Goal: Information Seeking & Learning: Learn about a topic

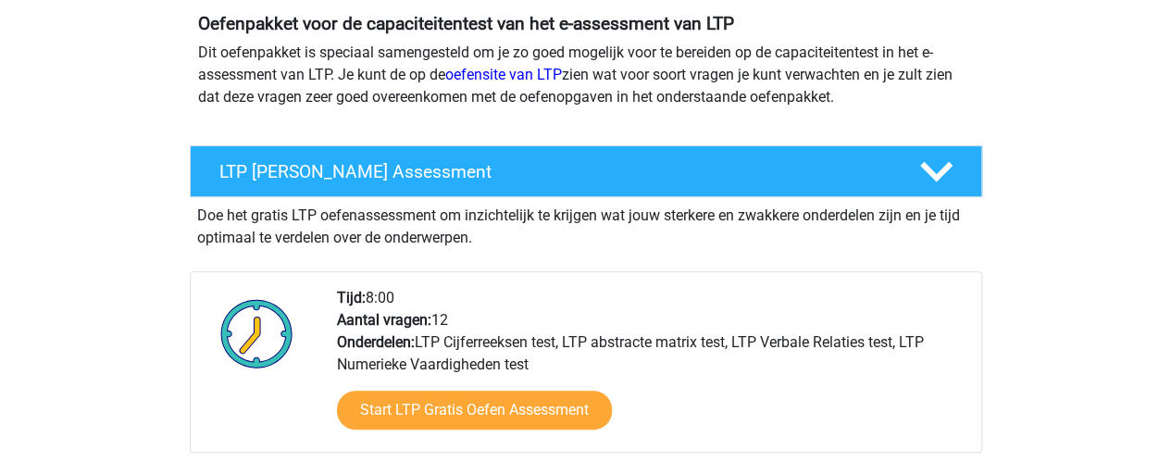
scroll to position [214, 0]
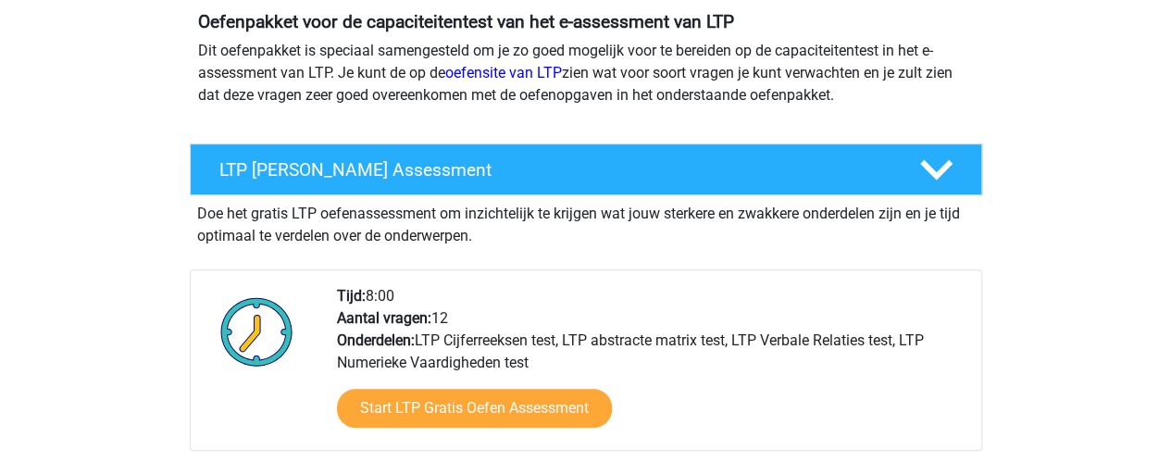
click at [396, 226] on div "Doe het gratis LTP oefenassessment om inzichtelijk te krijgen wat jouw sterkere…" at bounding box center [586, 221] width 792 height 52
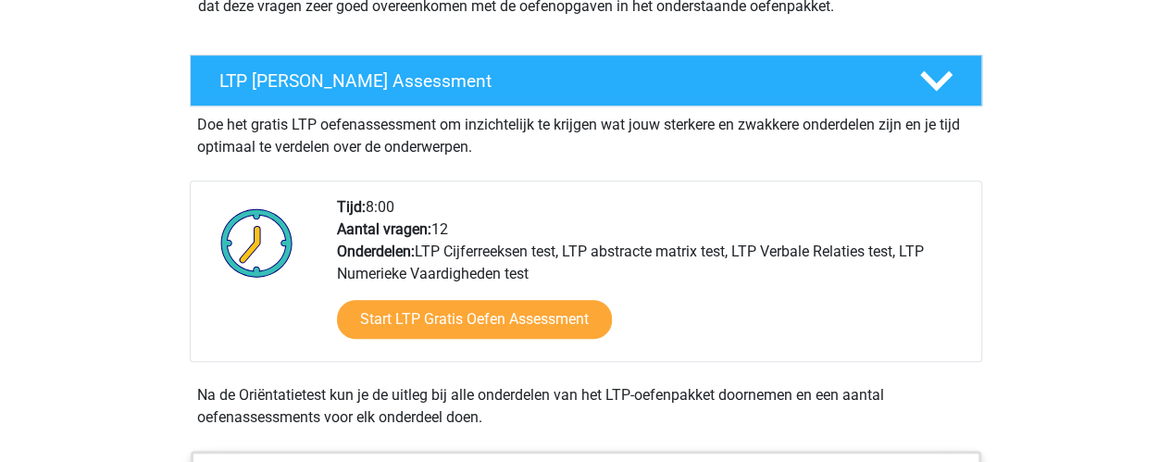
scroll to position [305, 0]
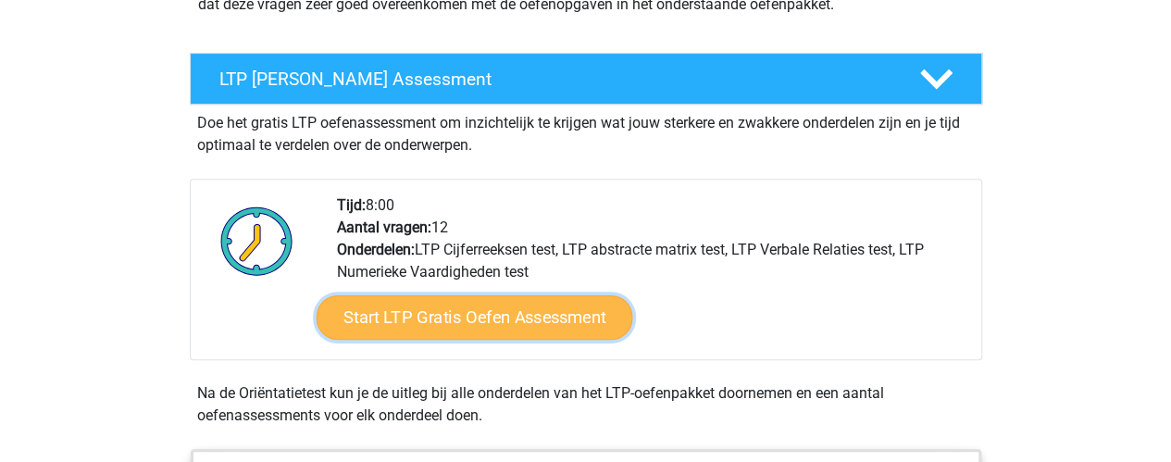
click at [543, 323] on link "Start LTP Gratis Oefen Assessment" at bounding box center [474, 317] width 317 height 44
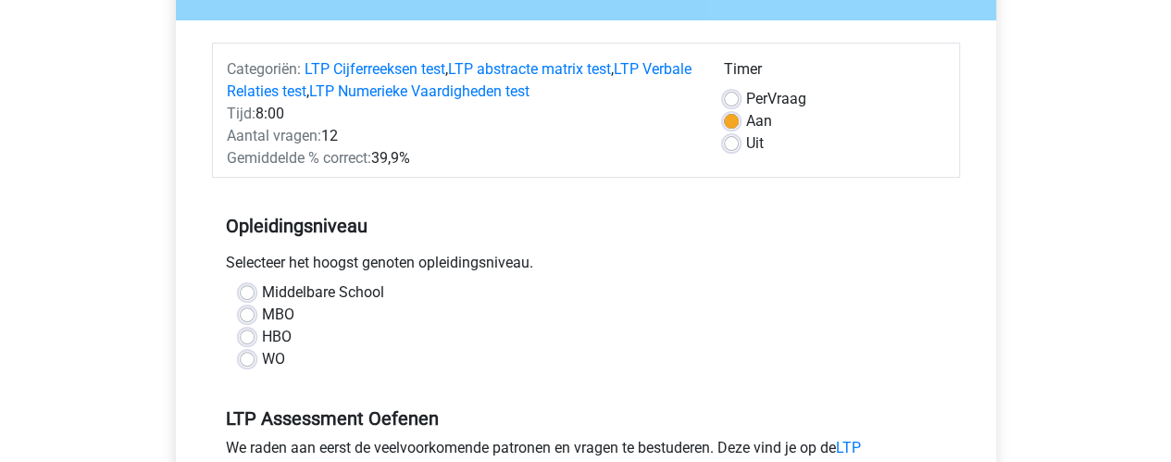
scroll to position [209, 0]
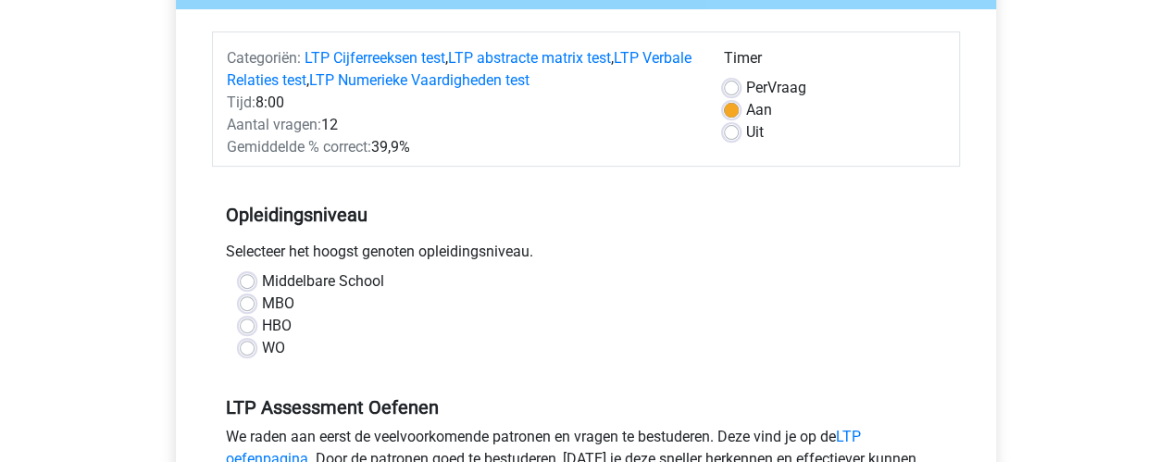
click at [254, 343] on div "WO" at bounding box center [586, 348] width 693 height 22
click at [262, 351] on label "WO" at bounding box center [273, 348] width 23 height 22
click at [242, 351] on input "WO" at bounding box center [247, 346] width 15 height 19
radio input "true"
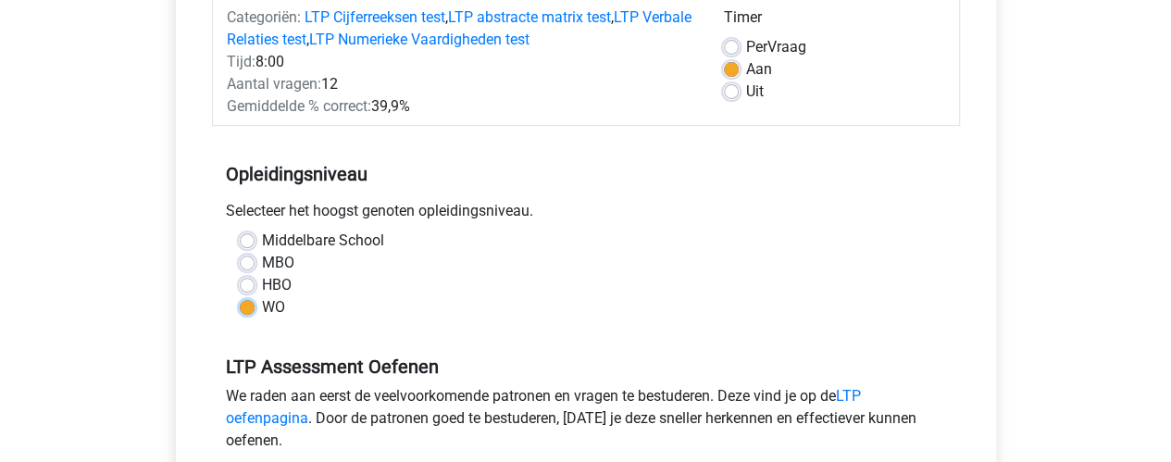
scroll to position [219, 0]
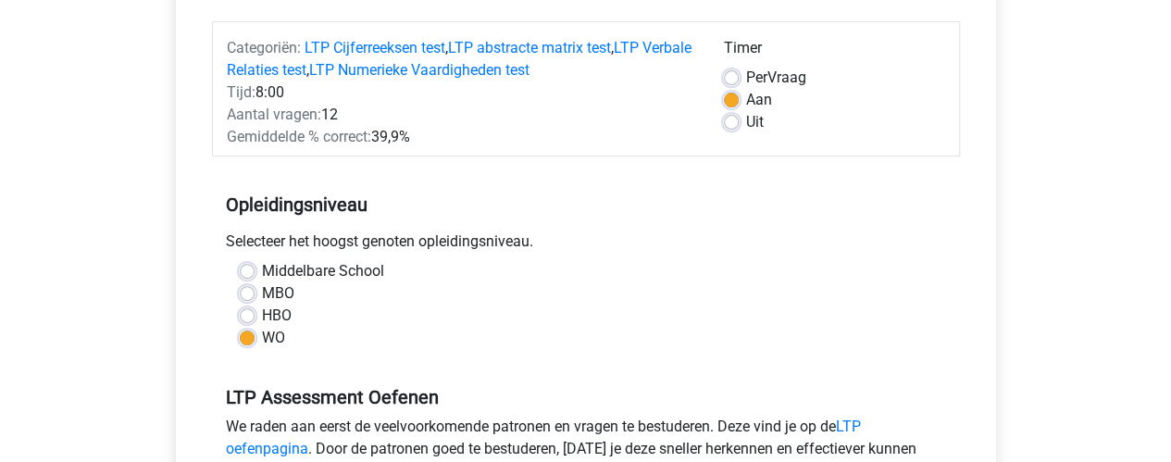
click at [746, 119] on label "Uit" at bounding box center [755, 122] width 18 height 22
click at [728, 119] on input "Uit" at bounding box center [731, 120] width 15 height 19
radio input "true"
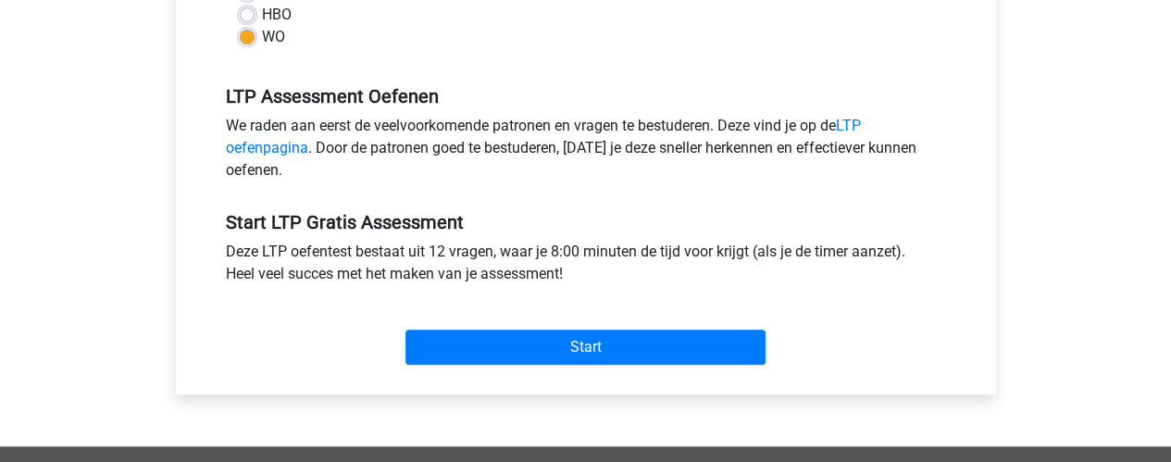
scroll to position [519, 0]
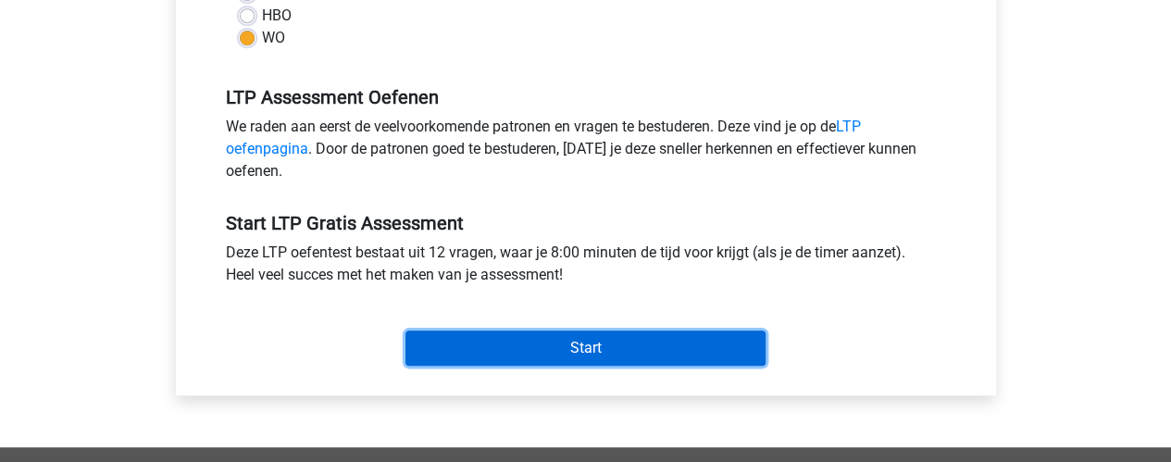
click at [552, 336] on input "Start" at bounding box center [586, 348] width 360 height 35
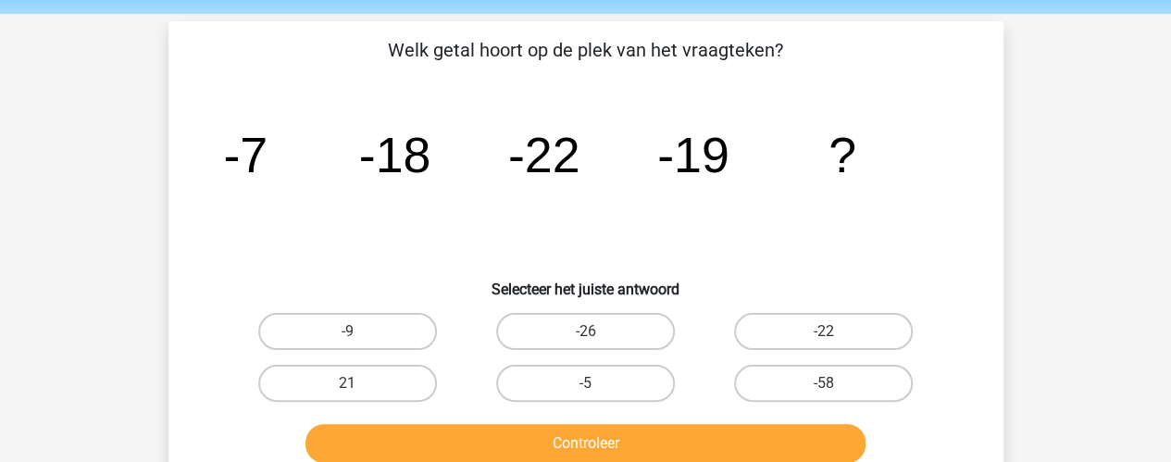
scroll to position [66, 0]
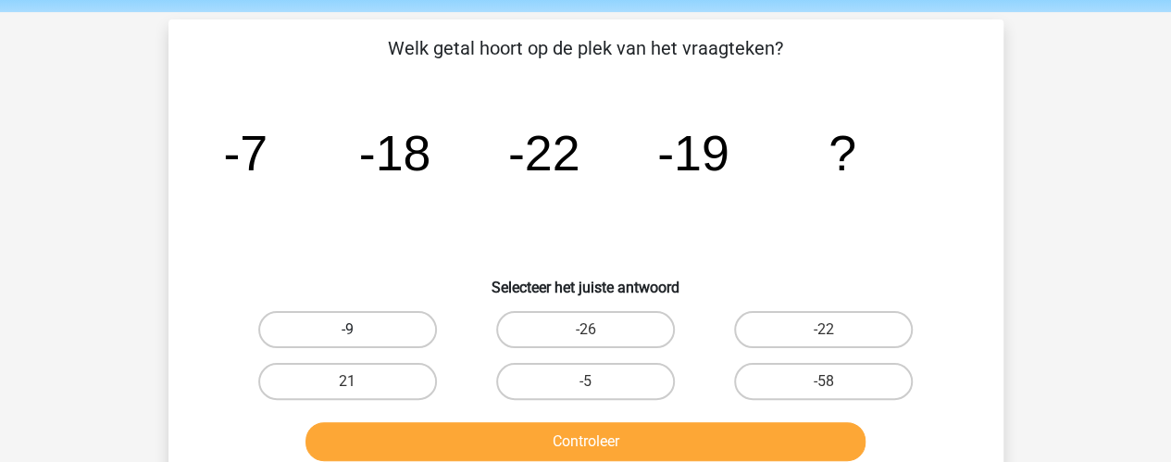
click at [362, 327] on label "-9" at bounding box center [347, 329] width 179 height 37
click at [359, 330] on input "-9" at bounding box center [353, 336] width 12 height 12
radio input "true"
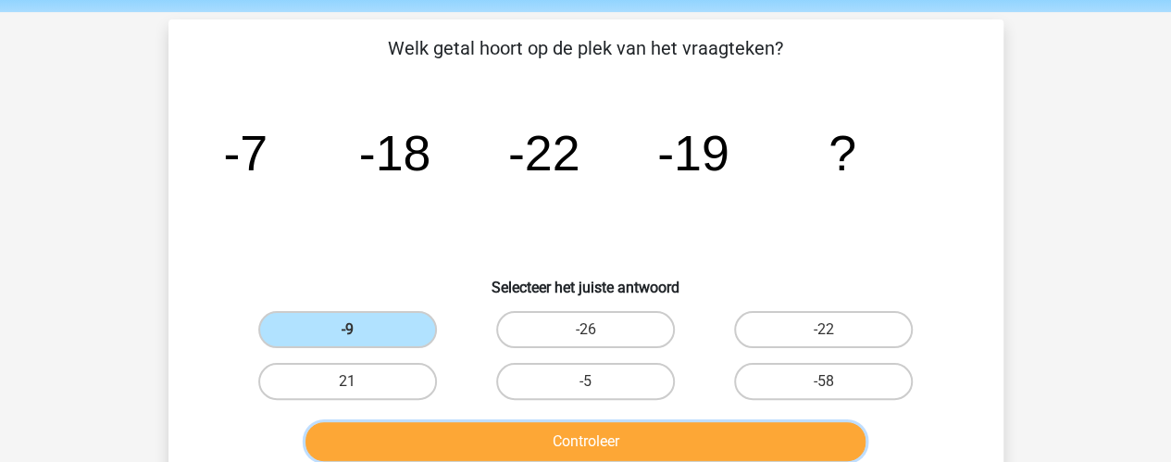
click at [503, 427] on button "Controleer" at bounding box center [586, 441] width 560 height 39
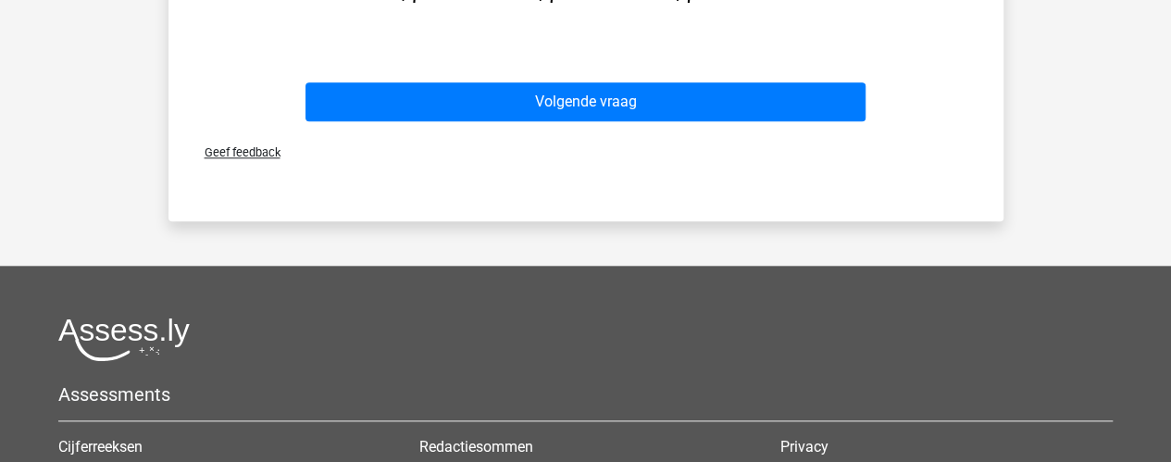
scroll to position [862, 0]
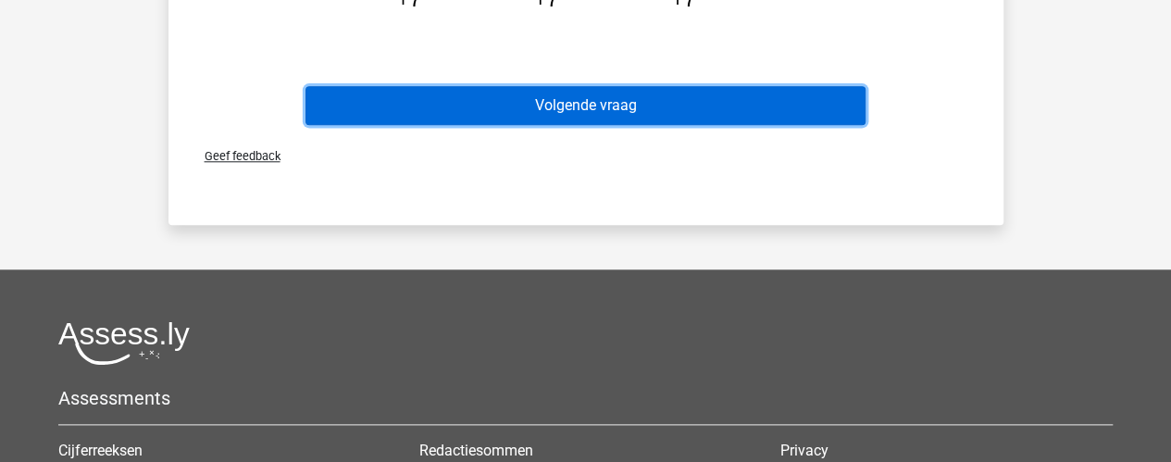
click at [589, 116] on button "Volgende vraag" at bounding box center [586, 105] width 560 height 39
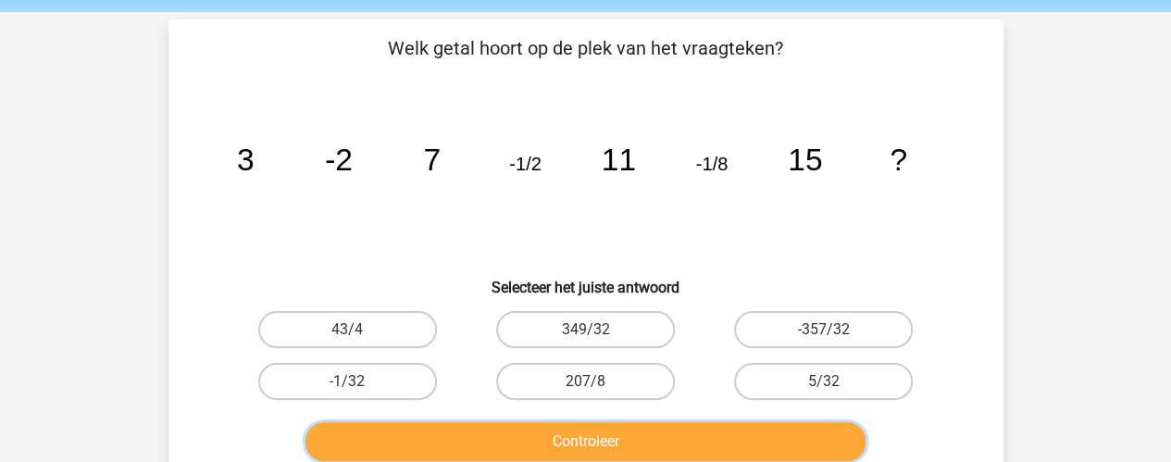
scroll to position [149, 0]
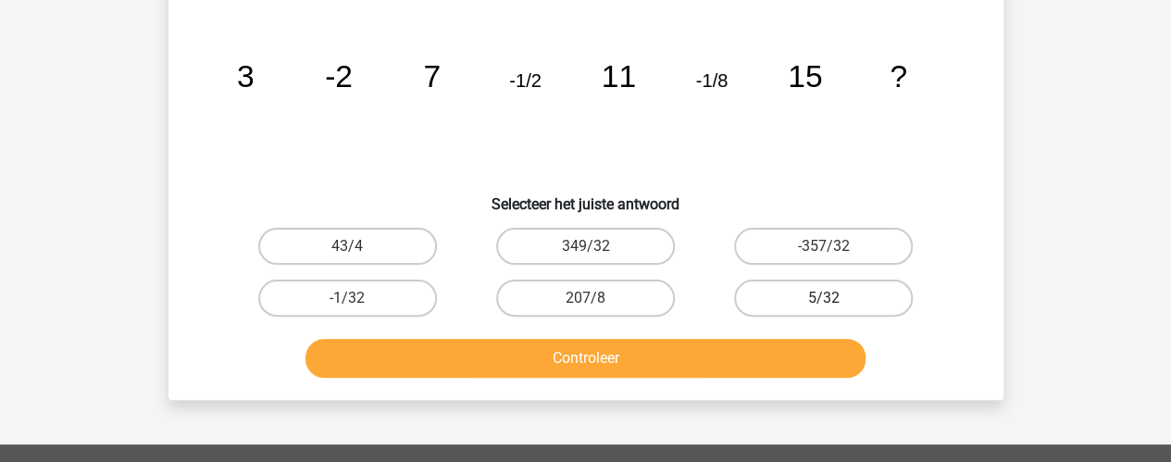
click at [876, 288] on label "5/32" at bounding box center [823, 298] width 179 height 37
click at [836, 298] on input "5/32" at bounding box center [830, 304] width 12 height 12
radio input "true"
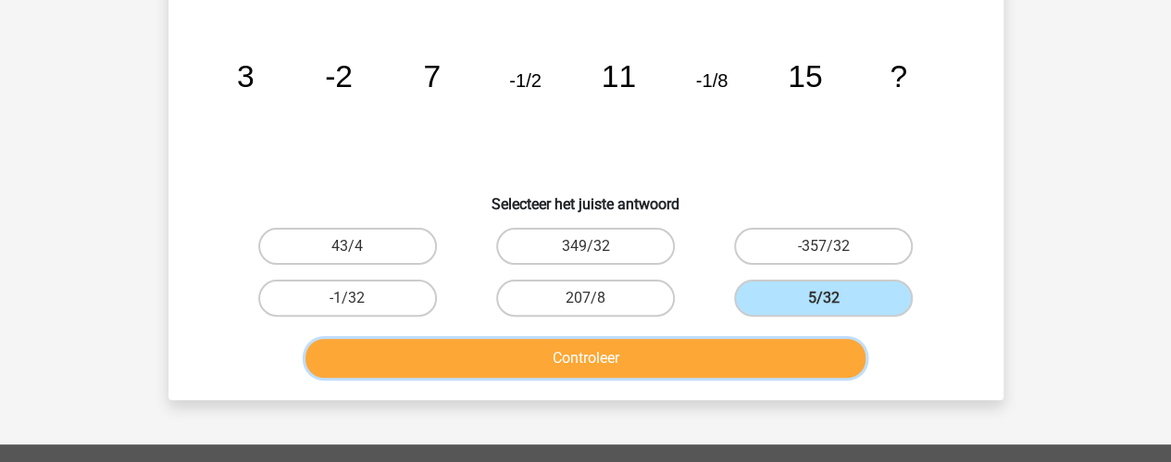
click at [774, 355] on button "Controleer" at bounding box center [586, 358] width 560 height 39
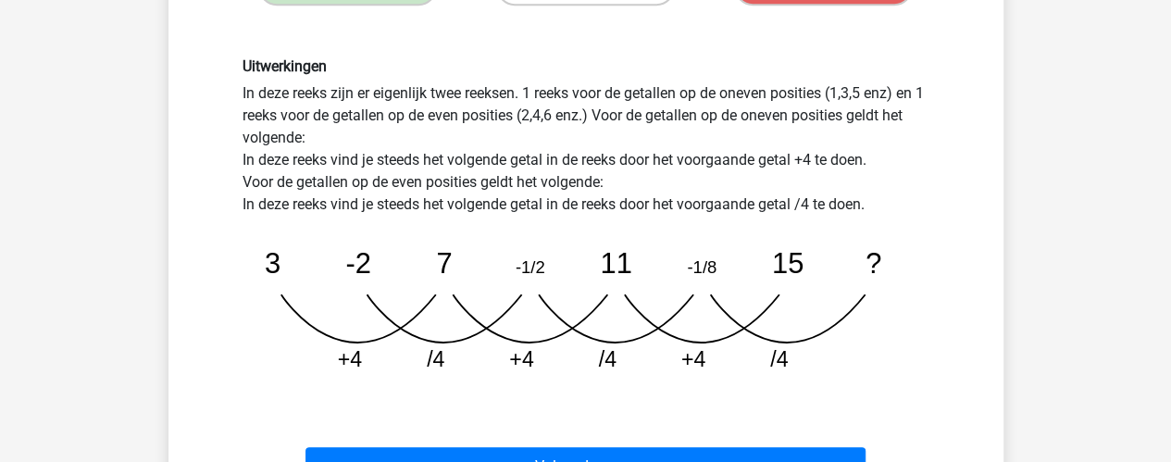
scroll to position [586, 0]
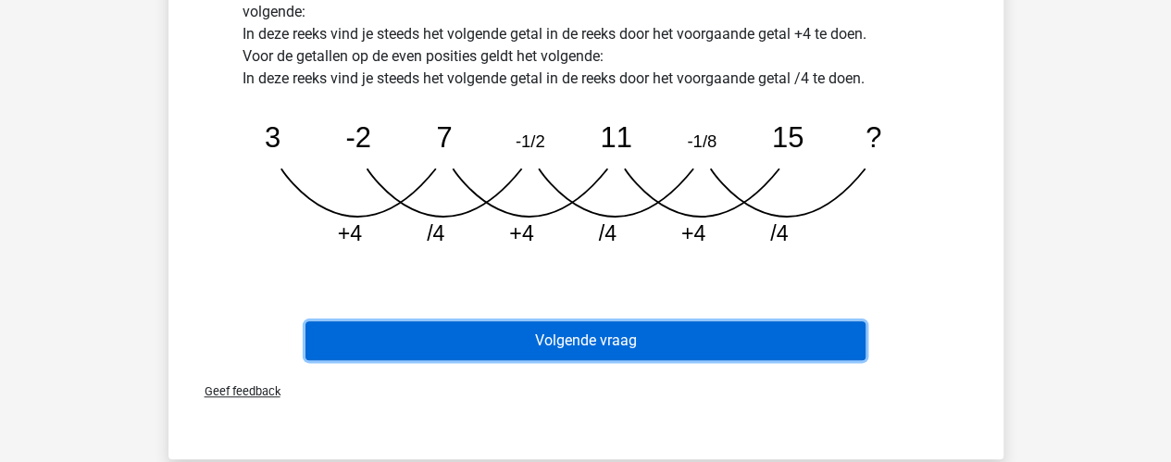
click at [791, 335] on button "Volgende vraag" at bounding box center [586, 340] width 560 height 39
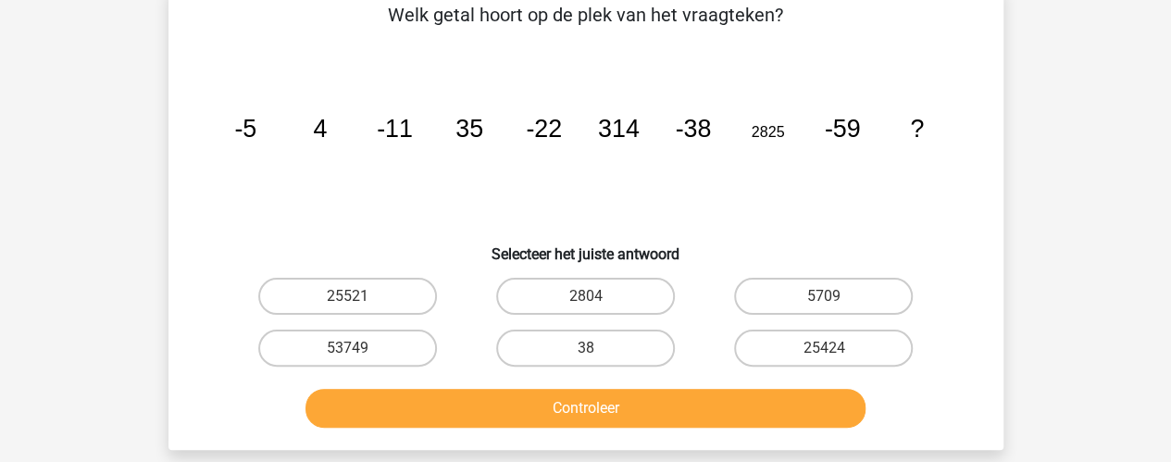
scroll to position [85, 0]
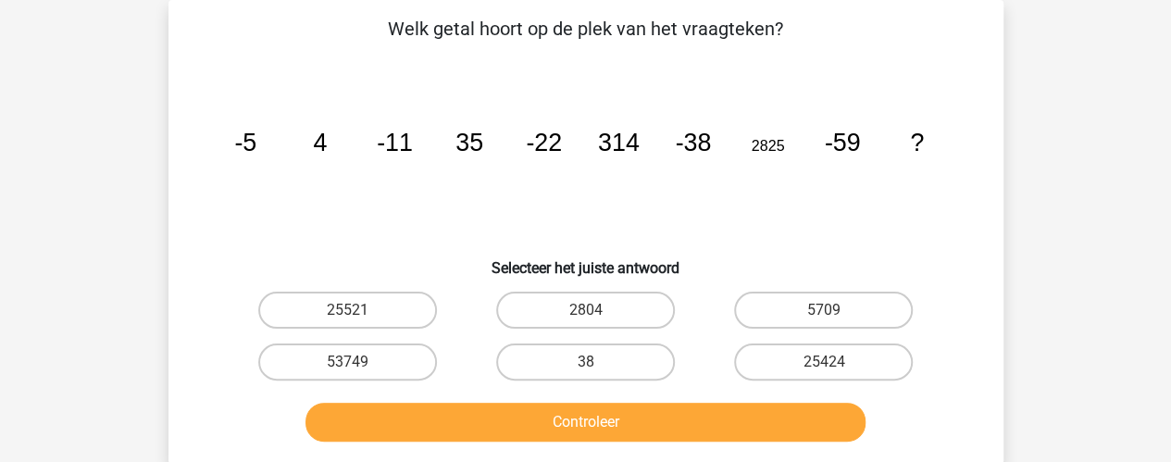
click at [712, 417] on button "Controleer" at bounding box center [586, 422] width 560 height 39
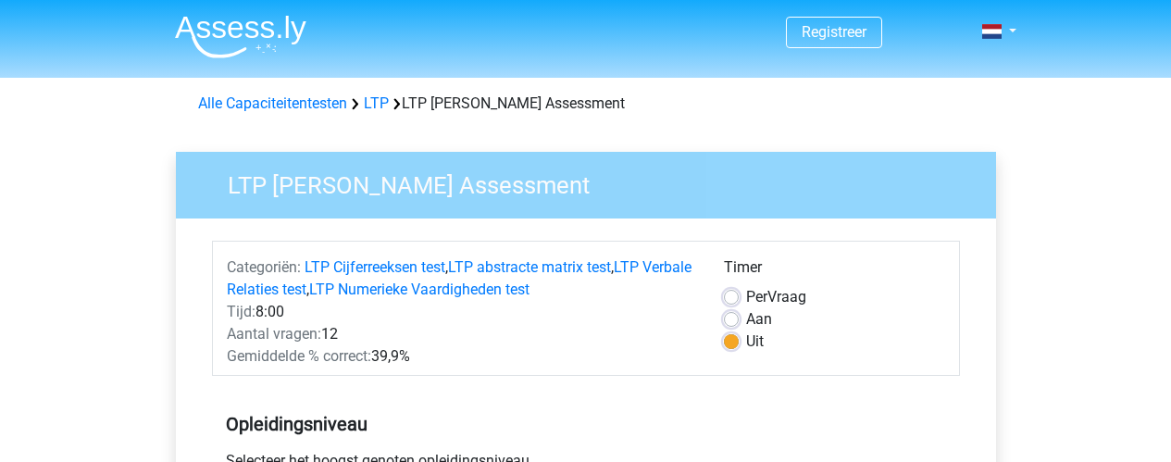
scroll to position [519, 0]
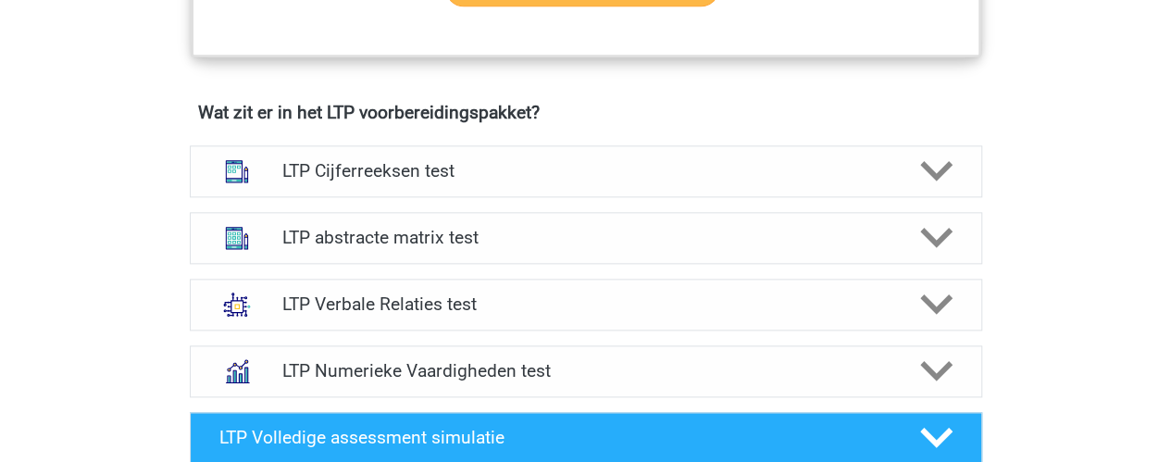
scroll to position [1116, 0]
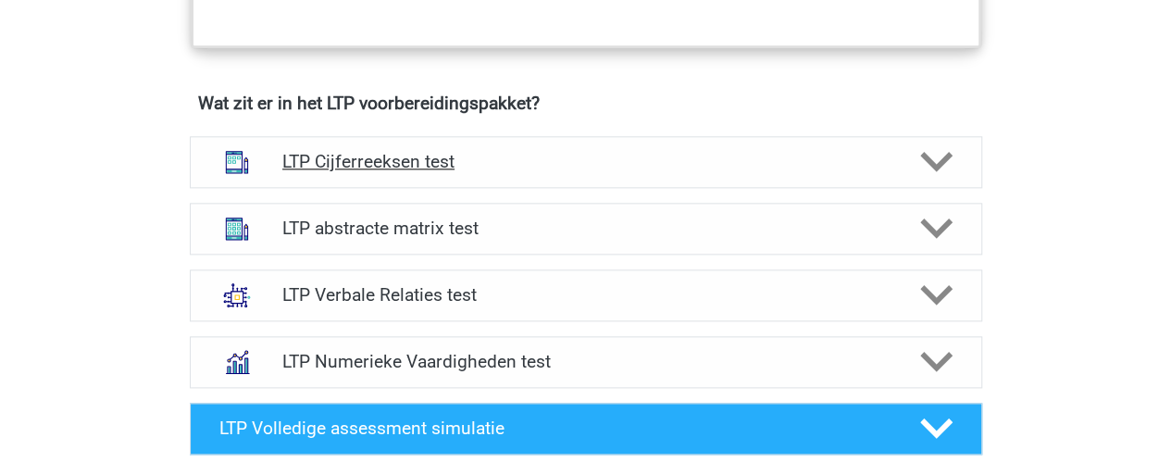
click at [929, 151] on icon at bounding box center [936, 161] width 32 height 32
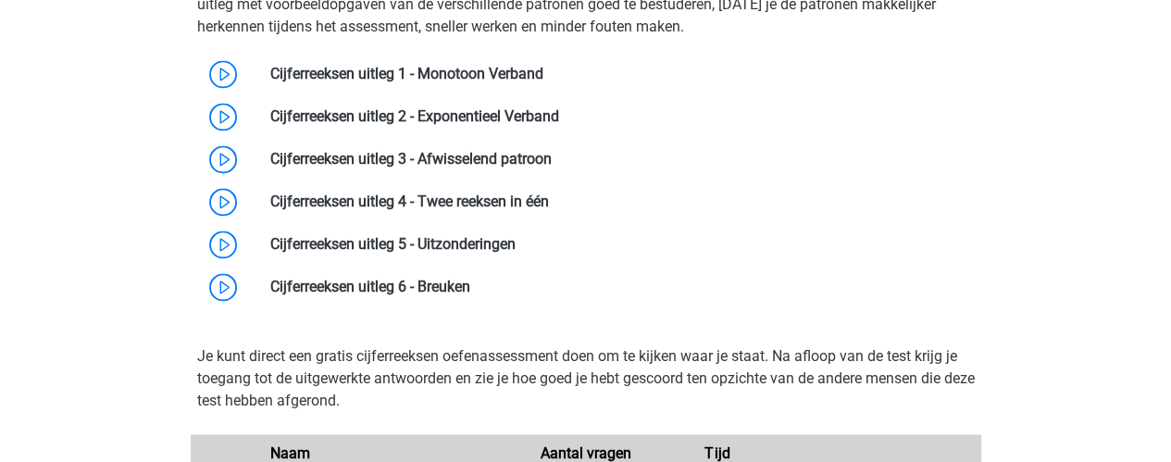
scroll to position [1350, 0]
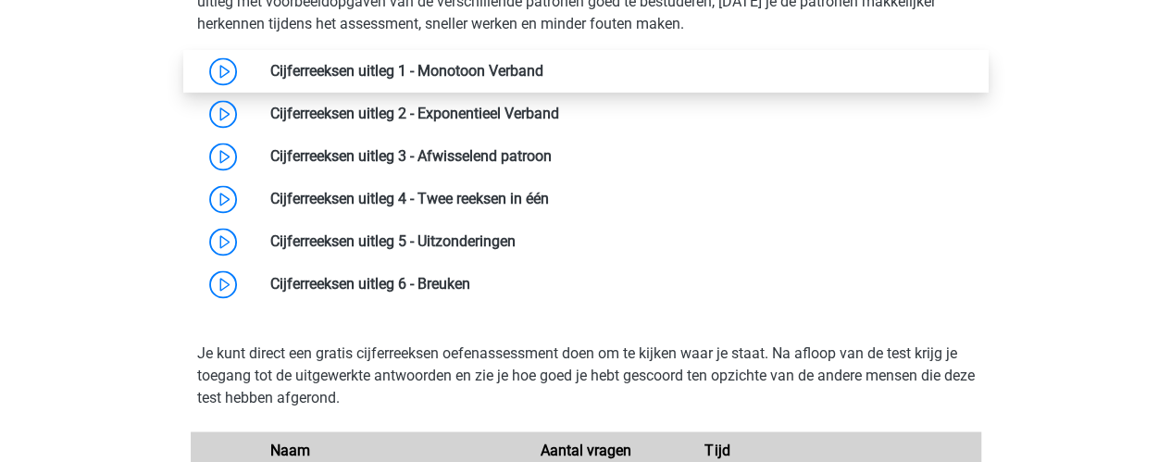
click at [543, 78] on link at bounding box center [543, 71] width 0 height 18
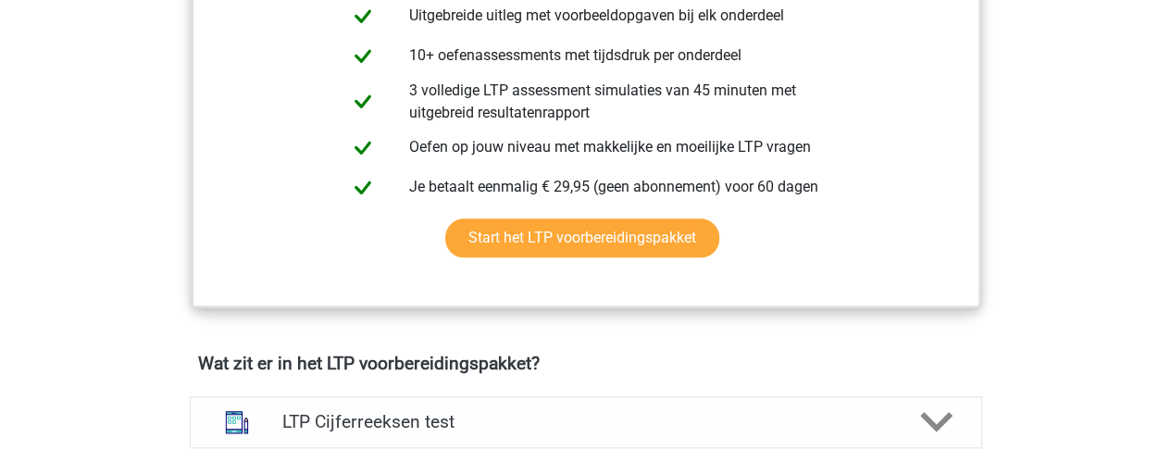
scroll to position [838, 0]
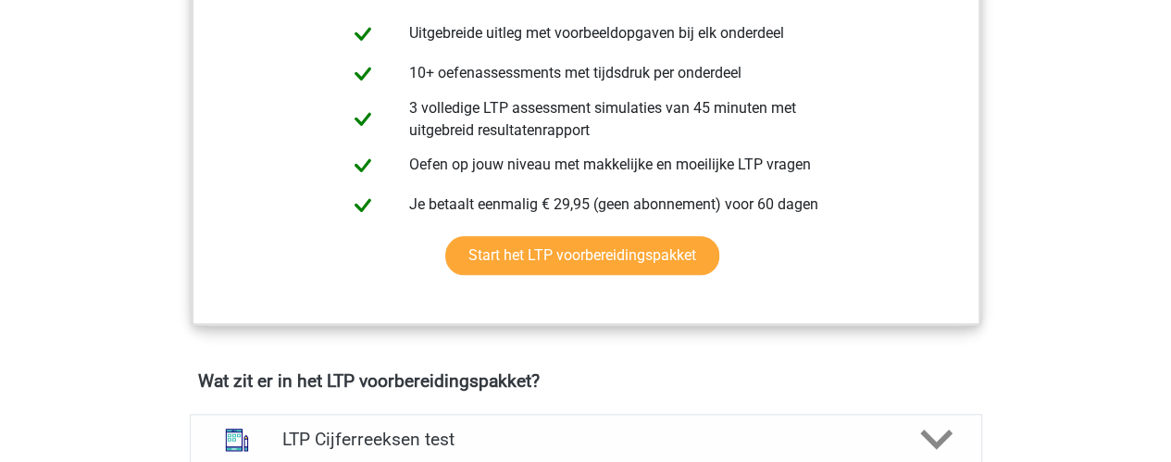
click at [693, 388] on h4 "Wat zit er in het LTP voorbereidingspakket?" at bounding box center [586, 380] width 776 height 21
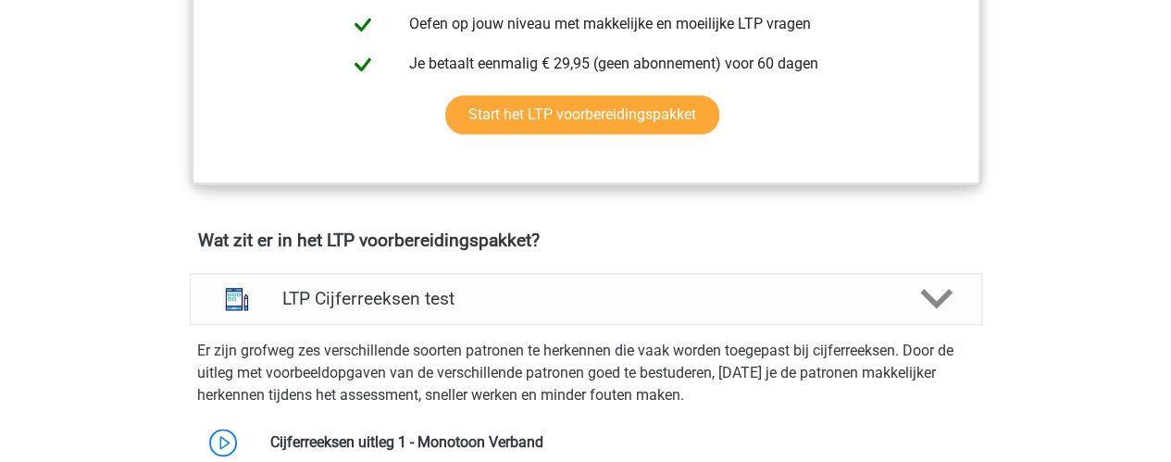
scroll to position [980, 0]
click at [894, 303] on div "LTP Cijferreeksen test" at bounding box center [585, 297] width 634 height 21
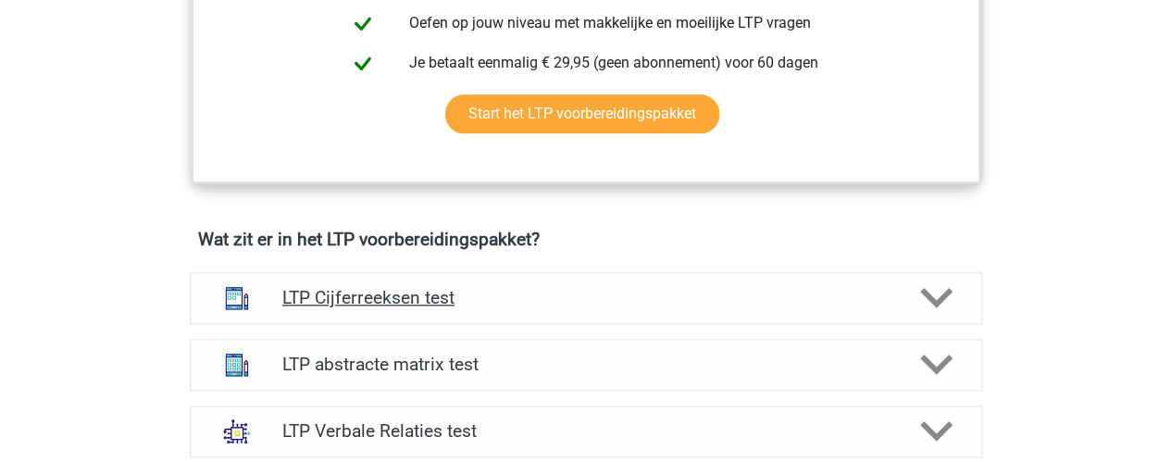
scroll to position [1094, 0]
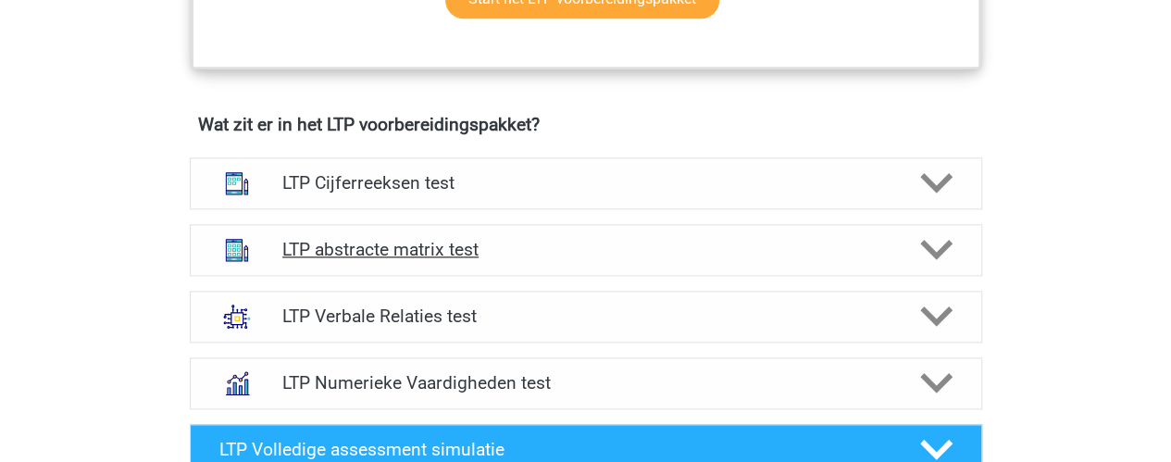
click at [624, 256] on h4 "LTP abstracte matrix test" at bounding box center [585, 249] width 606 height 21
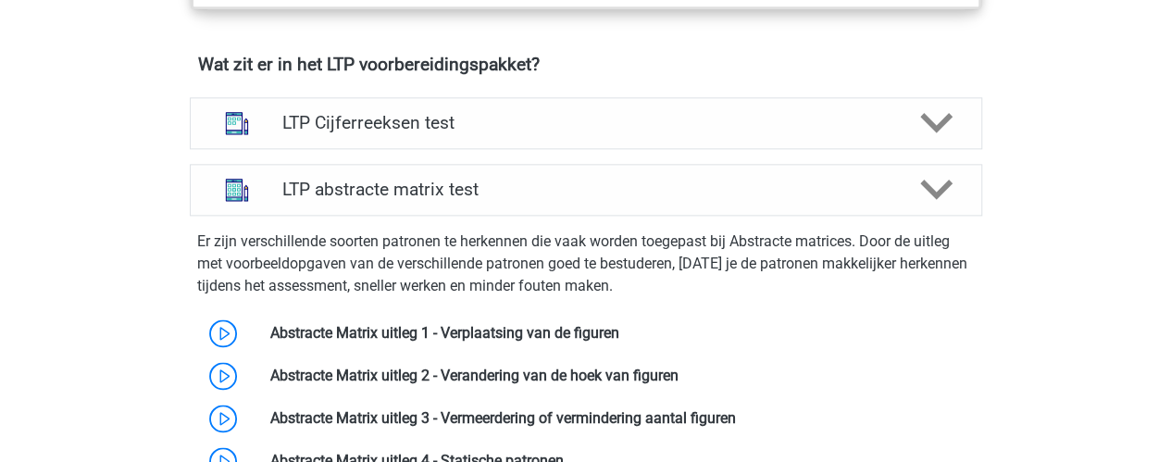
scroll to position [1155, 0]
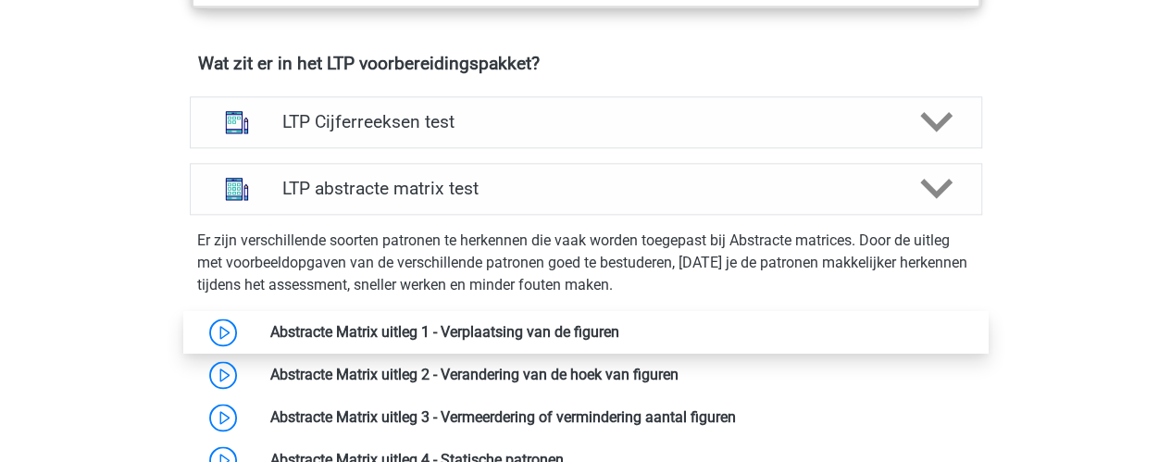
click at [619, 334] on link at bounding box center [619, 332] width 0 height 18
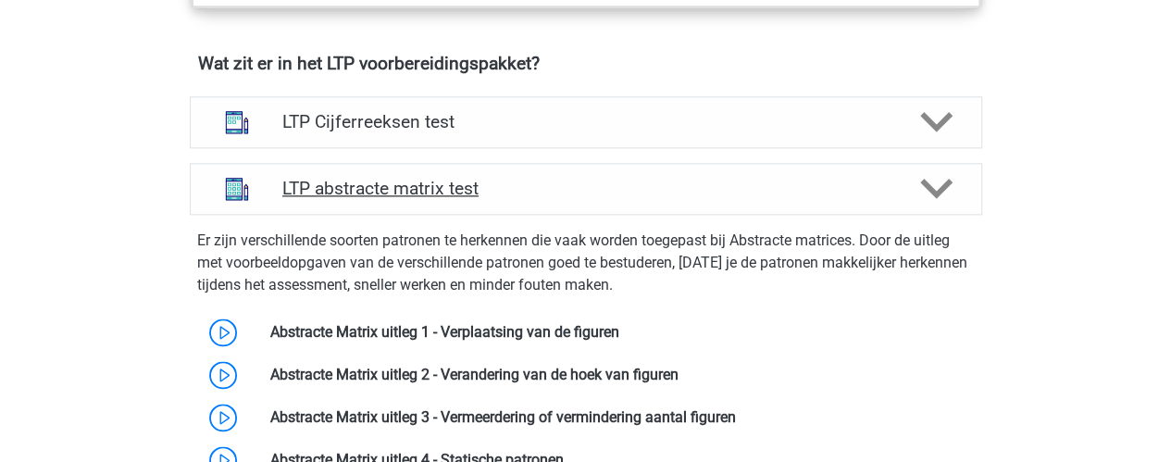
click at [604, 181] on h4 "LTP abstracte matrix test" at bounding box center [585, 188] width 606 height 21
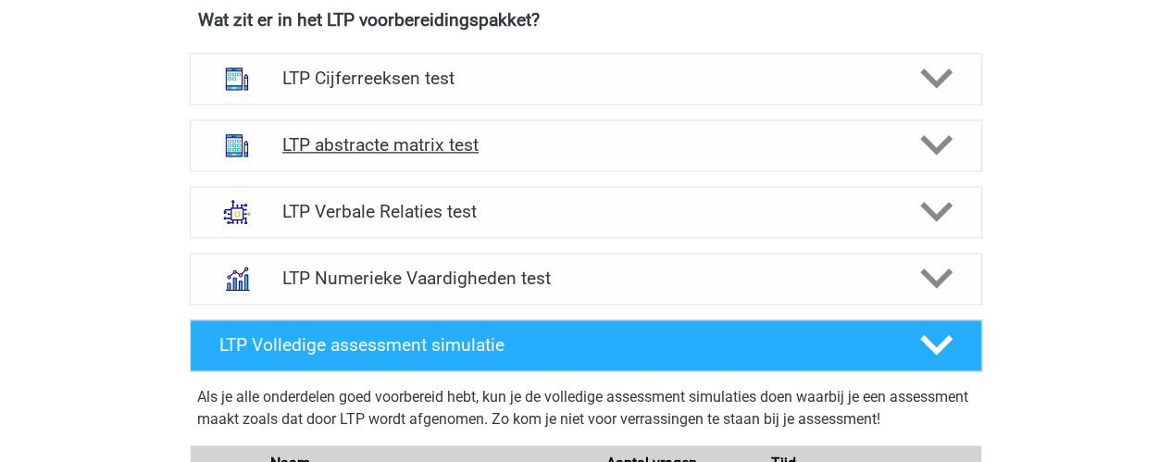
scroll to position [1200, 0]
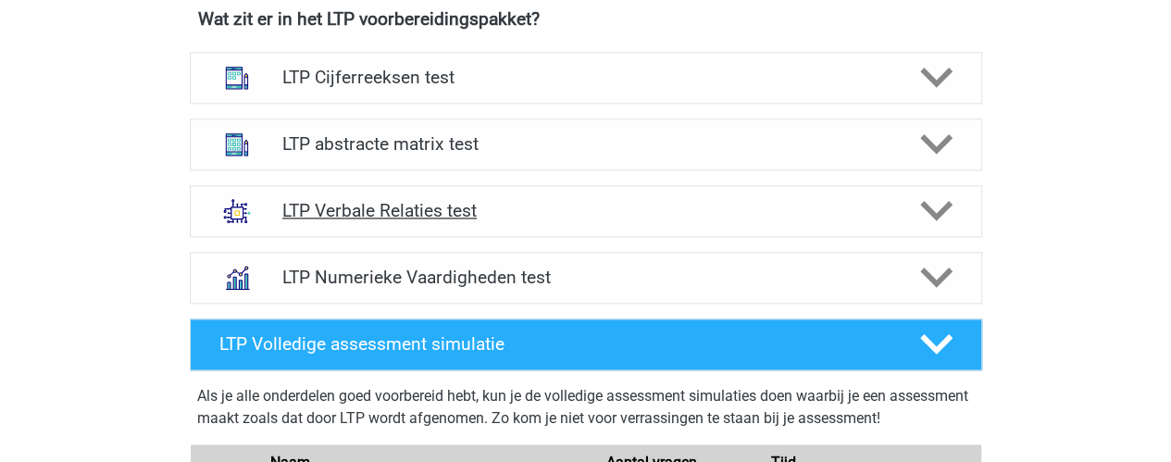
click at [643, 206] on h4 "LTP Verbale Relaties test" at bounding box center [585, 210] width 606 height 21
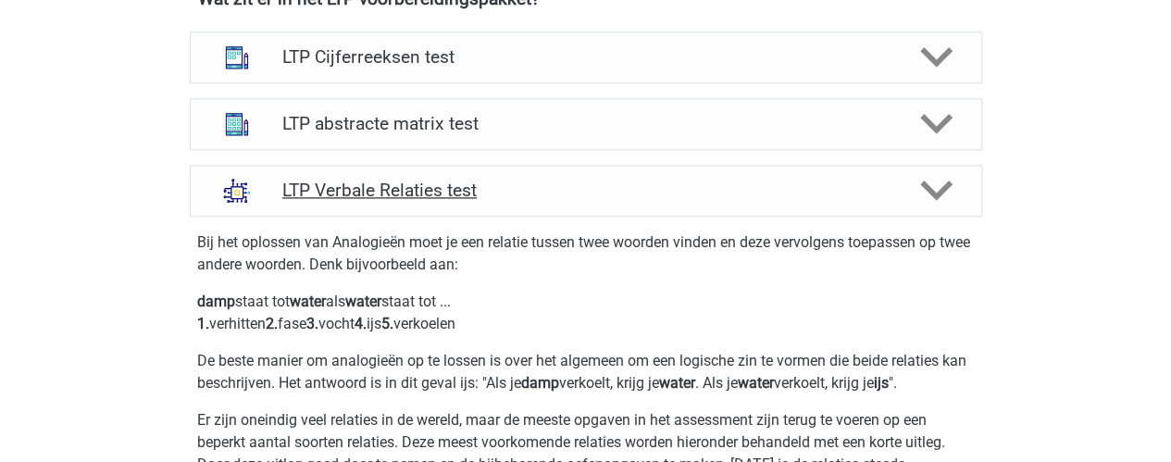
scroll to position [1219, 0]
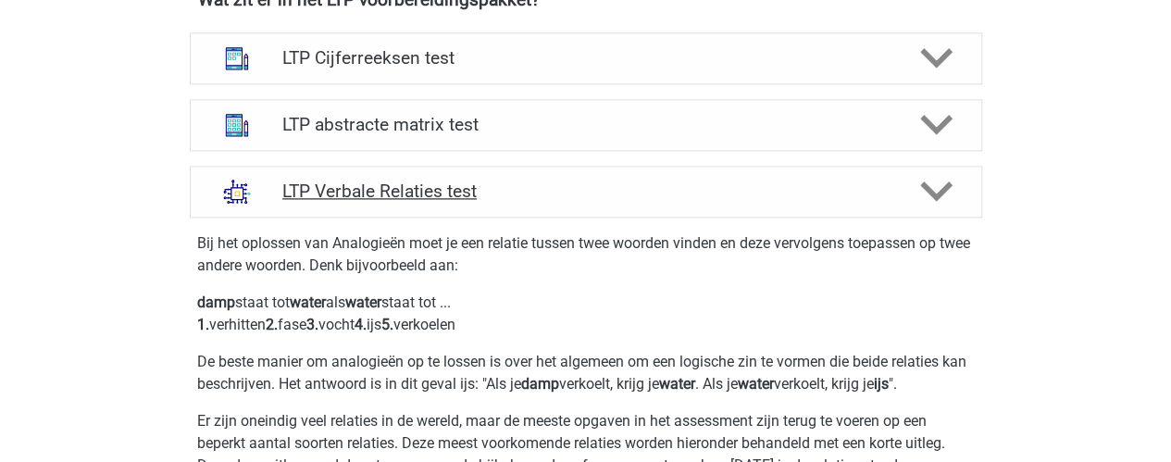
click at [550, 190] on h4 "LTP Verbale Relaties test" at bounding box center [585, 191] width 606 height 21
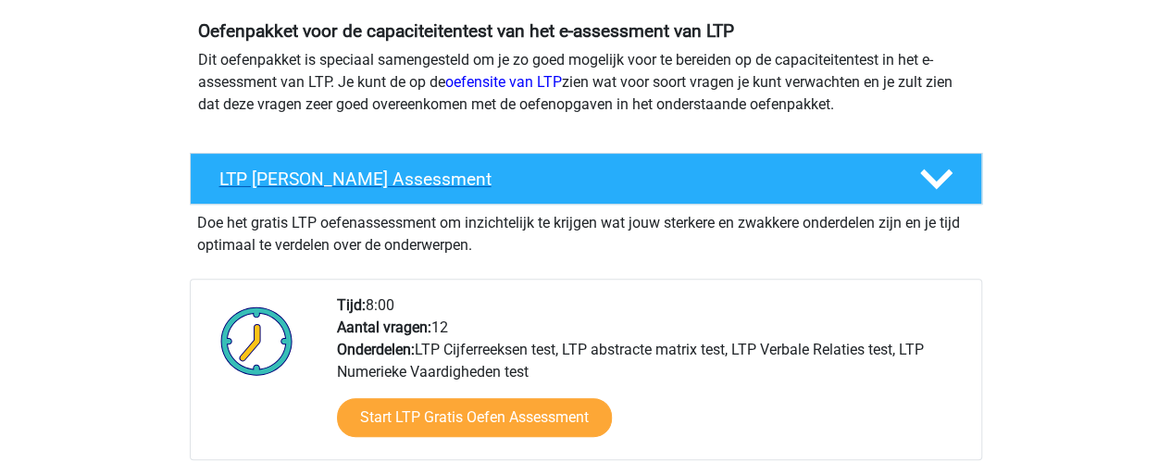
scroll to position [214, 0]
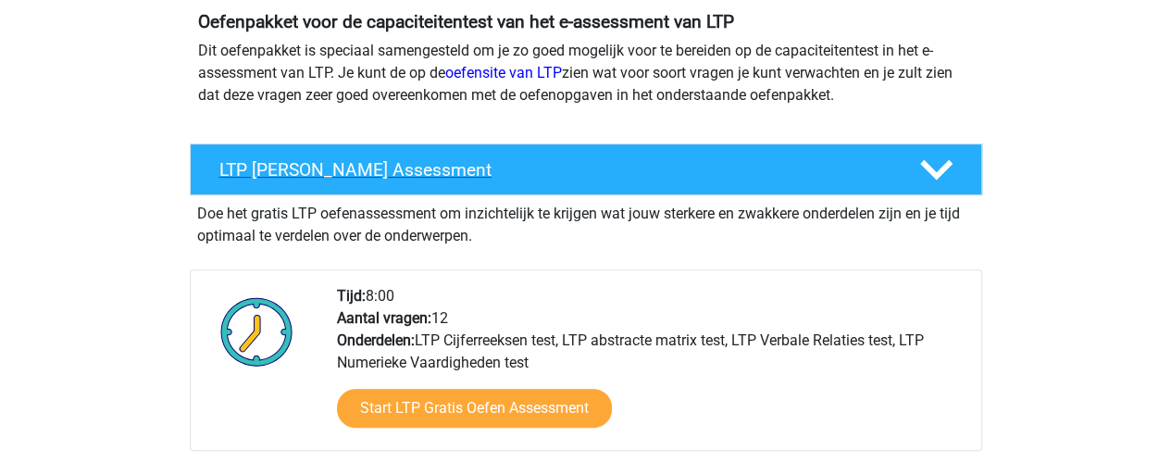
click at [867, 178] on h4 "LTP Gratis Oefen Assessment" at bounding box center [554, 169] width 670 height 21
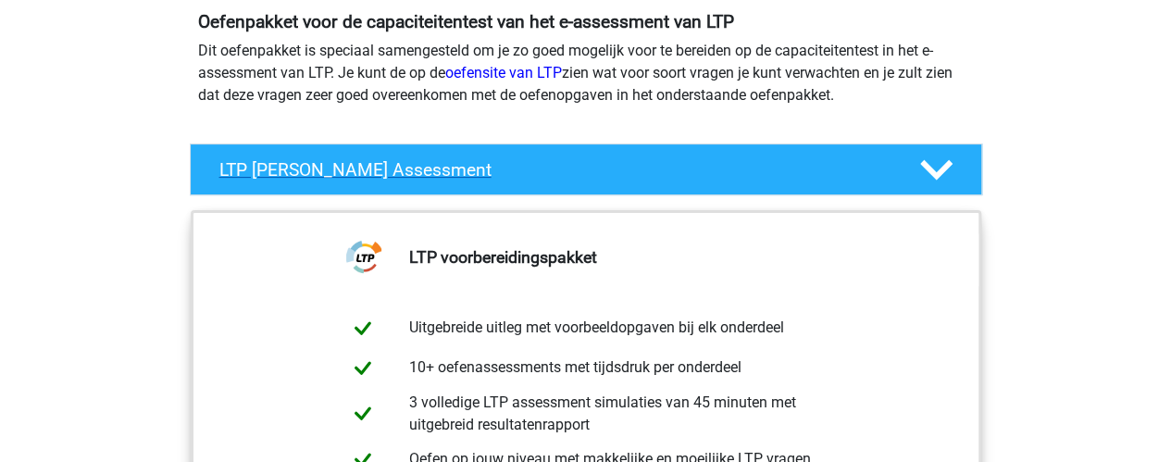
click at [867, 178] on h4 "LTP Gratis Oefen Assessment" at bounding box center [554, 169] width 670 height 21
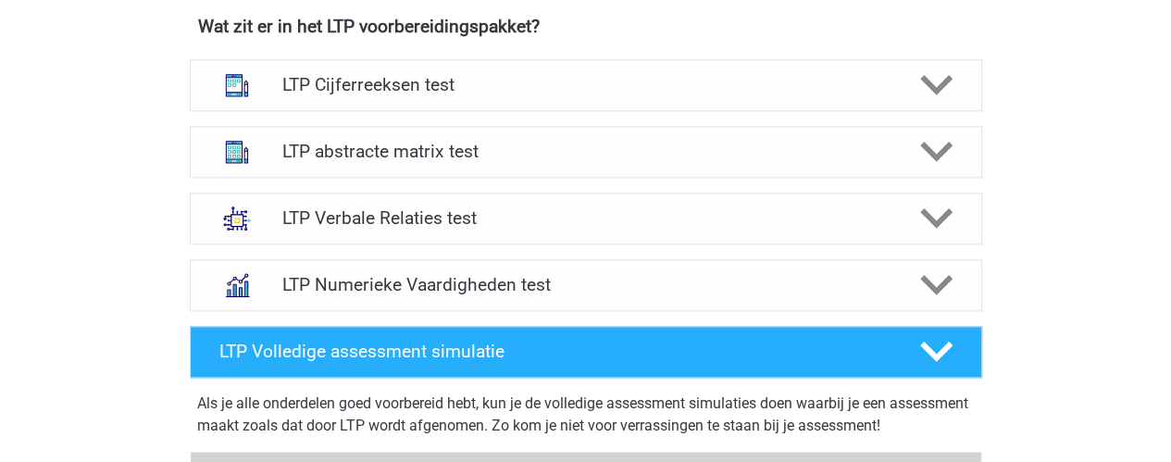
scroll to position [1193, 0]
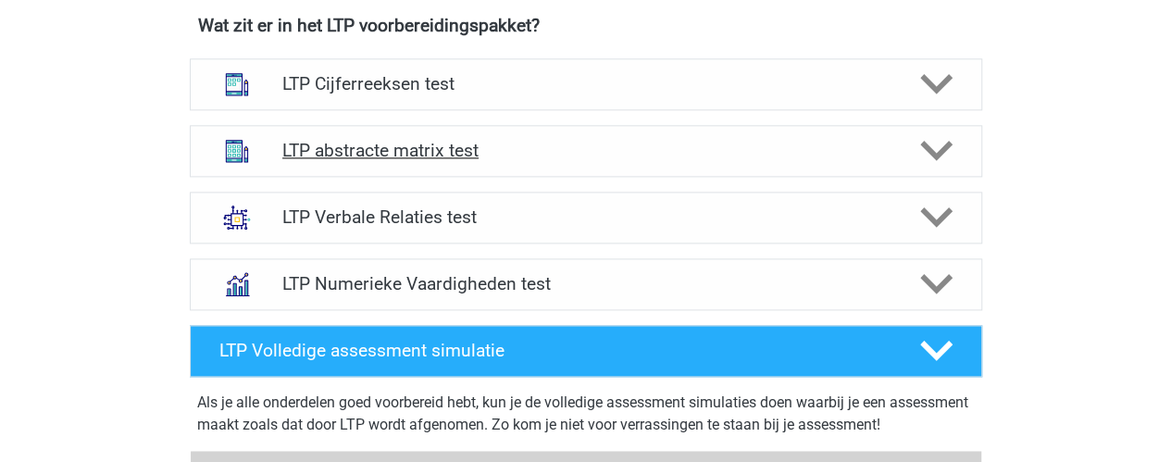
click at [506, 140] on h4 "LTP abstracte matrix test" at bounding box center [585, 150] width 606 height 21
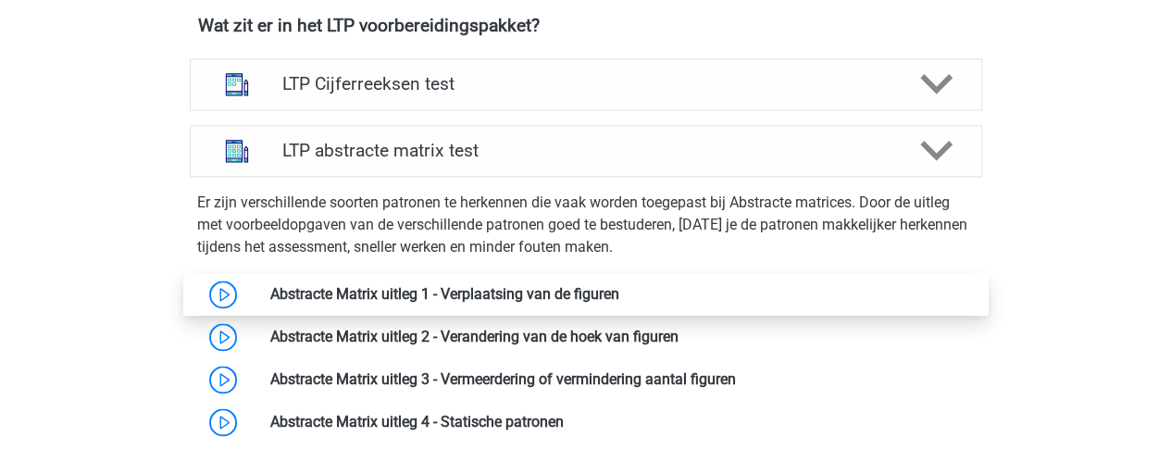
click at [619, 285] on link at bounding box center [619, 294] width 0 height 18
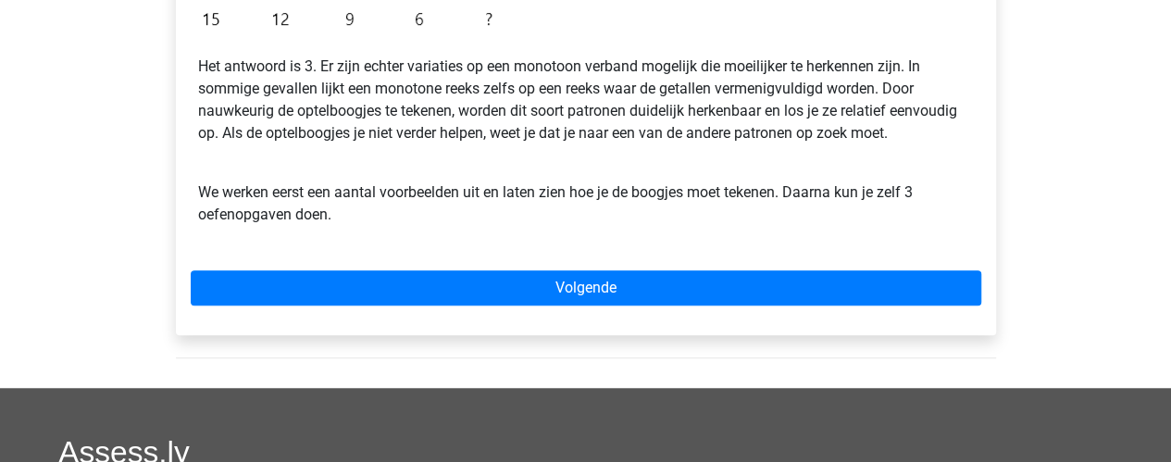
scroll to position [586, 0]
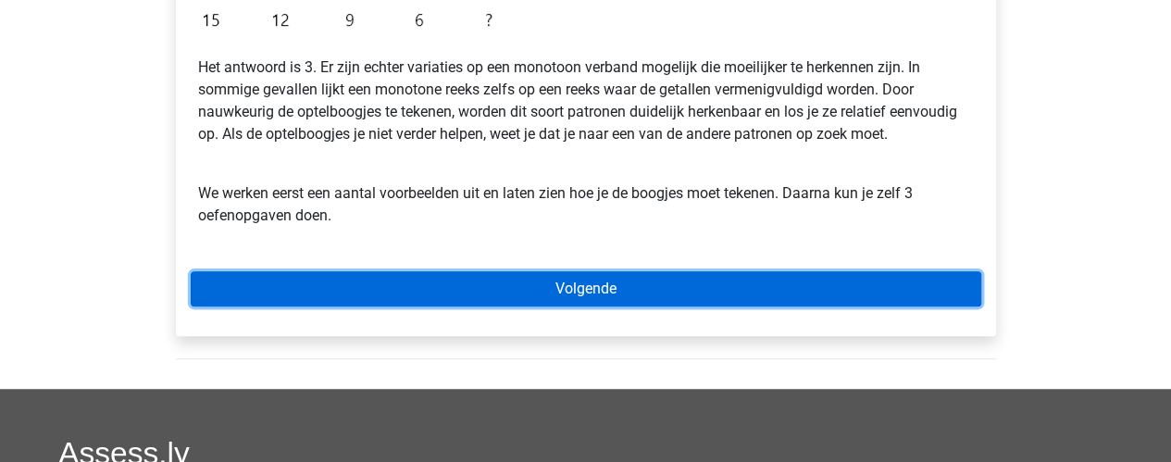
click at [524, 300] on link "Volgende" at bounding box center [586, 288] width 791 height 35
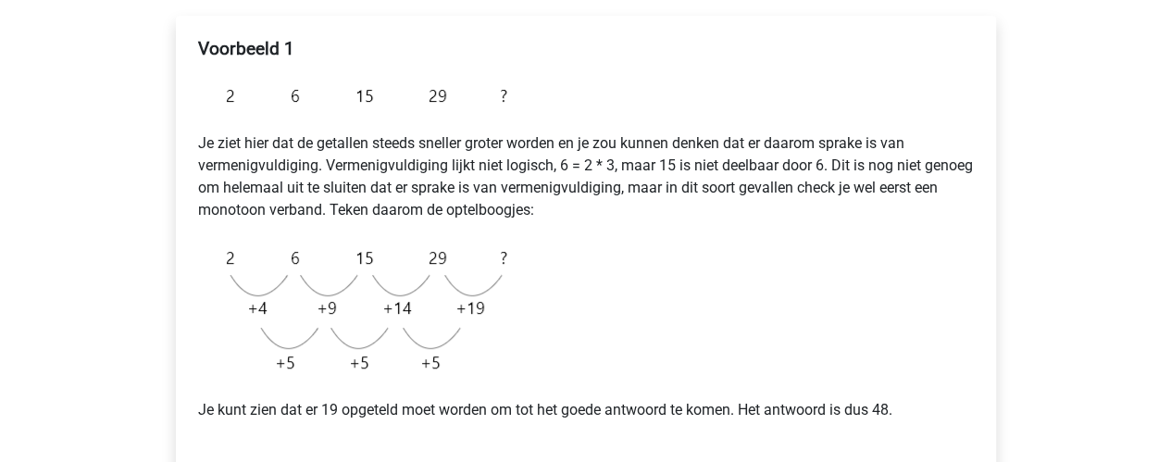
scroll to position [356, 0]
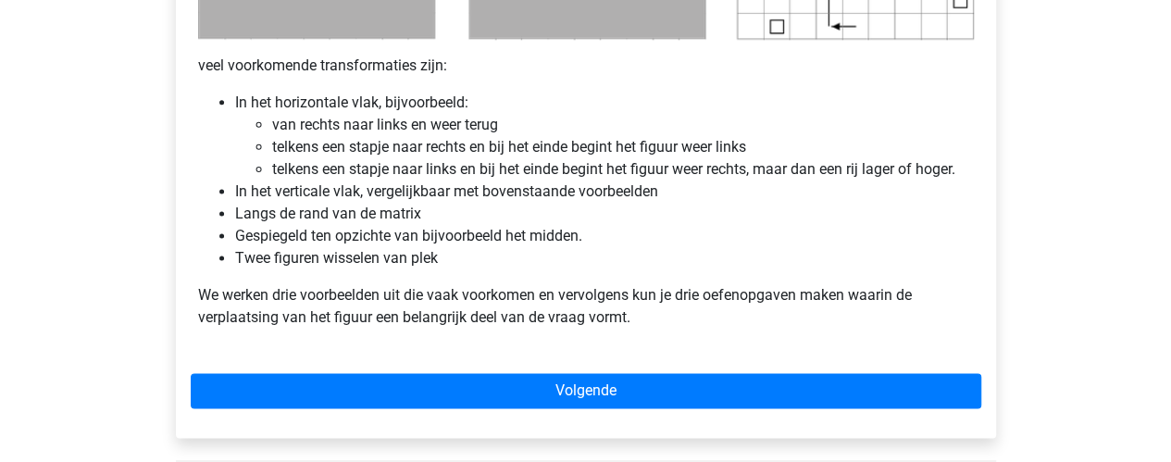
scroll to position [1201, 0]
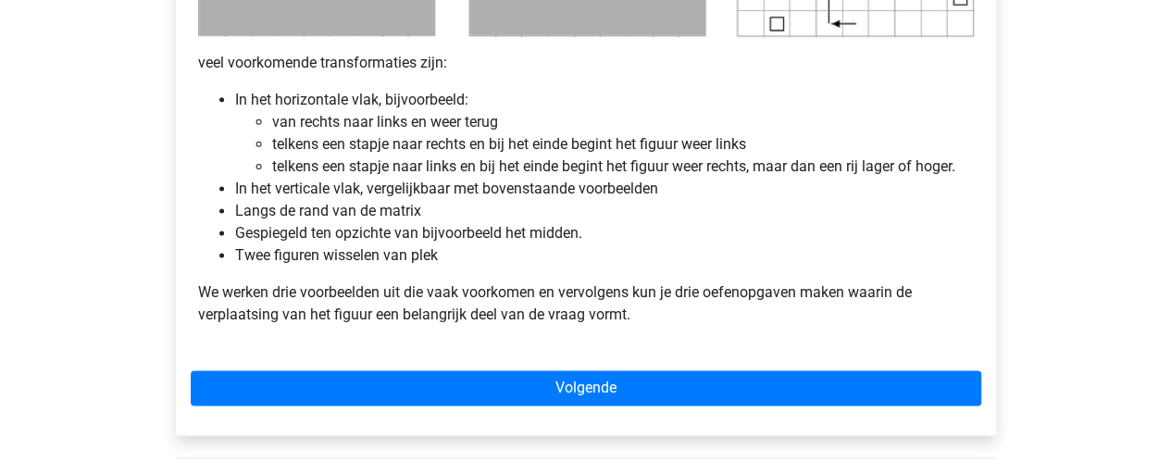
scroll to position [1171, 0]
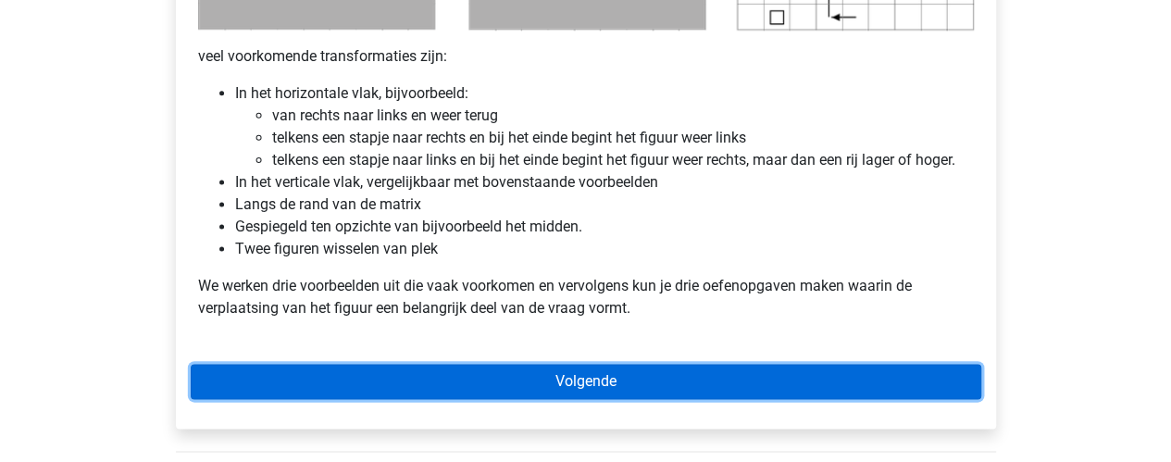
click at [611, 373] on link "Volgende" at bounding box center [586, 381] width 791 height 35
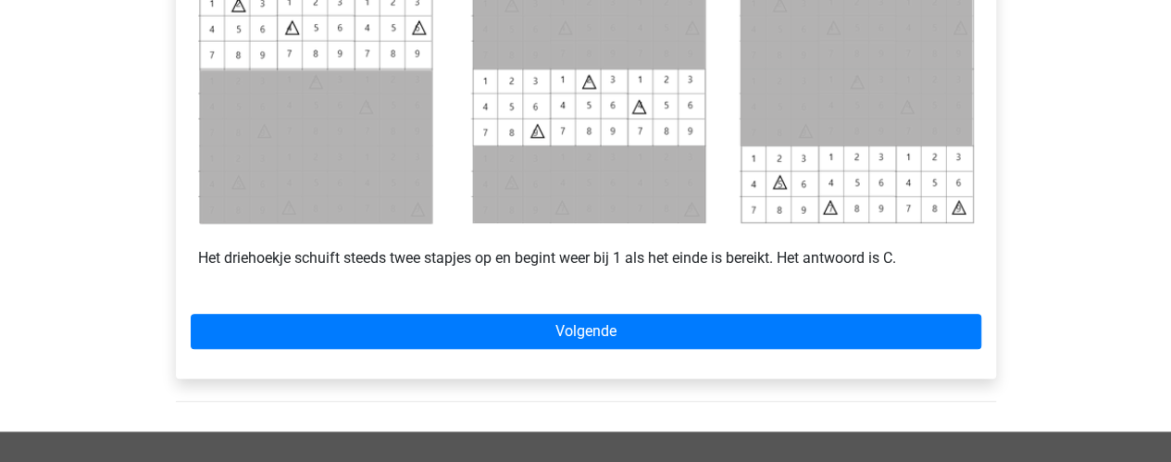
scroll to position [933, 0]
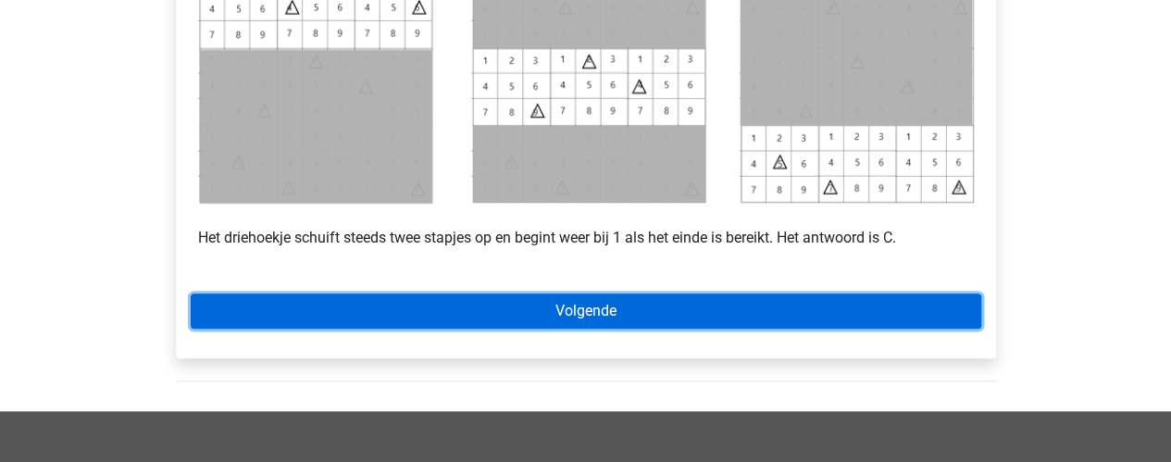
click at [533, 320] on link "Volgende" at bounding box center [586, 310] width 791 height 35
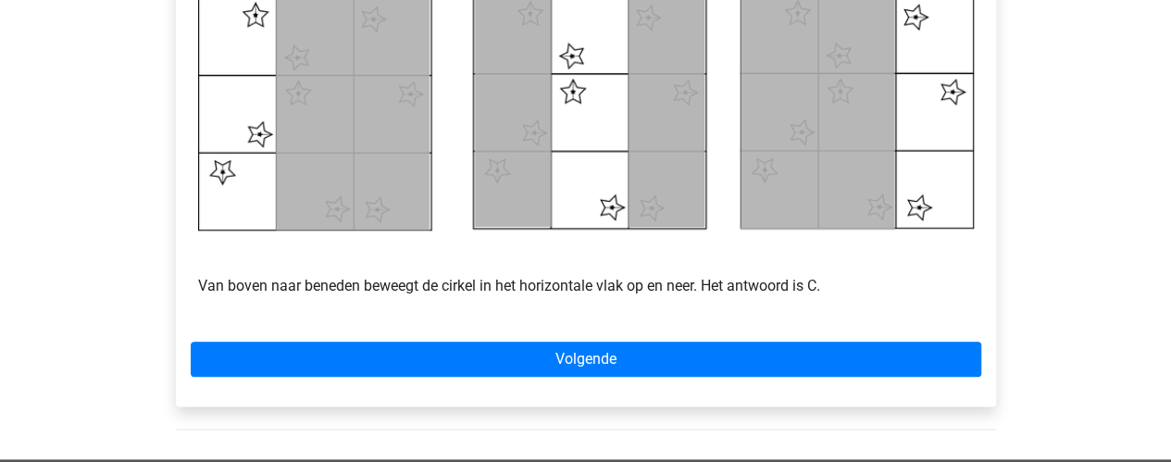
scroll to position [944, 0]
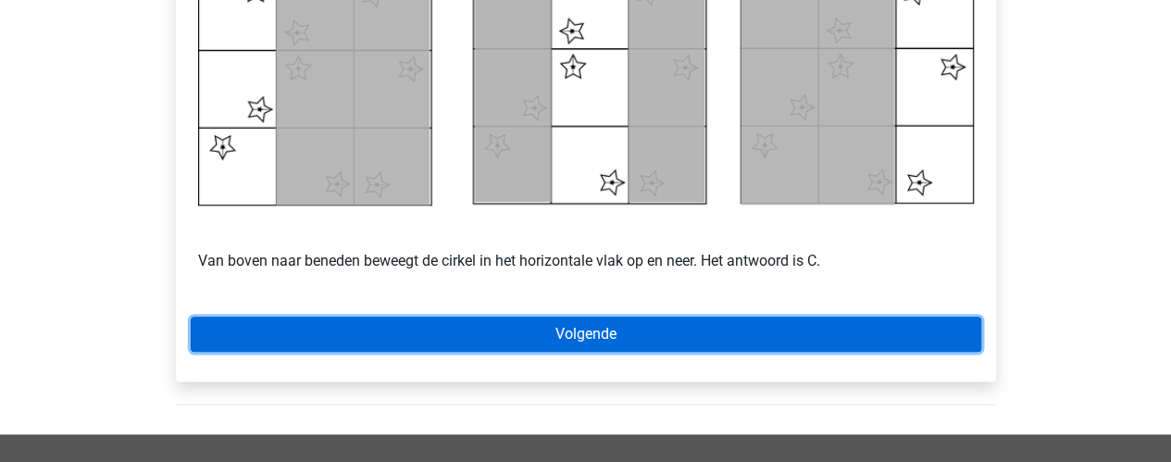
click at [541, 336] on link "Volgende" at bounding box center [586, 334] width 791 height 35
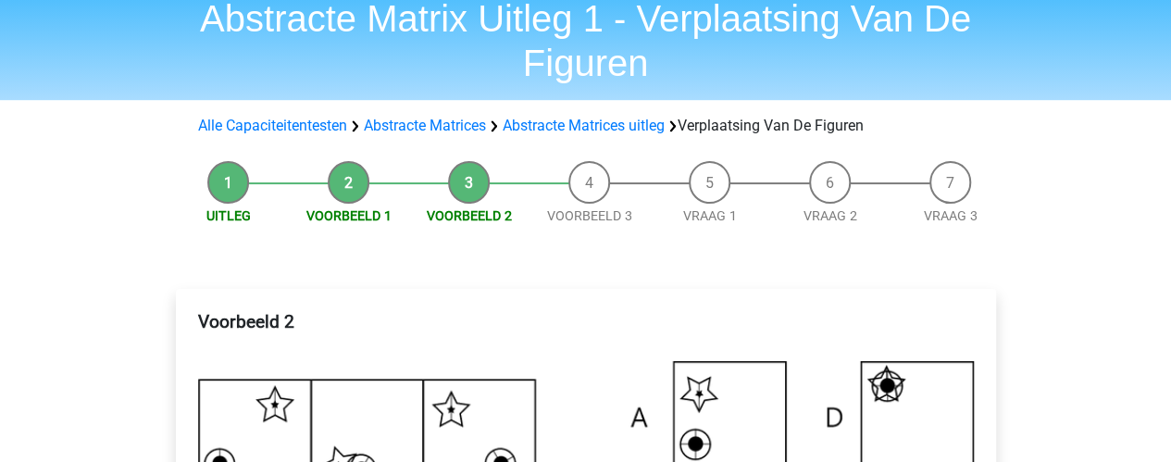
scroll to position [69, 0]
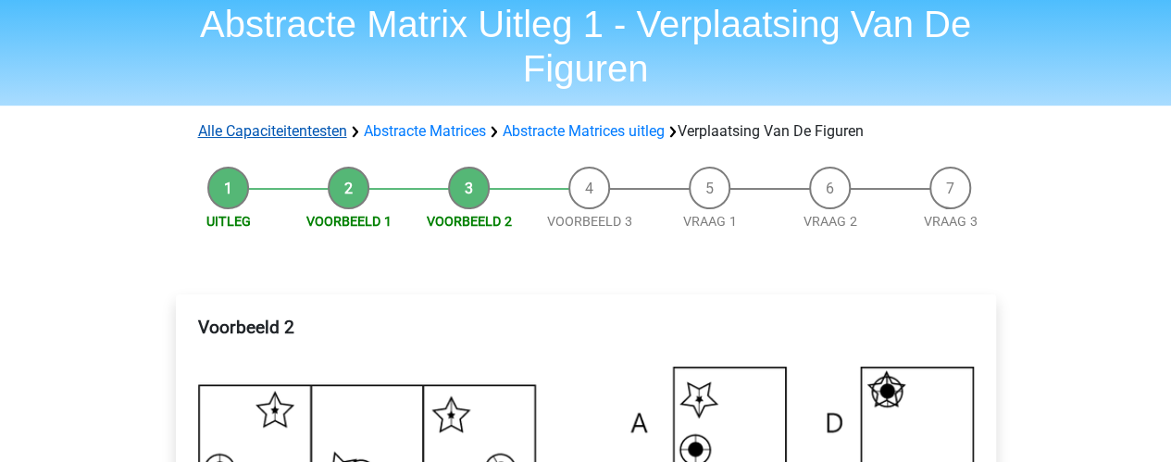
click at [311, 123] on link "Alle Capaciteitentesten" at bounding box center [272, 131] width 149 height 18
click at [457, 129] on link "Abstracte Matrices" at bounding box center [425, 131] width 122 height 18
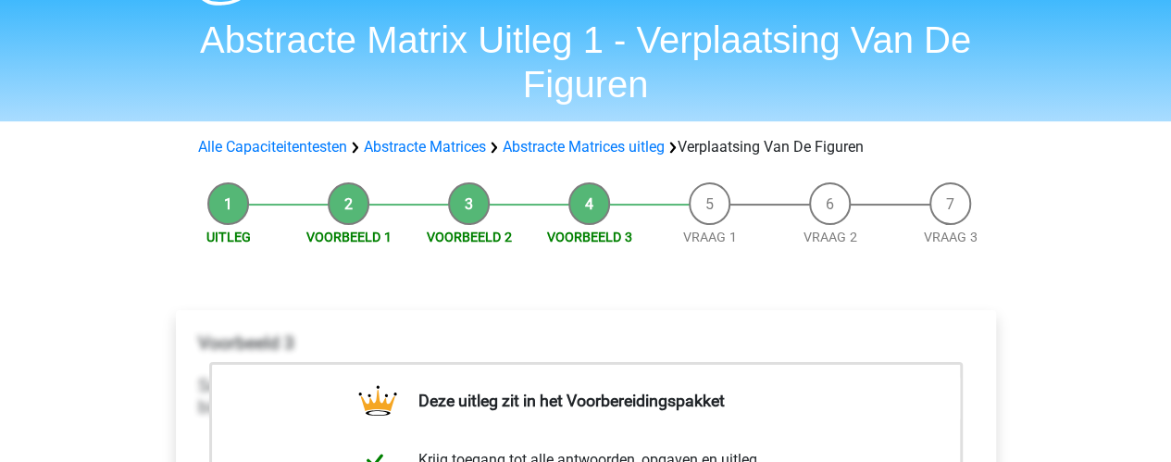
scroll to position [23, 0]
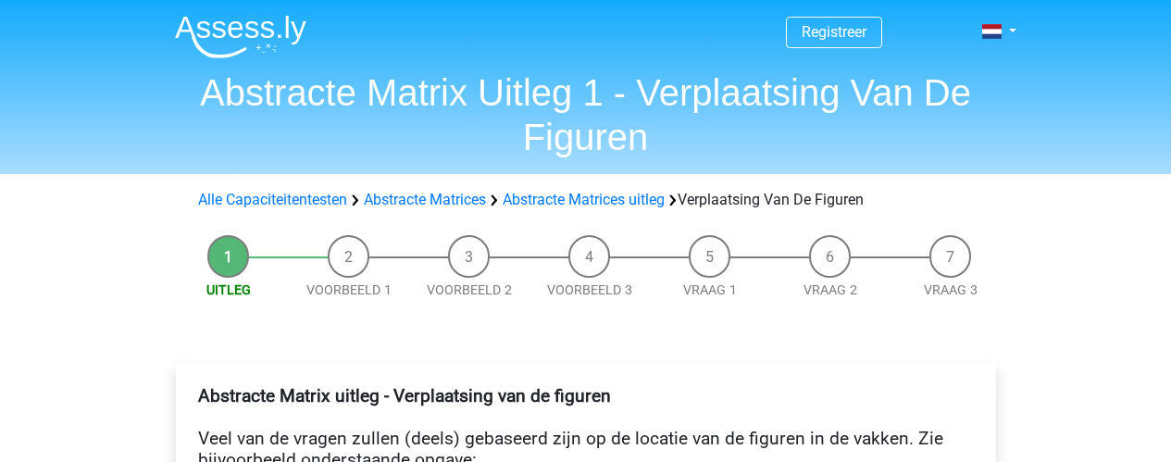
scroll to position [1171, 0]
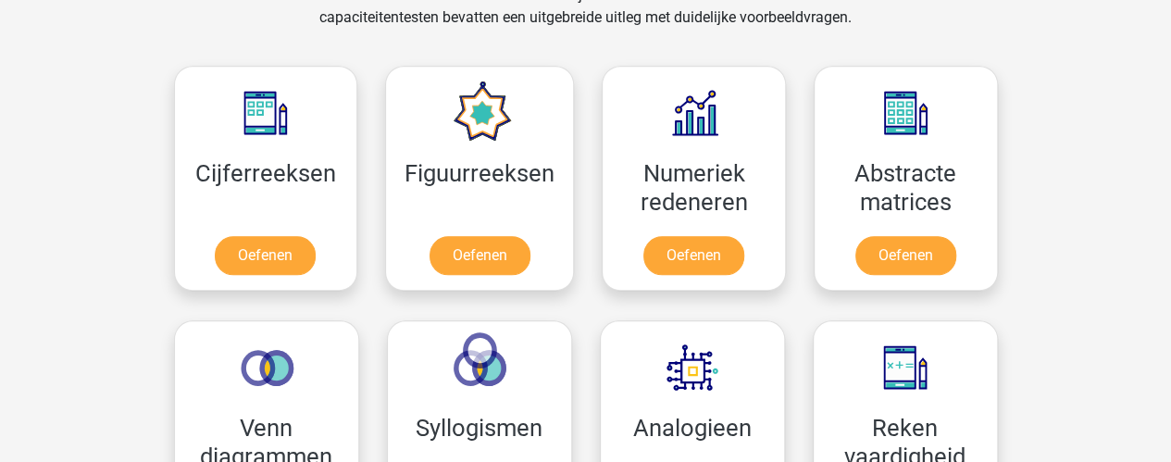
scroll to position [804, 0]
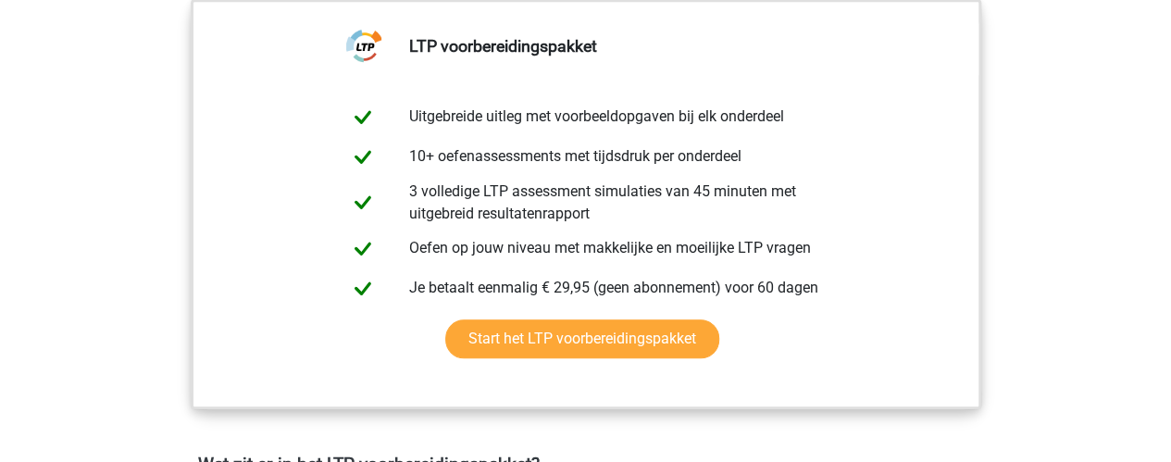
scroll to position [759, 0]
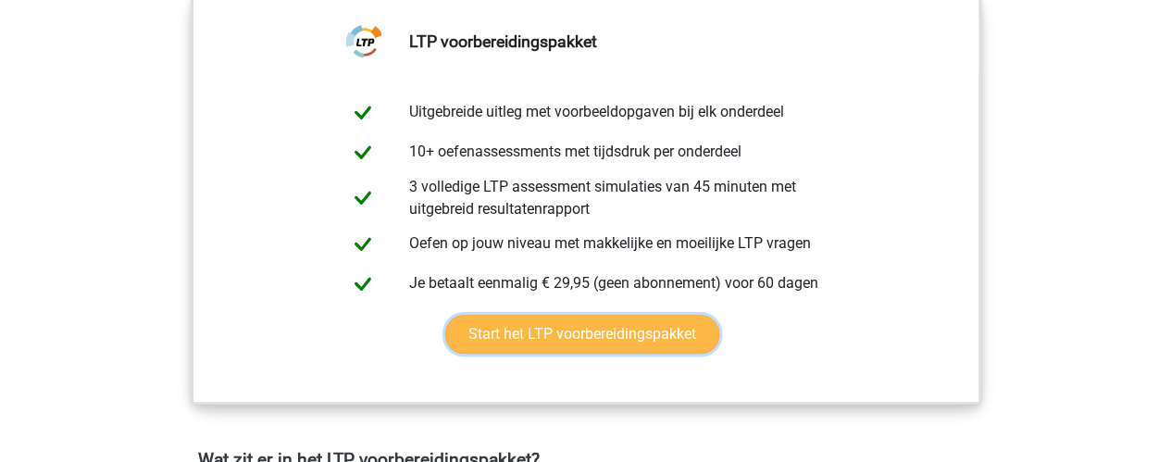
click at [584, 318] on link "Start het LTP voorbereidingspakket" at bounding box center [582, 334] width 274 height 39
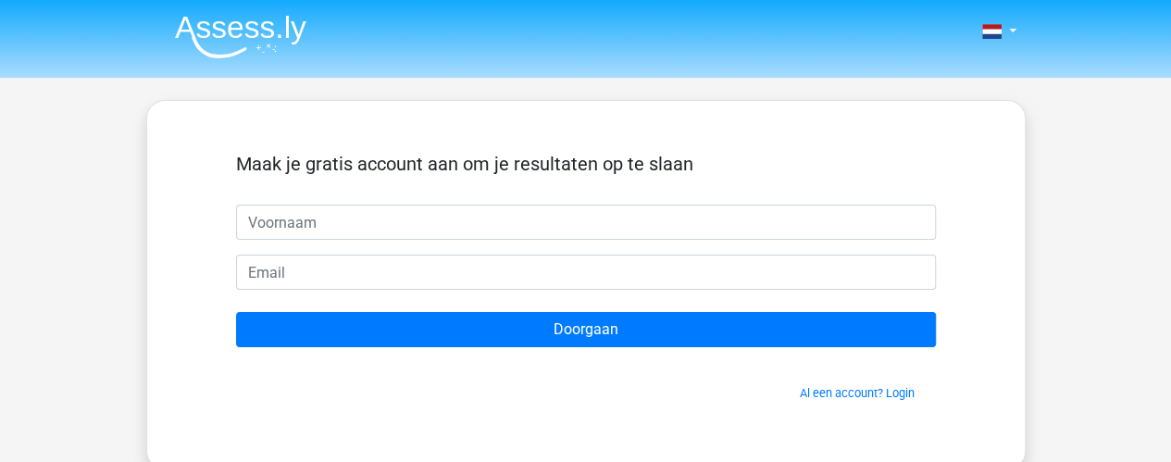
type input "x"
type input "Xander"
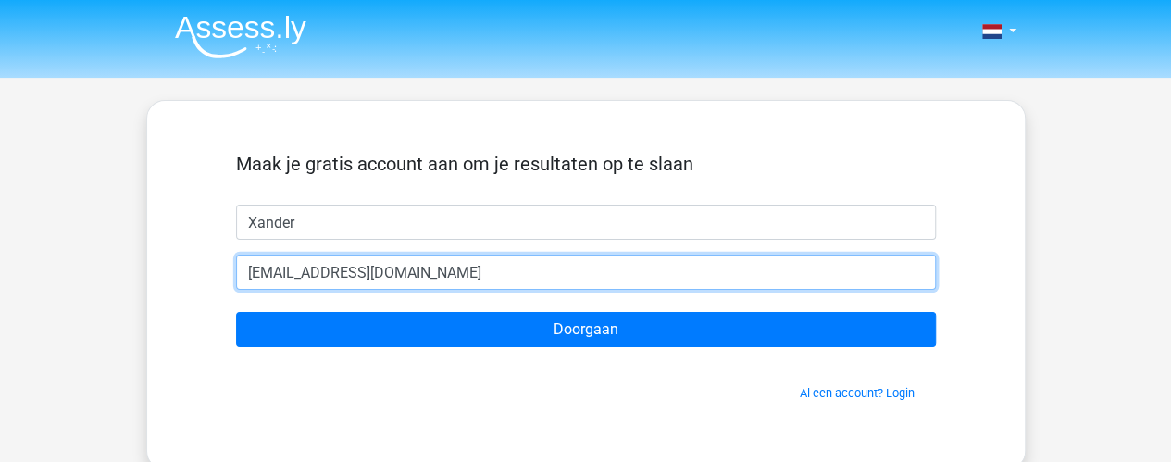
type input "[EMAIL_ADDRESS][DOMAIN_NAME]"
click at [236, 312] on input "Doorgaan" at bounding box center [586, 329] width 700 height 35
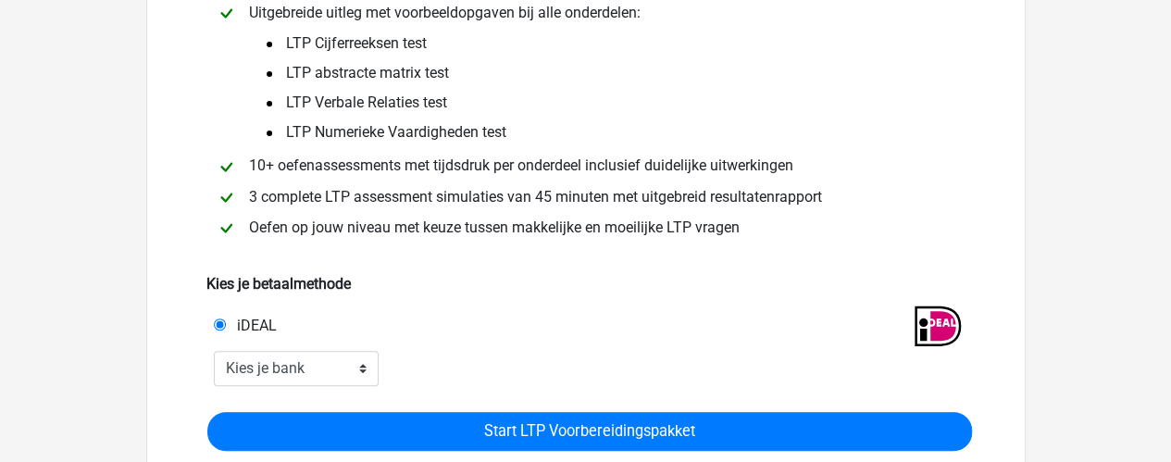
scroll to position [190, 0]
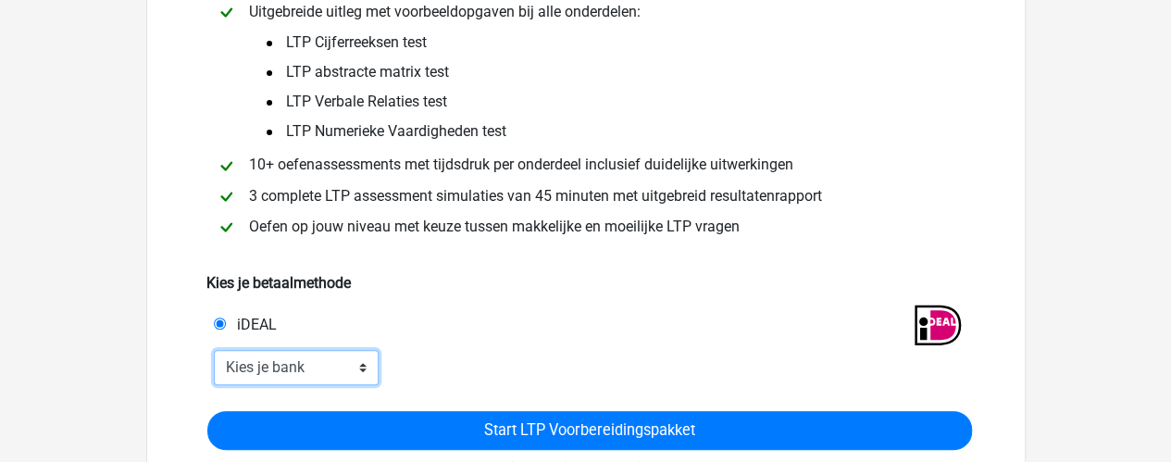
click at [369, 358] on select "Kies je bank ABN AMRO ING Rabobank ASN Bank bunq Knab N26 NN Regiobank Revolut …" at bounding box center [297, 367] width 166 height 35
select select "ideal_[SWIFT_CODE]"
click at [214, 350] on select "Kies je bank ABN AMRO ING Rabobank ASN Bank bunq Knab N26 NN Regiobank Revolut …" at bounding box center [297, 367] width 166 height 35
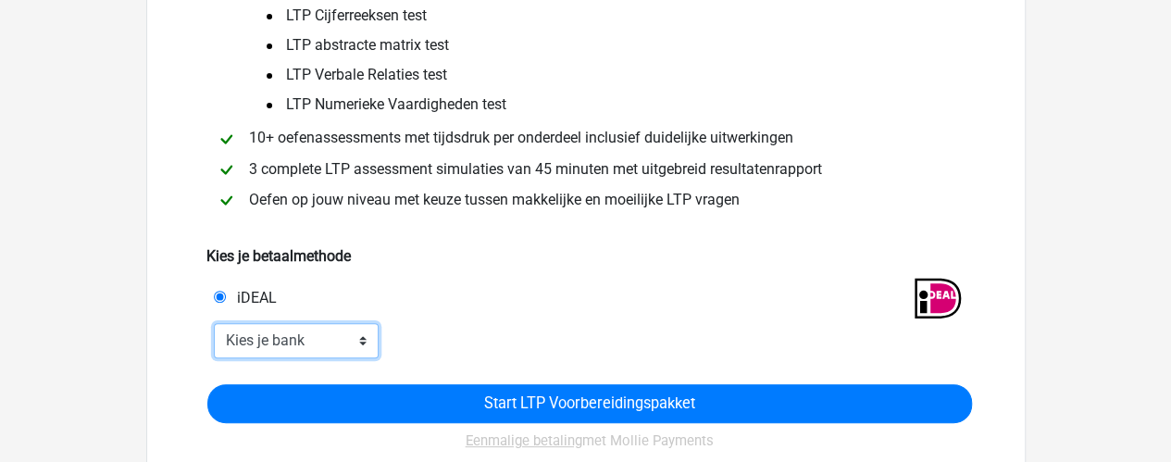
scroll to position [214, 0]
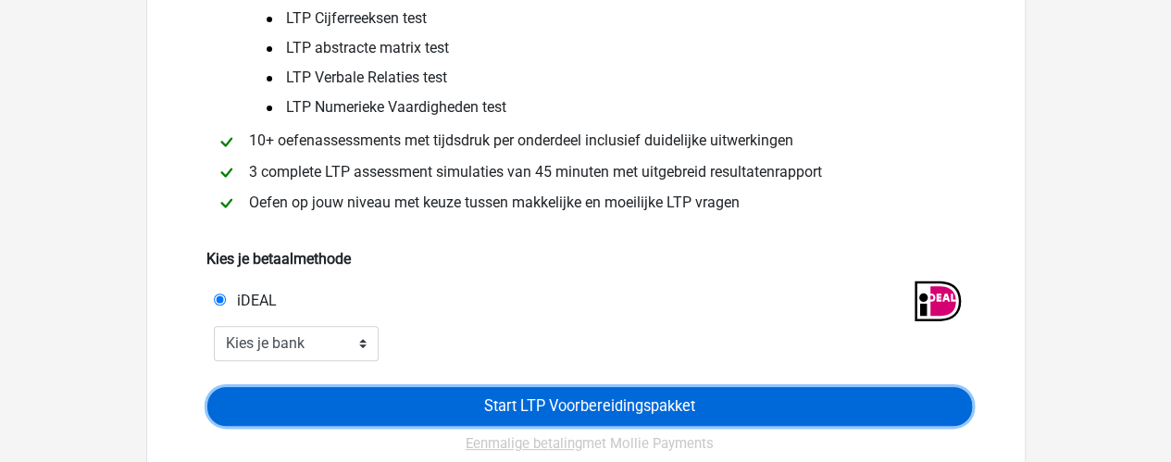
click at [650, 397] on input "Start LTP Voorbereidingspakket" at bounding box center [589, 406] width 765 height 39
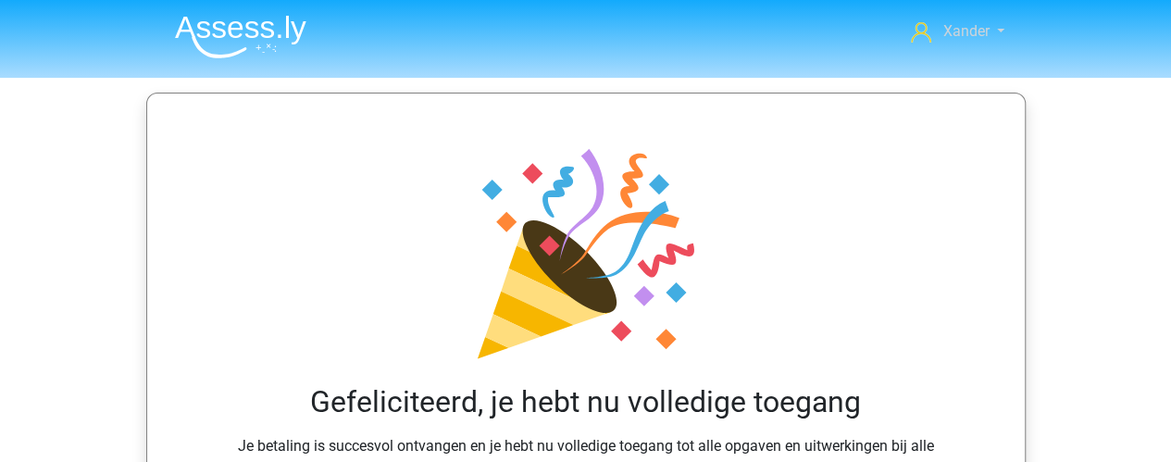
click at [1000, 23] on link "Xander" at bounding box center [957, 31] width 107 height 22
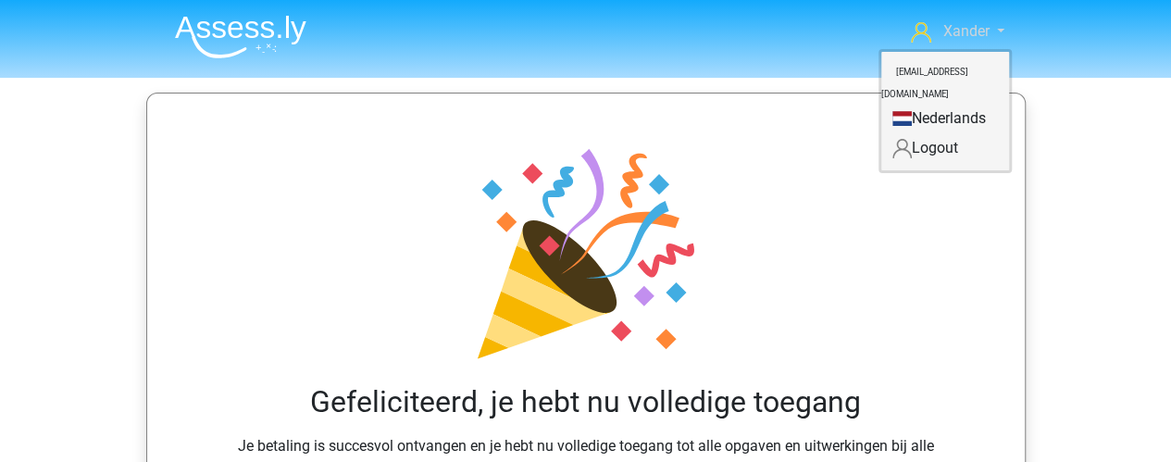
click at [917, 21] on link "Xander" at bounding box center [957, 31] width 107 height 22
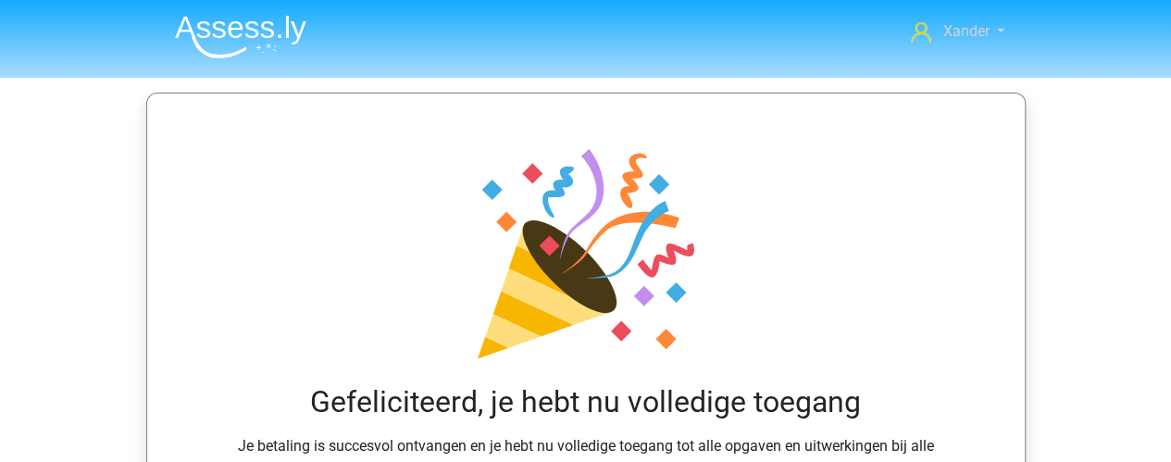
click at [922, 27] on icon at bounding box center [921, 32] width 20 height 20
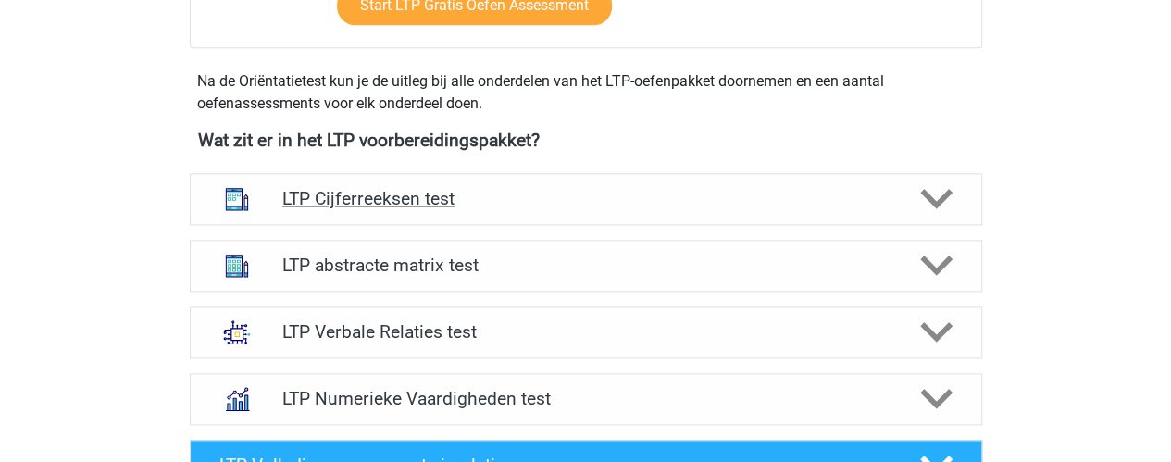
scroll to position [1177, 0]
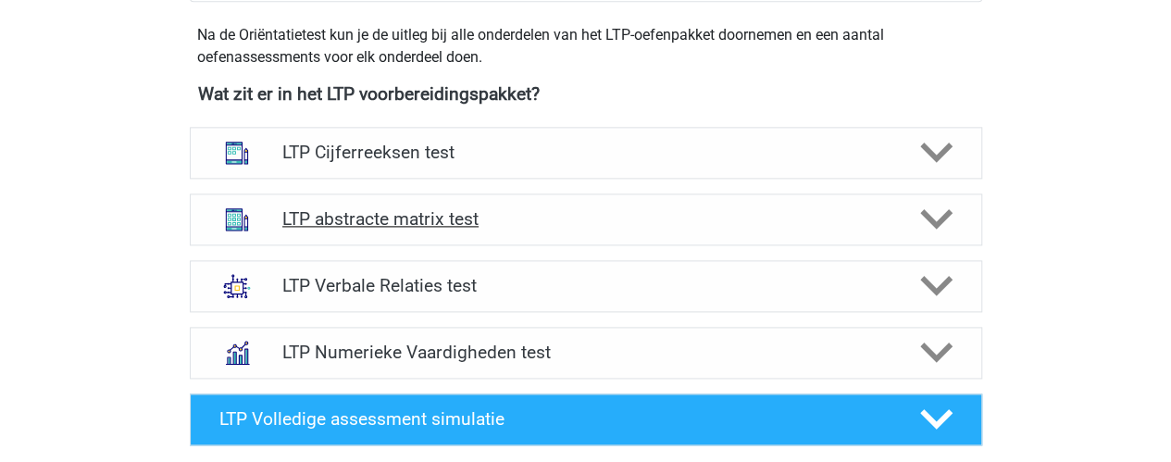
click at [561, 227] on h4 "LTP abstracte matrix test" at bounding box center [585, 218] width 606 height 21
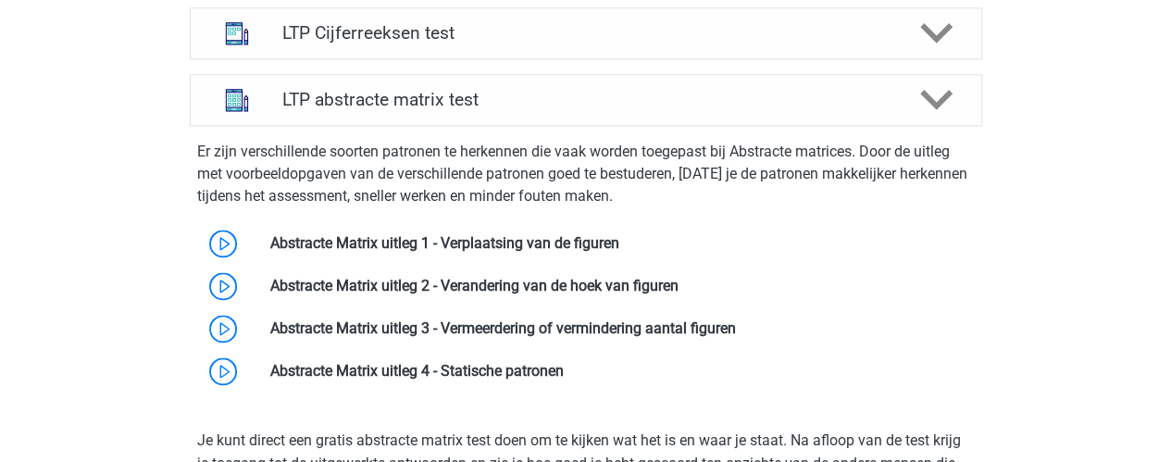
scroll to position [1295, 0]
click at [552, 104] on h4 "LTP abstracte matrix test" at bounding box center [585, 100] width 606 height 21
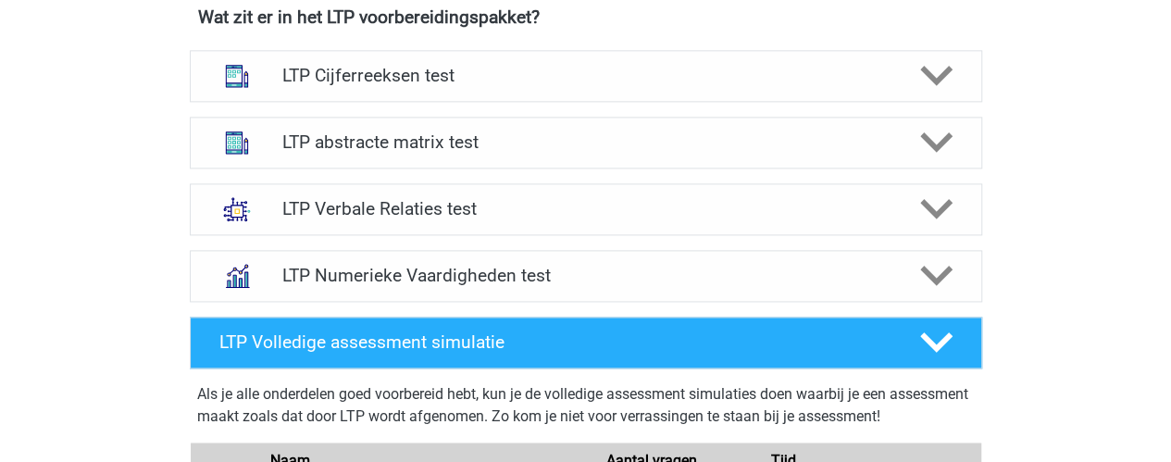
scroll to position [1253, 0]
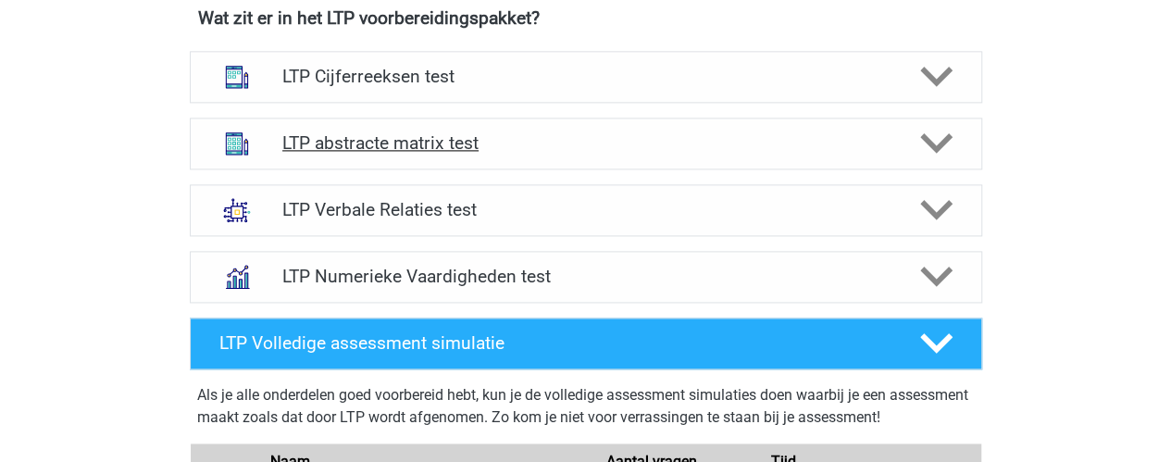
click at [461, 119] on div "LTP abstracte matrix test" at bounding box center [586, 144] width 792 height 52
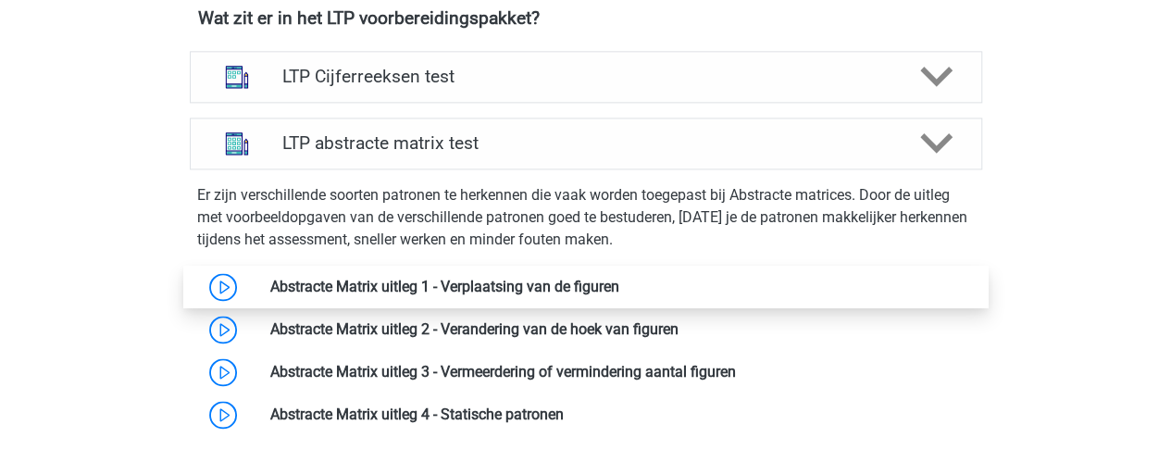
click at [619, 283] on link at bounding box center [619, 287] width 0 height 18
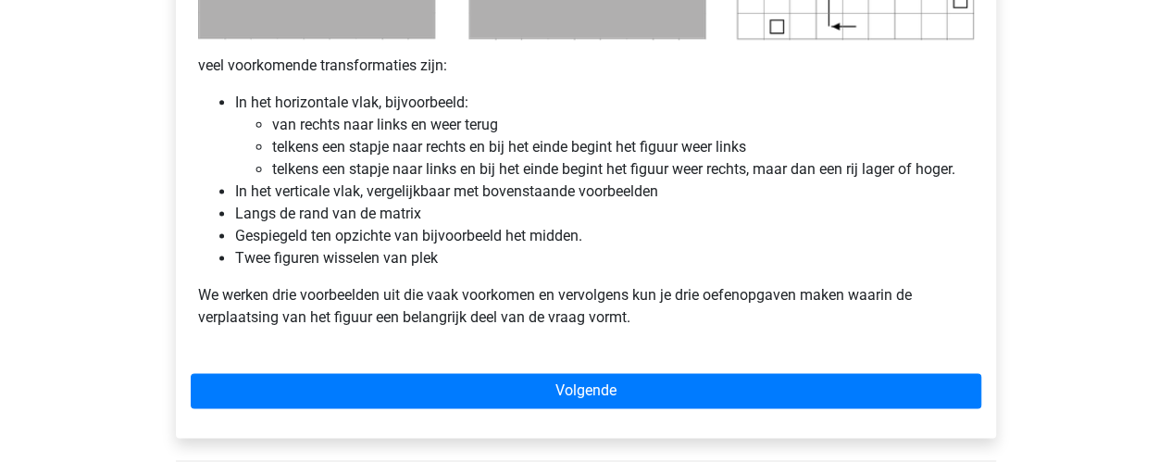
scroll to position [1165, 0]
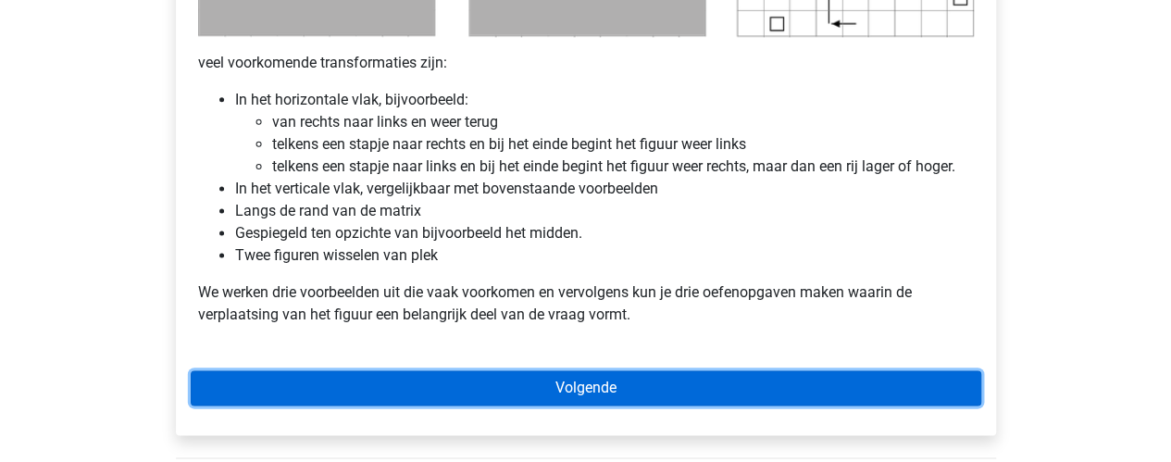
click at [625, 385] on link "Volgende" at bounding box center [586, 387] width 791 height 35
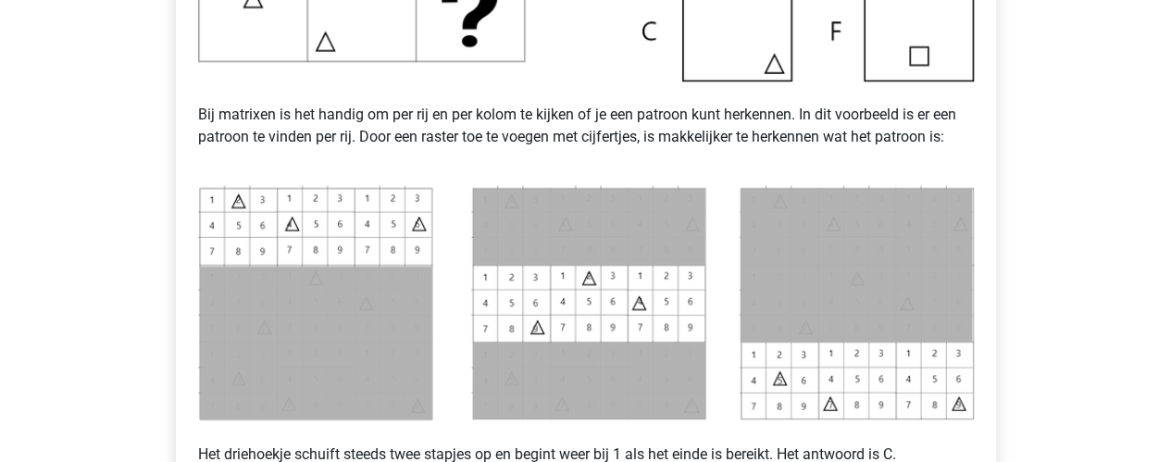
scroll to position [1001, 0]
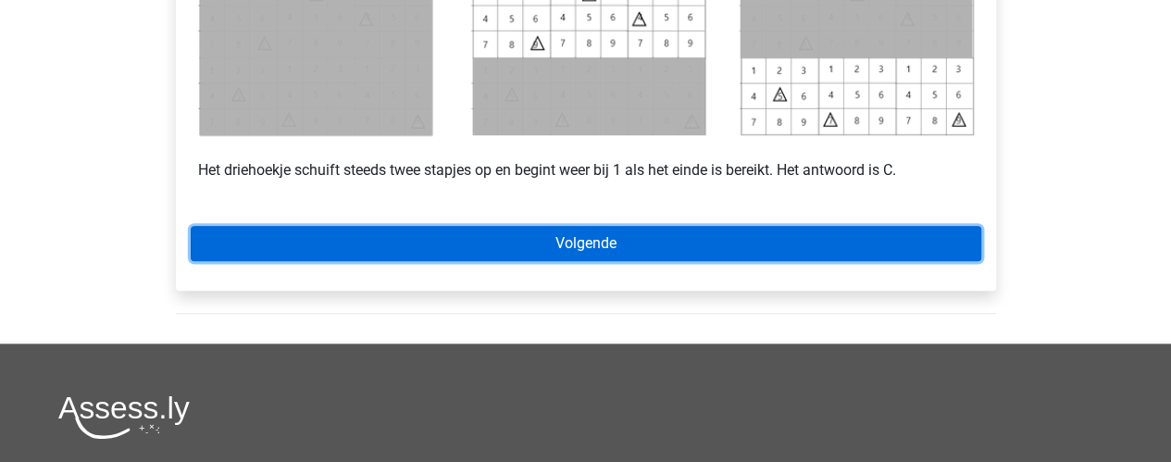
click at [602, 242] on link "Volgende" at bounding box center [586, 243] width 791 height 35
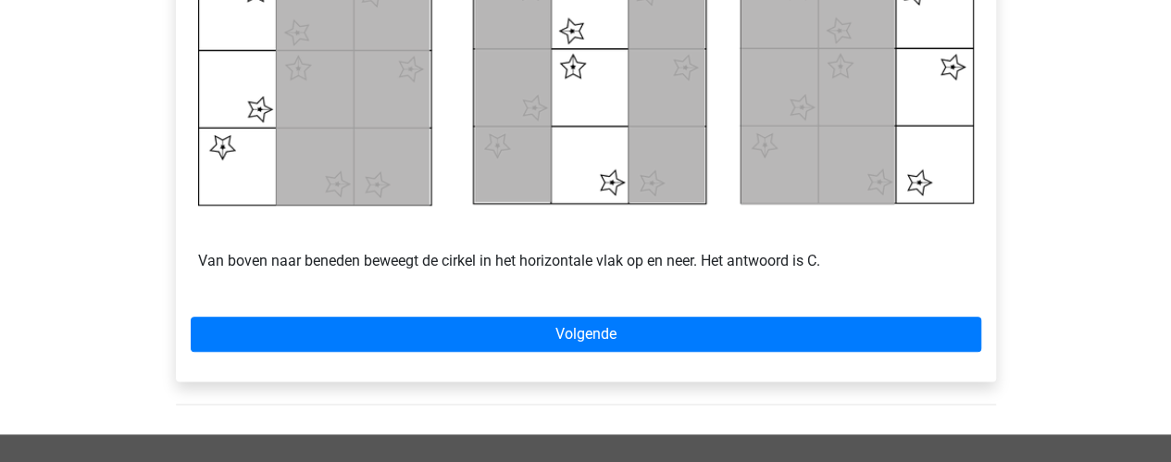
scroll to position [945, 0]
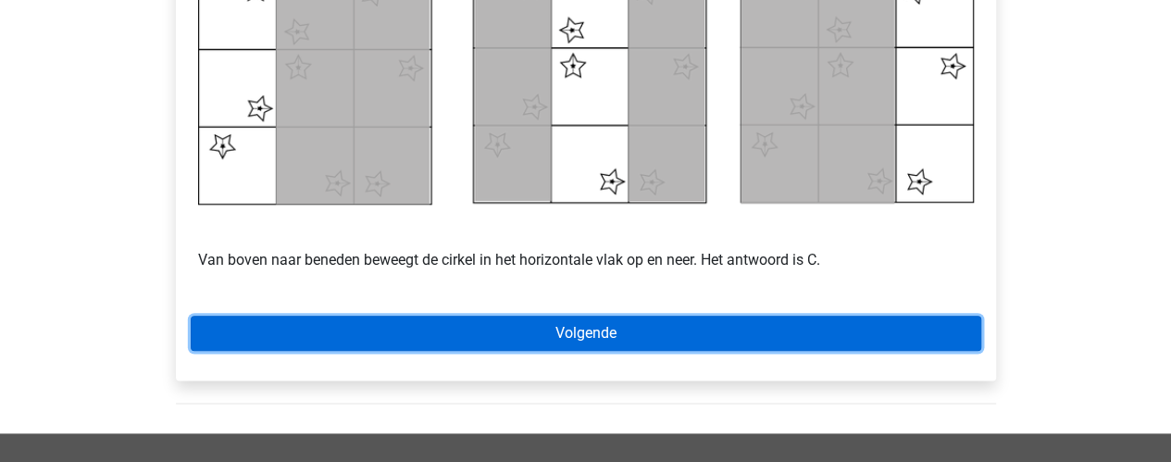
click at [548, 338] on link "Volgende" at bounding box center [586, 333] width 791 height 35
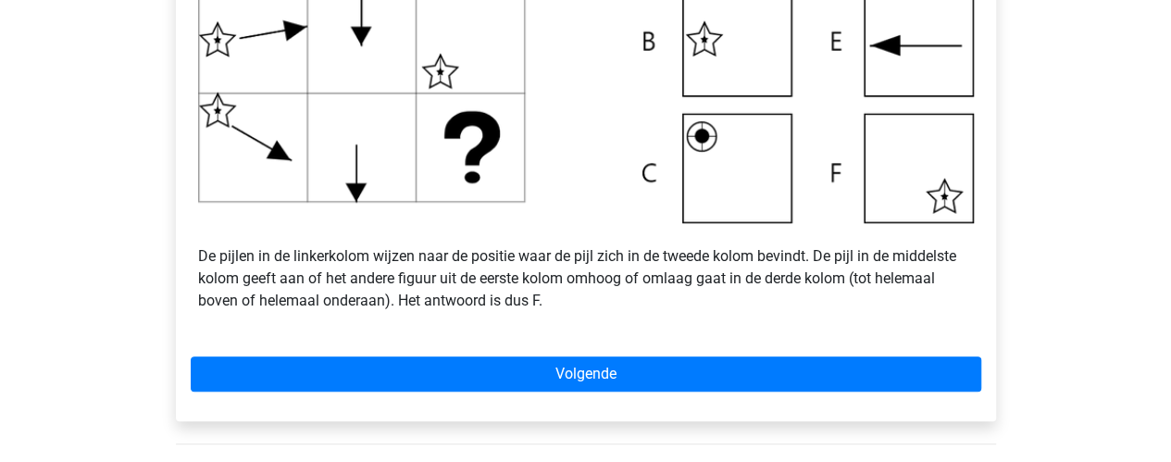
scroll to position [845, 0]
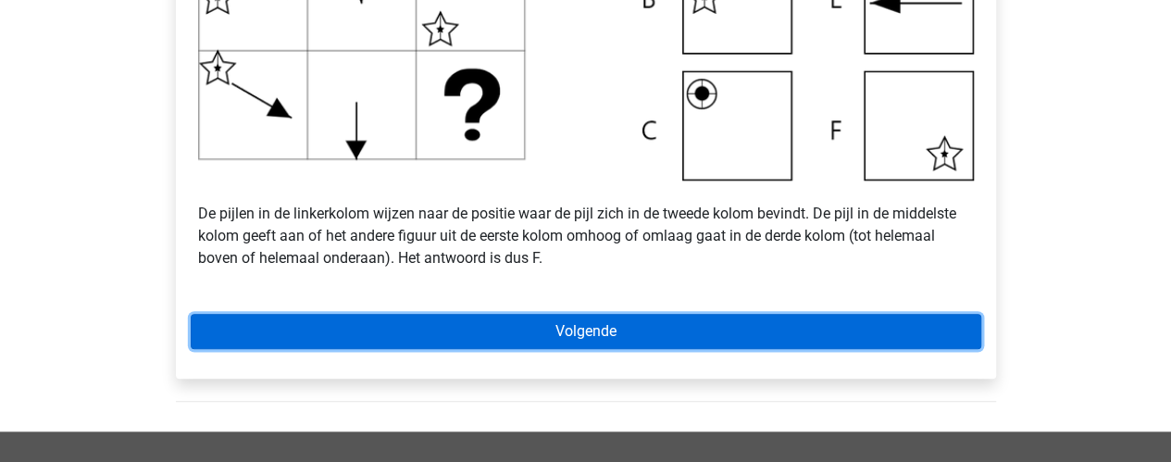
click at [368, 332] on link "Volgende" at bounding box center [586, 331] width 791 height 35
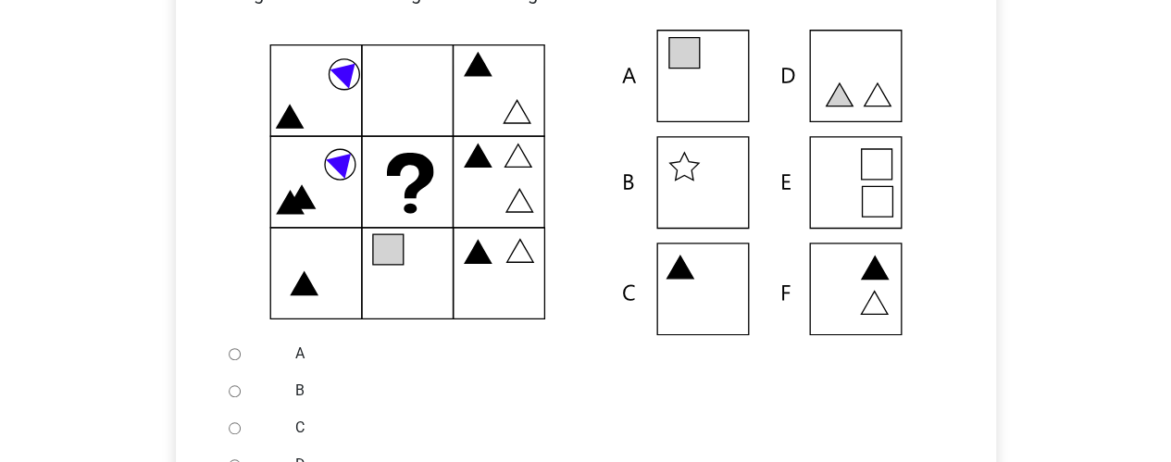
scroll to position [320, 0]
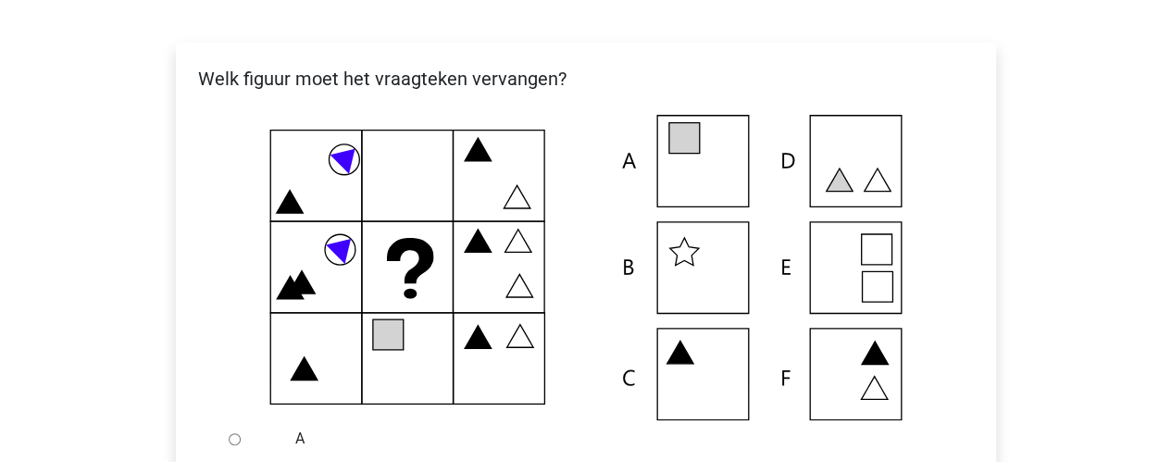
click at [394, 176] on icon at bounding box center [586, 268] width 761 height 306
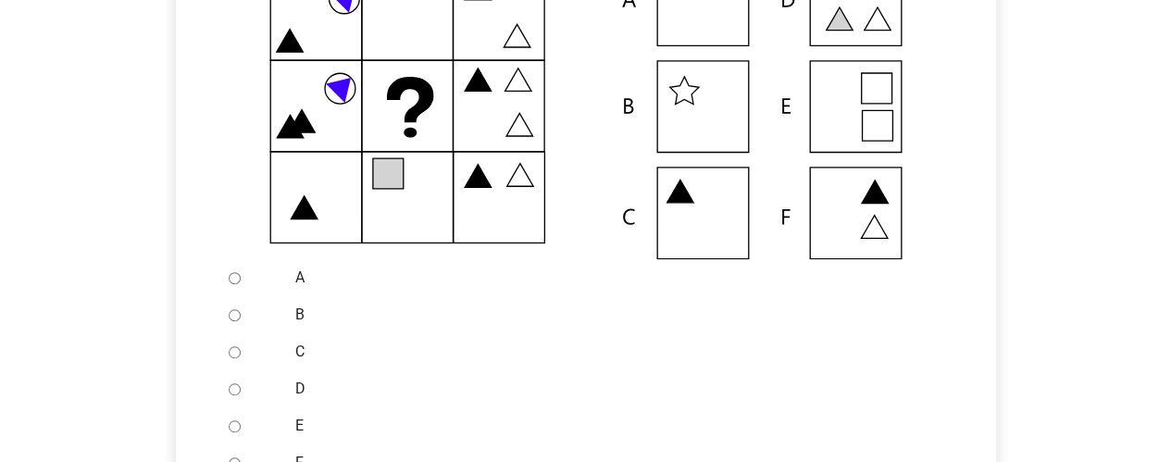
scroll to position [482, 0]
click at [248, 349] on div at bounding box center [251, 350] width 61 height 37
click at [239, 353] on input "C" at bounding box center [235, 351] width 12 height 12
radio input "true"
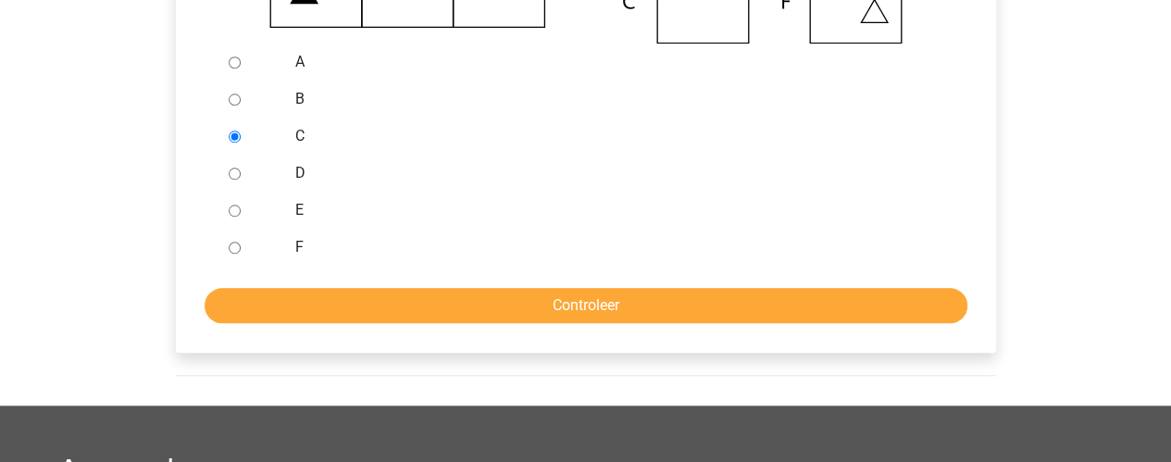
scroll to position [701, 0]
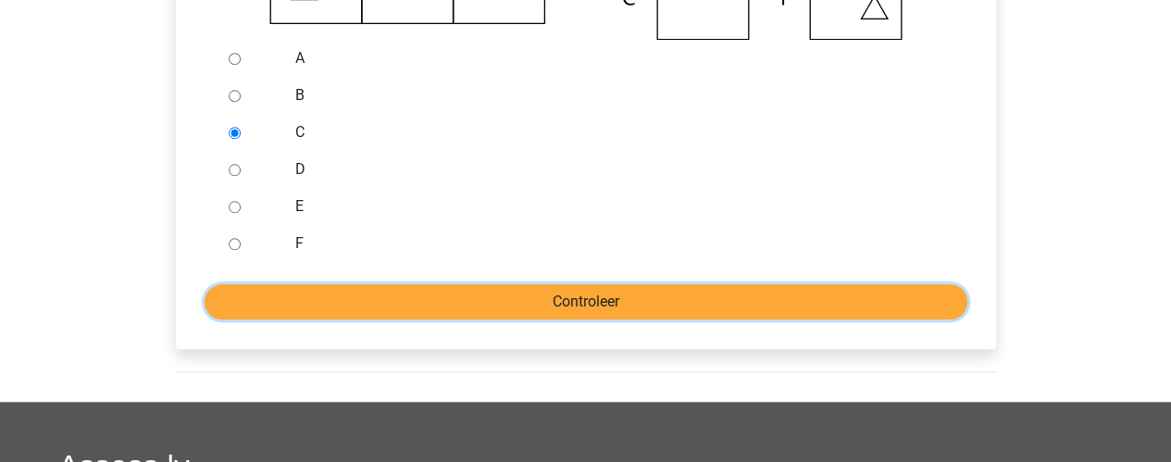
click at [424, 302] on input "Controleer" at bounding box center [586, 301] width 763 height 35
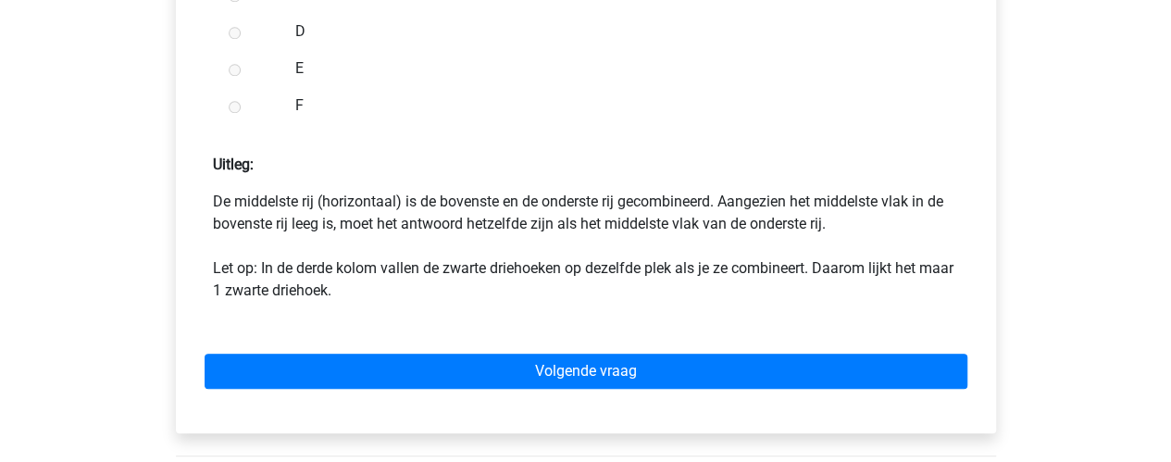
scroll to position [913, 0]
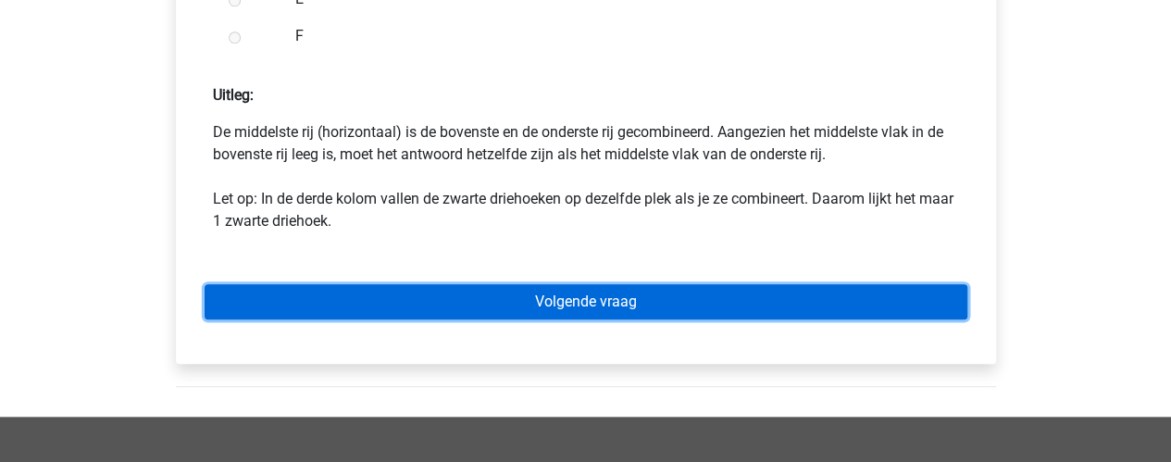
click at [548, 289] on link "Volgende vraag" at bounding box center [586, 301] width 763 height 35
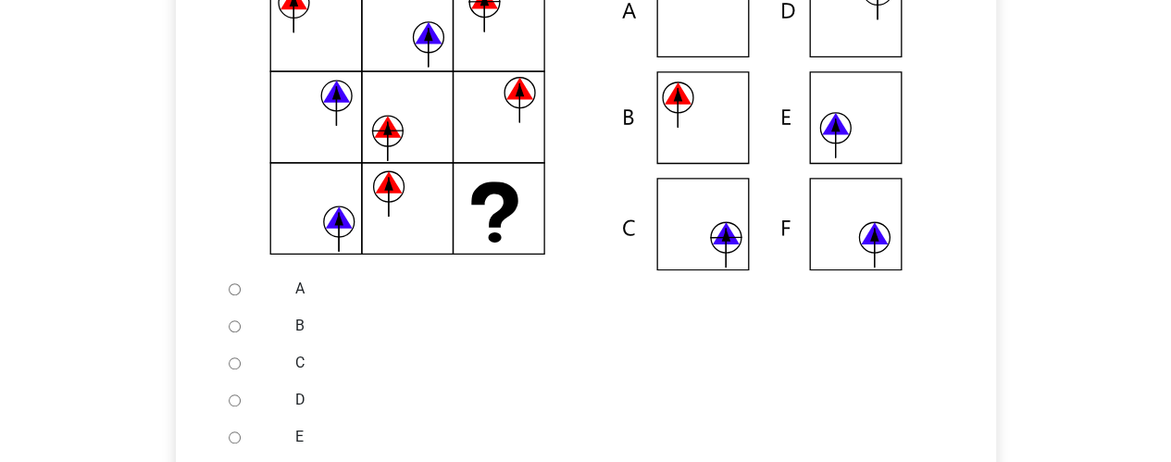
scroll to position [471, 0]
click at [226, 356] on div at bounding box center [251, 361] width 61 height 37
click at [234, 357] on input "C" at bounding box center [235, 362] width 12 height 12
radio input "true"
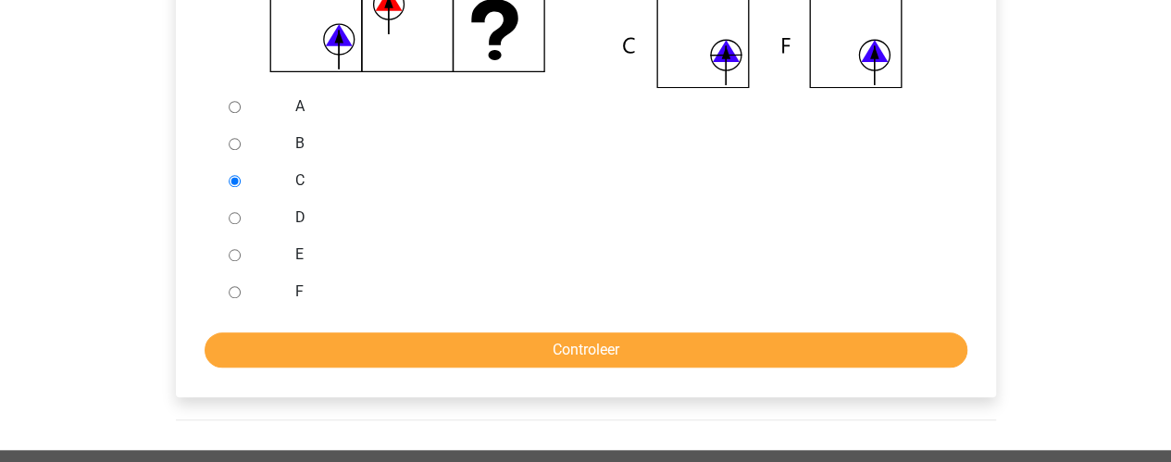
scroll to position [669, 0]
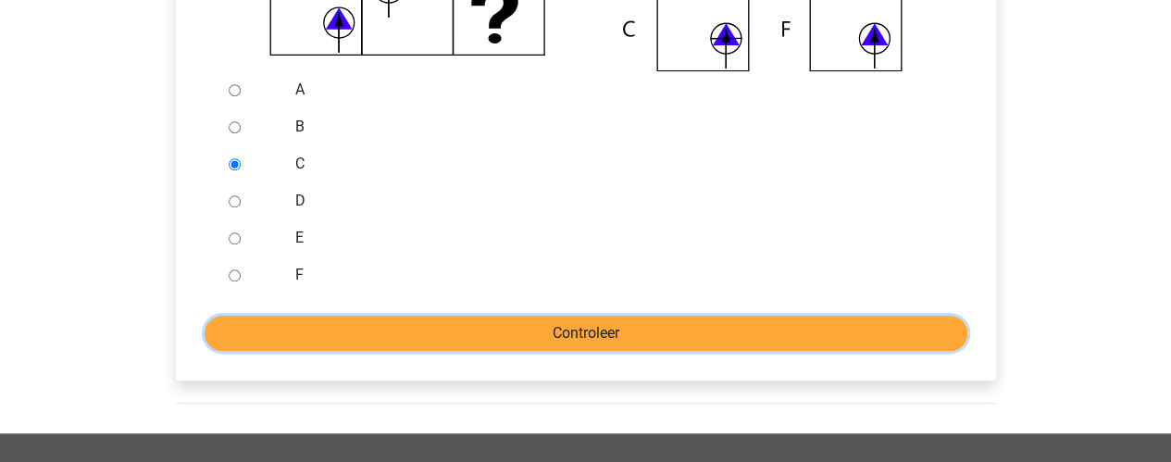
click at [372, 330] on input "Controleer" at bounding box center [586, 333] width 763 height 35
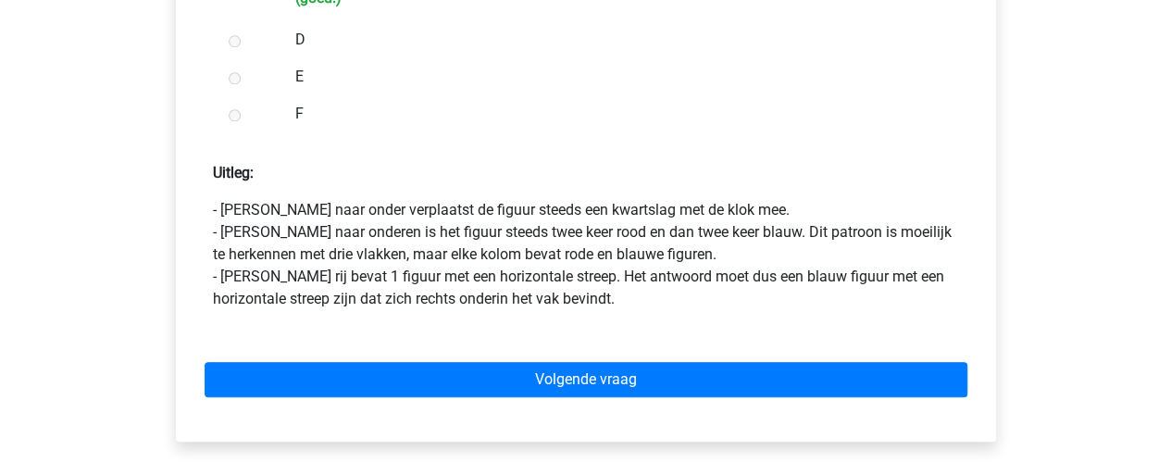
scroll to position [855, 0]
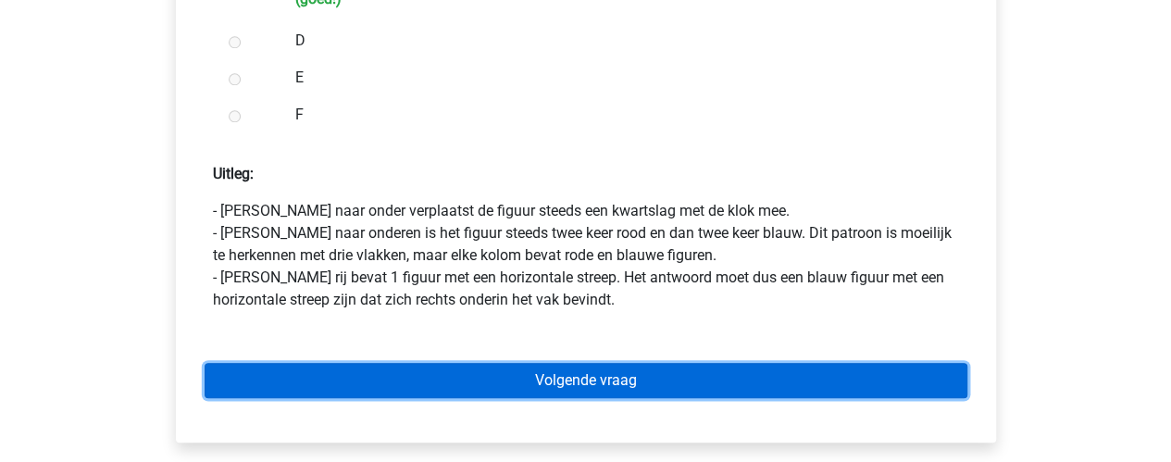
click at [600, 369] on link "Volgende vraag" at bounding box center [586, 380] width 763 height 35
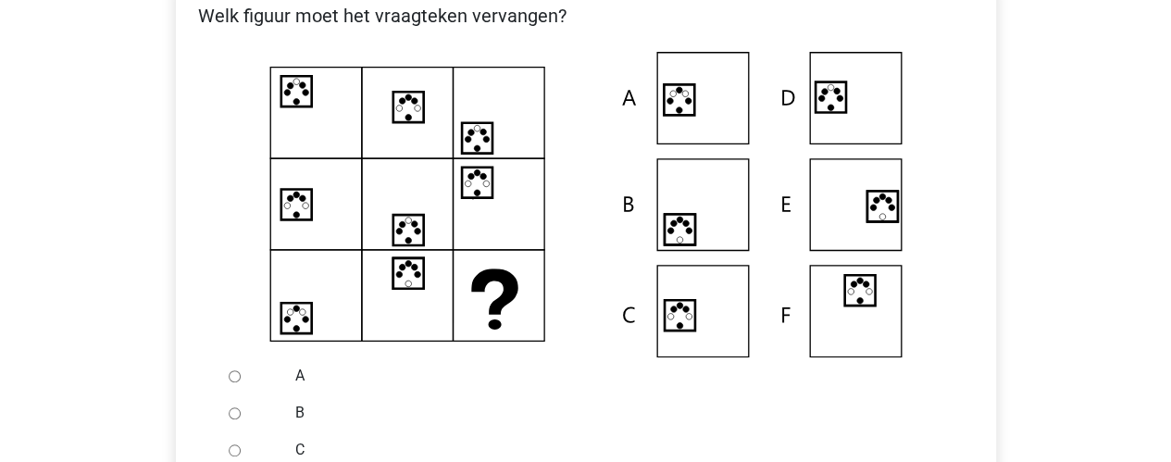
scroll to position [479, 0]
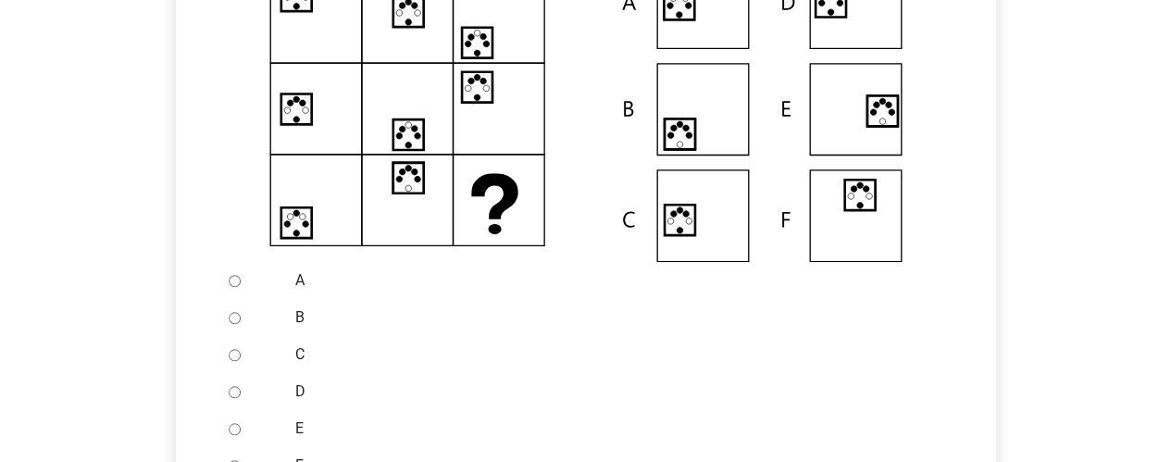
click at [223, 286] on div at bounding box center [251, 280] width 61 height 37
click at [237, 280] on input "A" at bounding box center [235, 281] width 12 height 12
radio input "true"
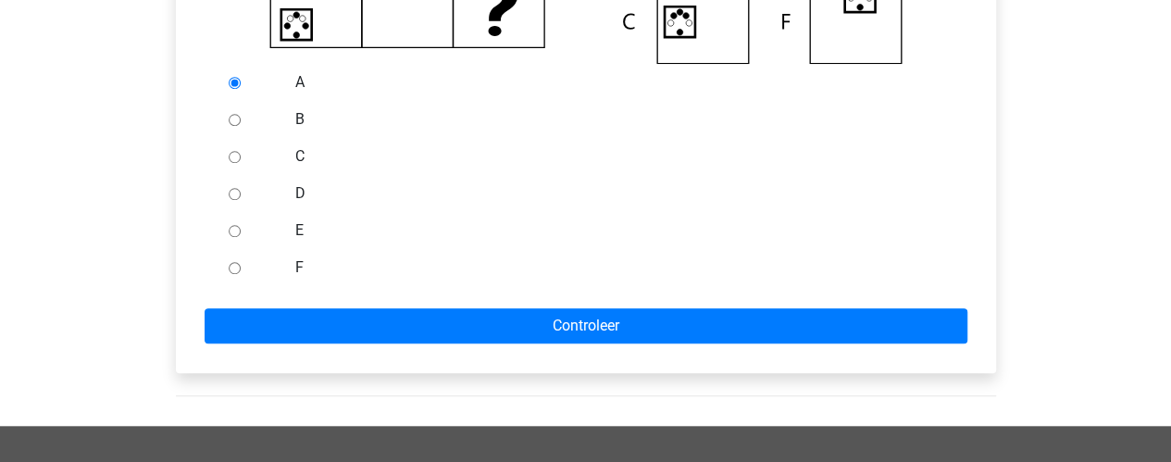
scroll to position [679, 0]
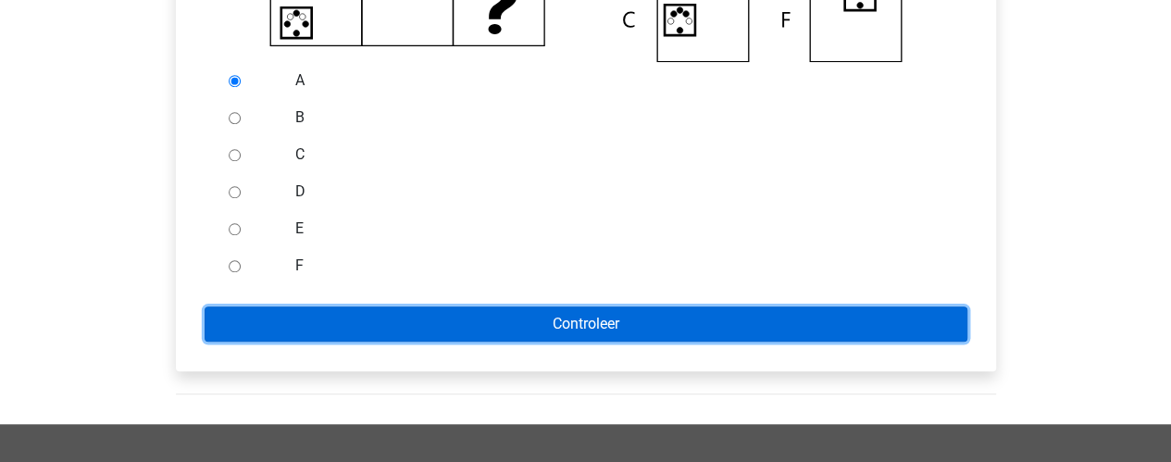
click at [308, 315] on input "Controleer" at bounding box center [586, 323] width 763 height 35
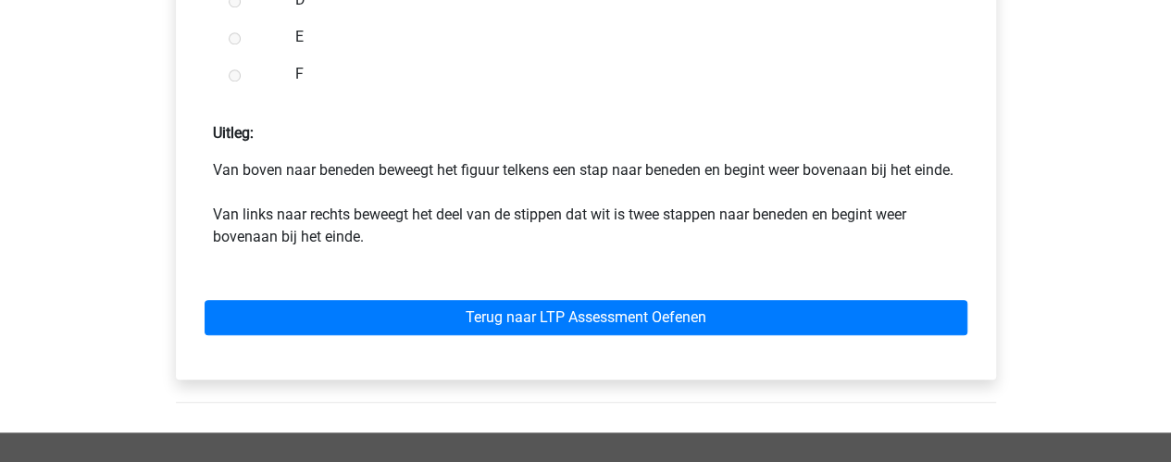
scroll to position [901, 0]
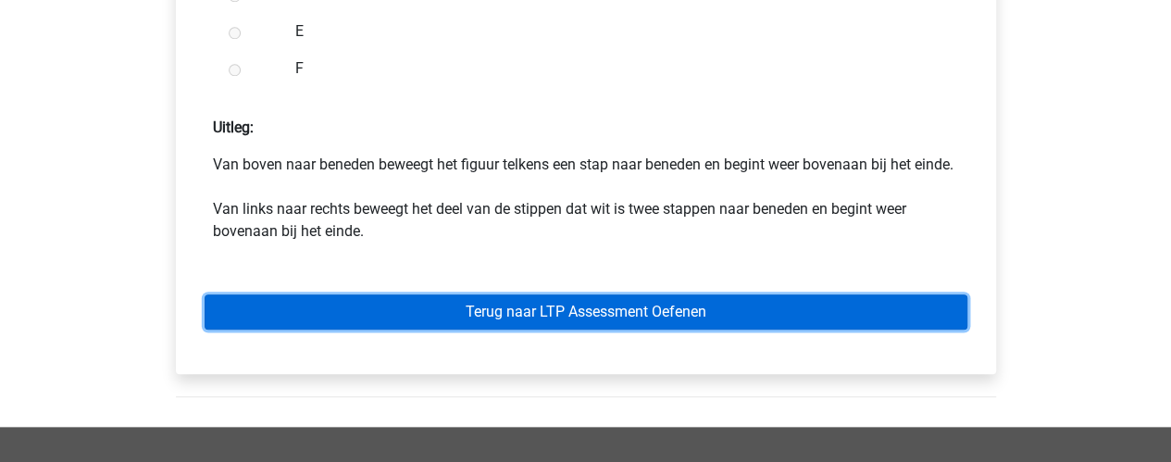
click at [470, 330] on link "Terug naar LTP Assessment Oefenen" at bounding box center [586, 311] width 763 height 35
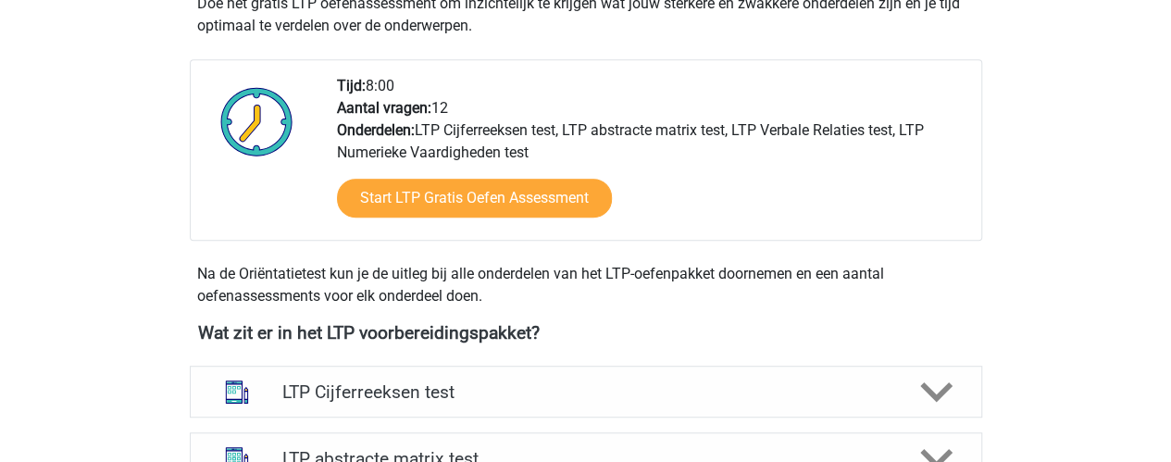
scroll to position [665, 0]
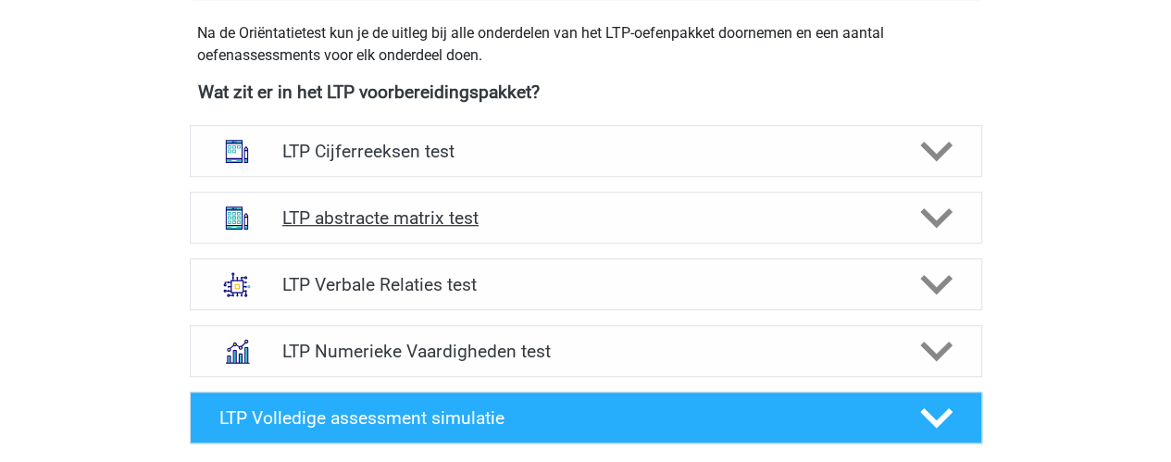
click at [563, 215] on h4 "LTP abstracte matrix test" at bounding box center [585, 217] width 606 height 21
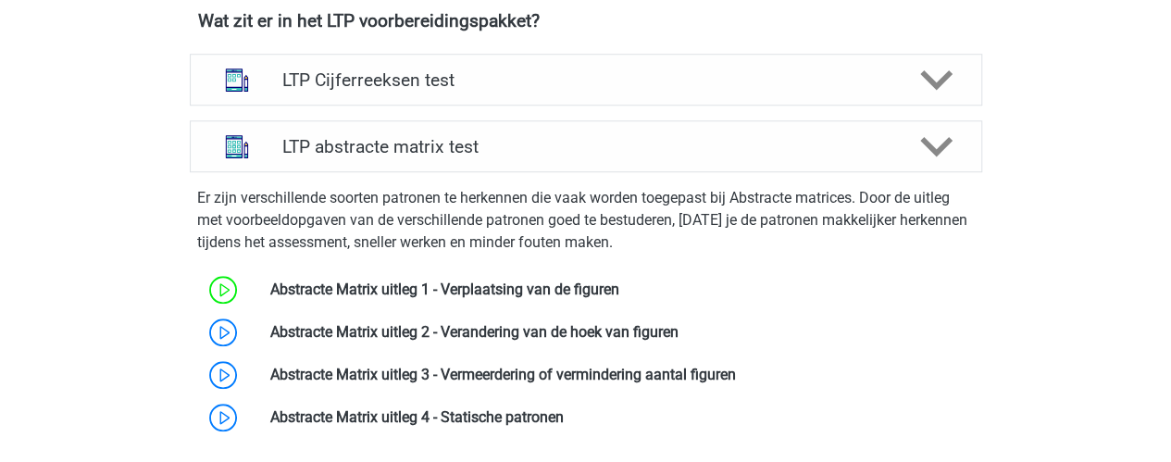
scroll to position [744, 0]
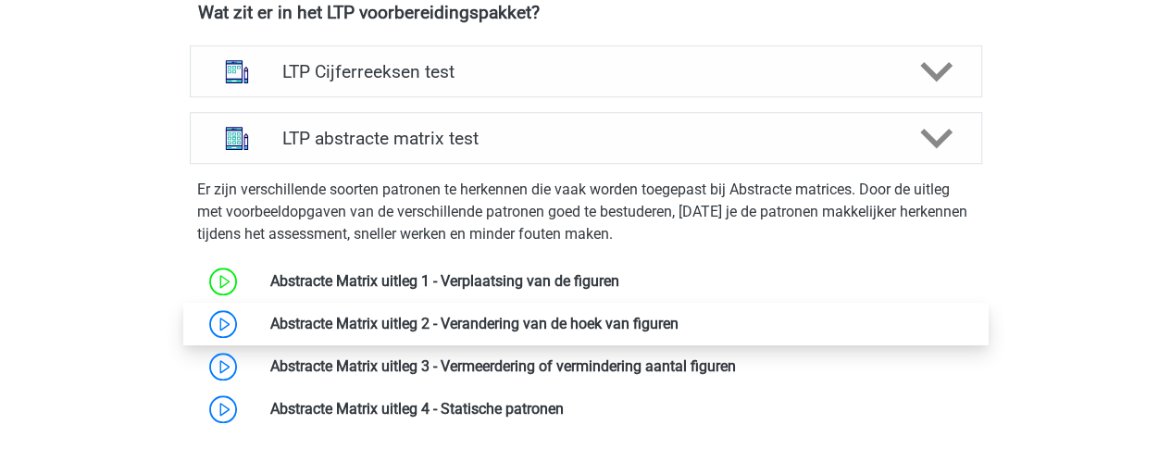
click at [679, 321] on link at bounding box center [679, 324] width 0 height 18
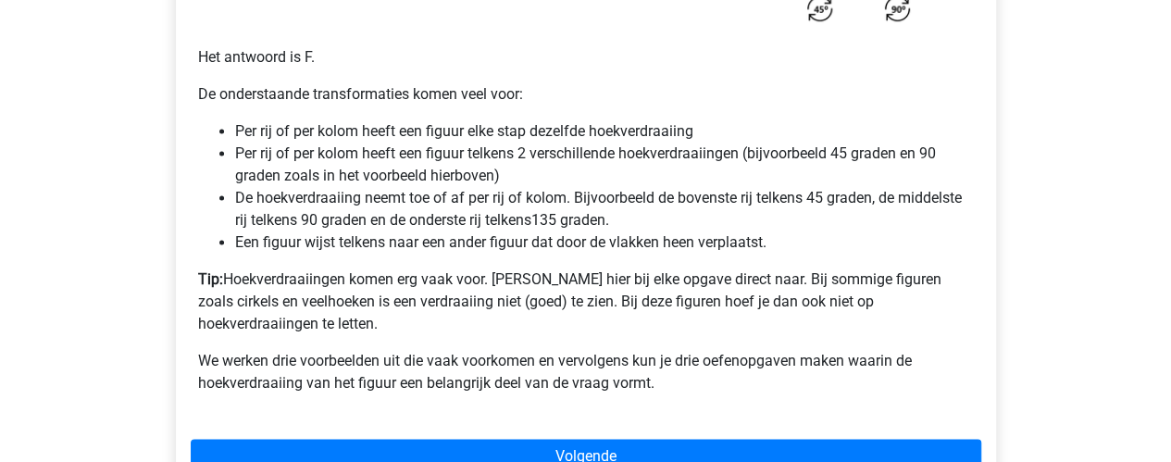
scroll to position [1267, 0]
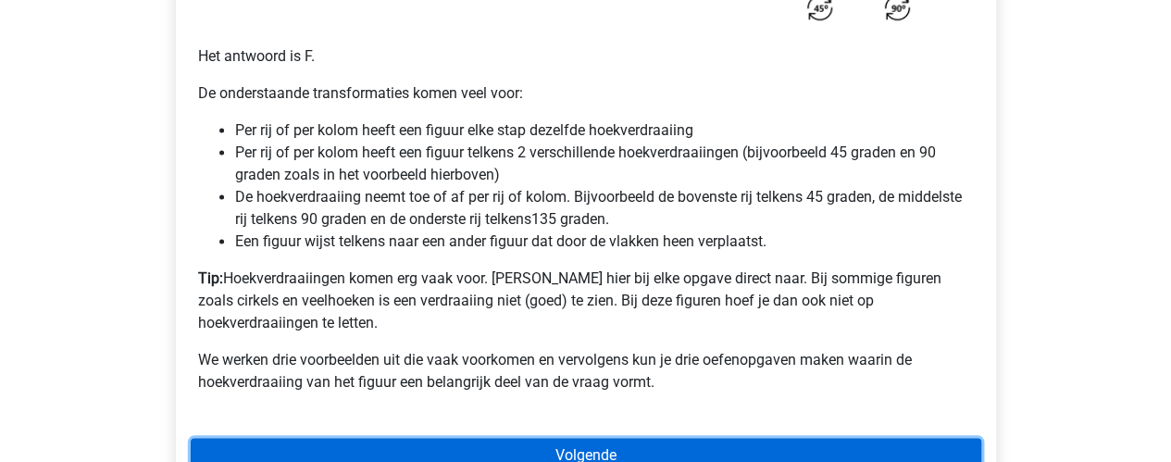
click at [505, 438] on link "Volgende" at bounding box center [586, 455] width 791 height 35
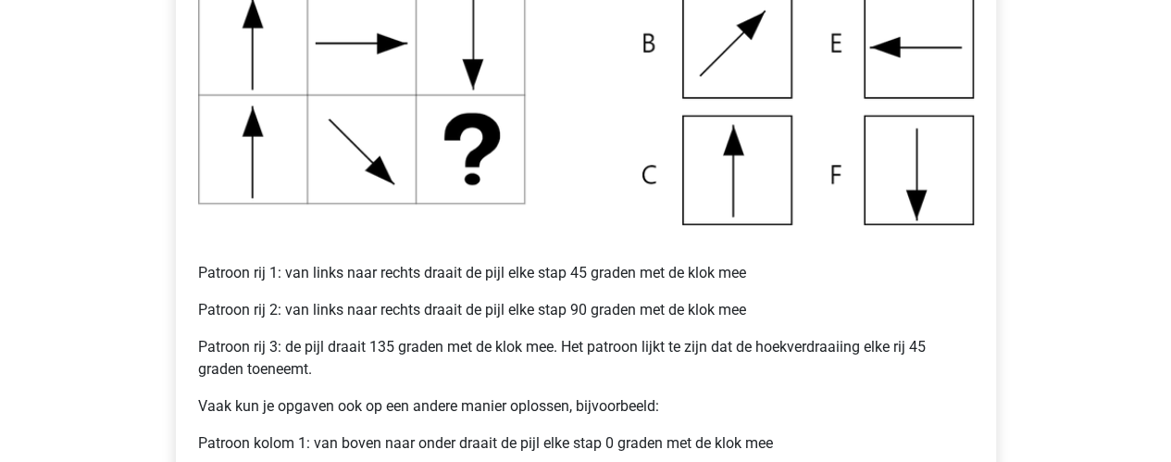
scroll to position [588, 0]
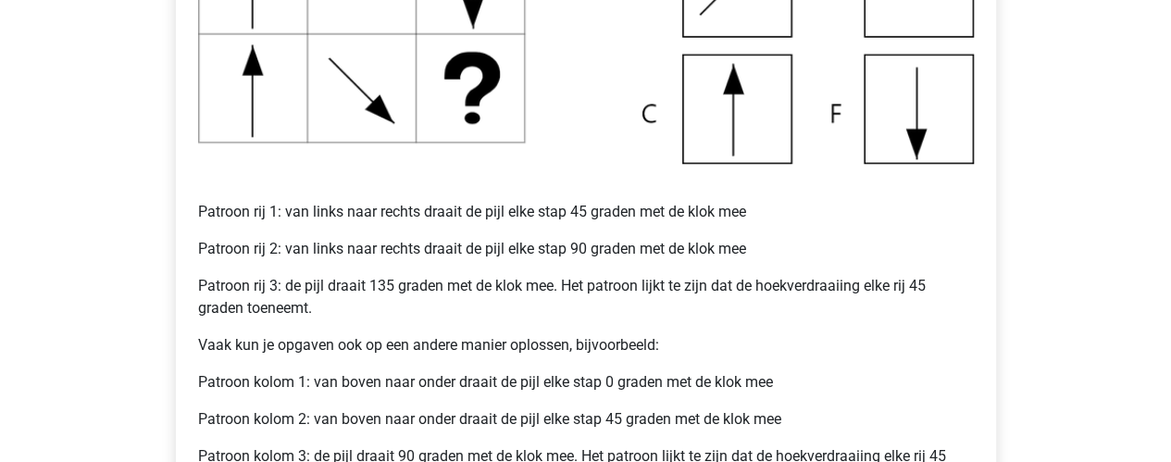
click at [1011, 312] on div "Uitleg Voorbeeld 1 Voorbeeld 2 Voorbeeld 3 Vraag 1 Vraag 2 Vraag 3 Voorbeeld 1 …" at bounding box center [586, 176] width 880 height 1188
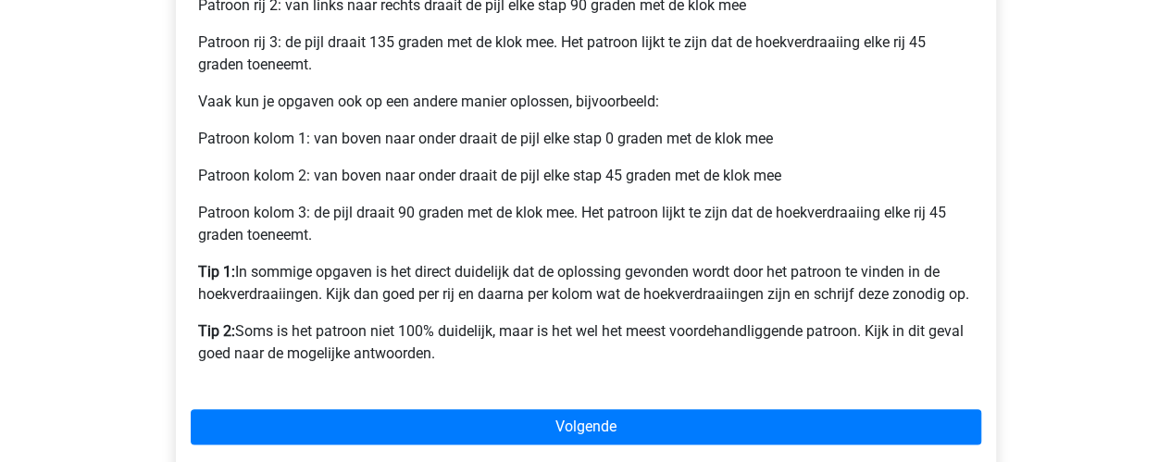
scroll to position [888, 0]
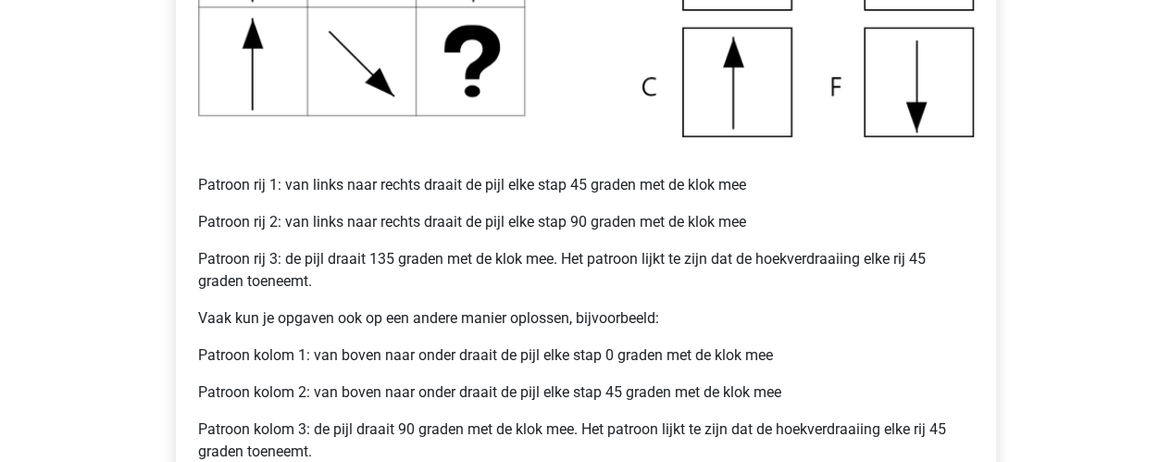
scroll to position [671, 0]
click at [998, 318] on div "Voorbeeld 1 Patroon rij 1: van links naar rechts draait de pijl elke stap 45 gr…" at bounding box center [586, 199] width 850 height 1088
click at [1000, 317] on div "Voorbeeld 1 Patroon rij 1: van links naar rechts draait de pijl elke stap 45 gr…" at bounding box center [586, 199] width 850 height 1088
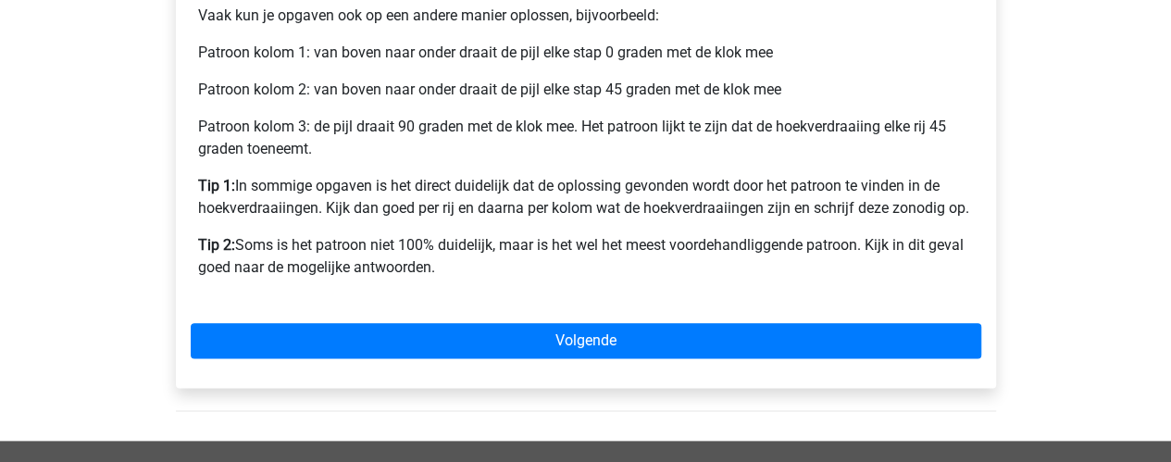
scroll to position [976, 0]
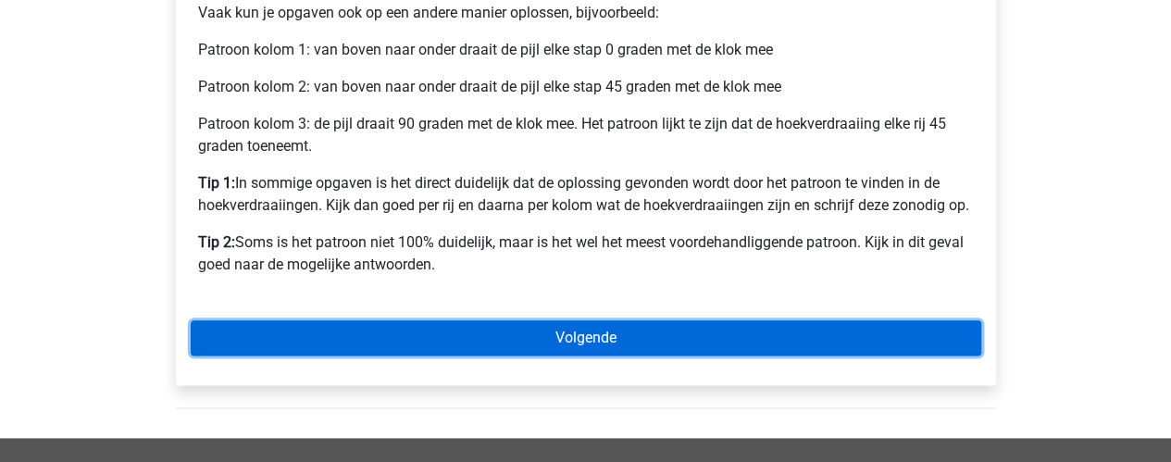
click at [684, 334] on link "Volgende" at bounding box center [586, 337] width 791 height 35
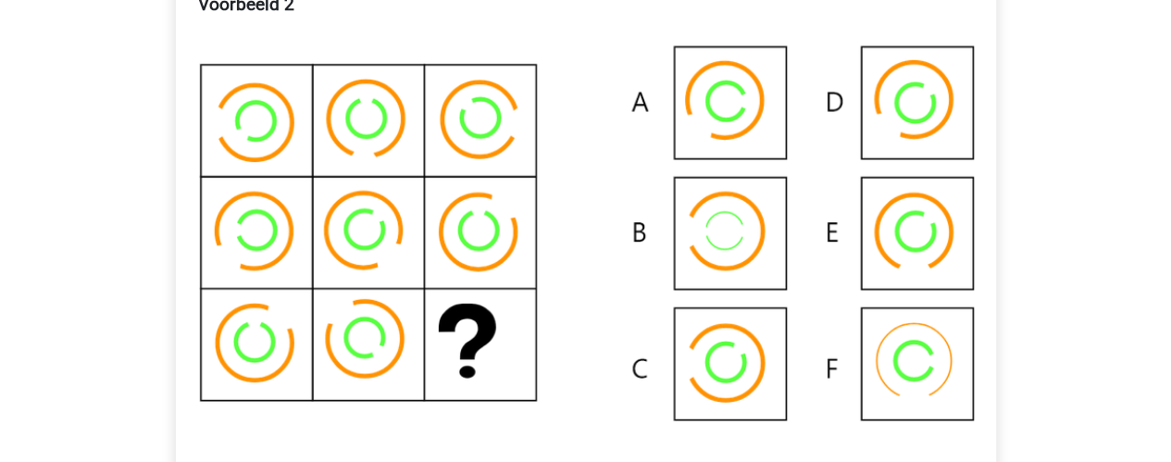
scroll to position [393, 0]
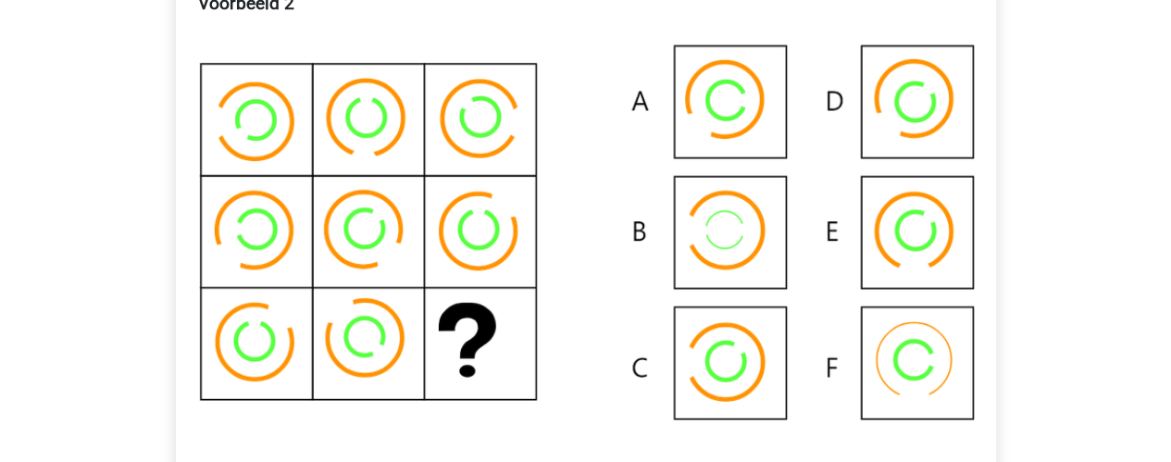
click at [705, 248] on img at bounding box center [586, 245] width 776 height 404
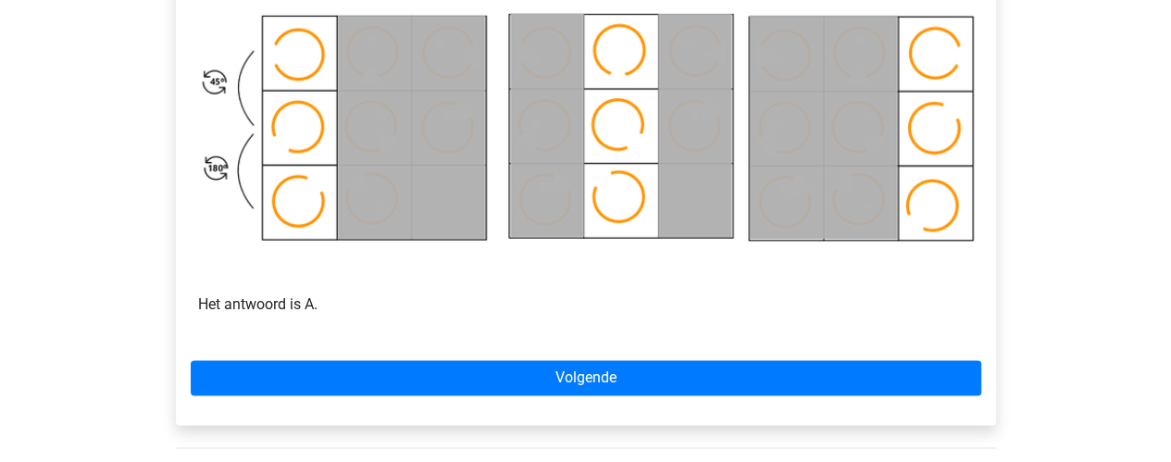
scroll to position [1167, 0]
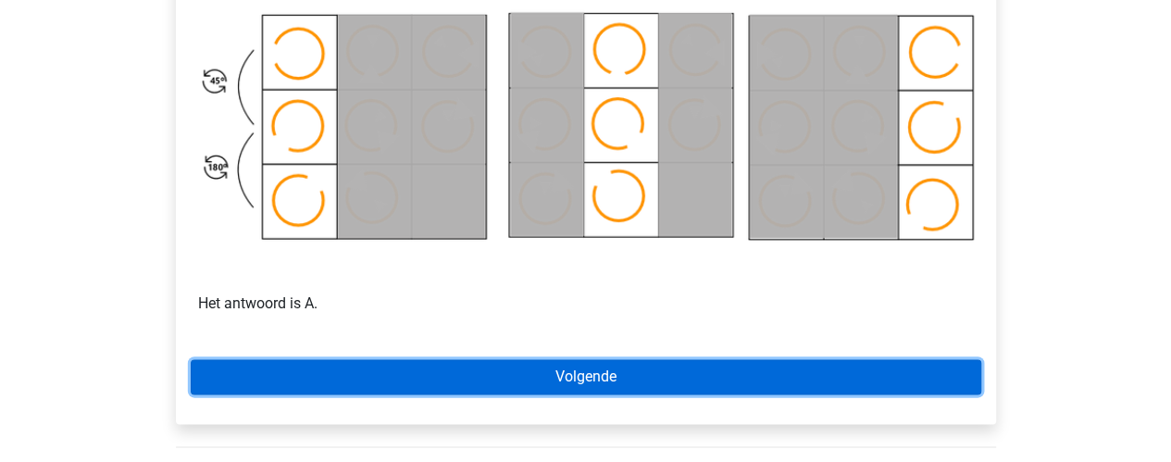
click at [867, 377] on link "Volgende" at bounding box center [586, 376] width 791 height 35
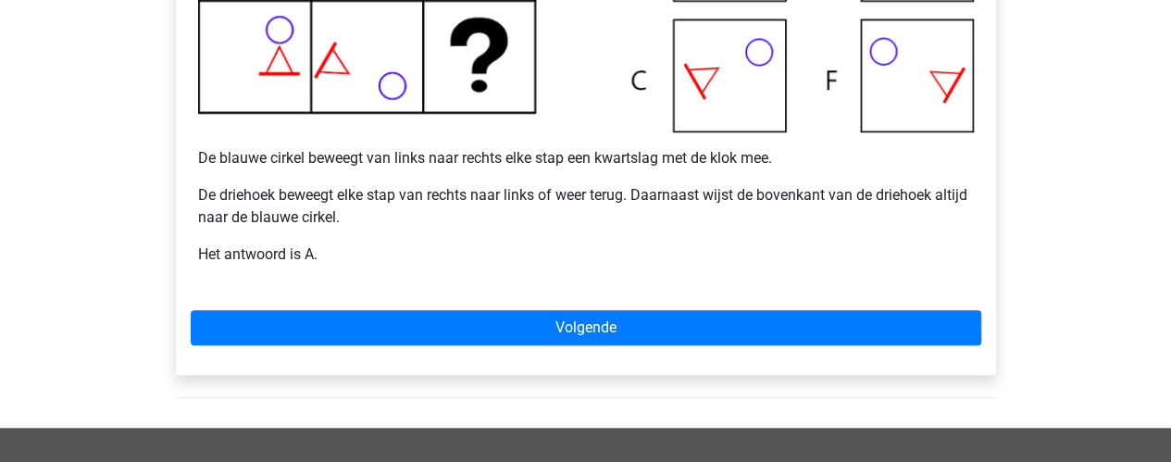
scroll to position [679, 0]
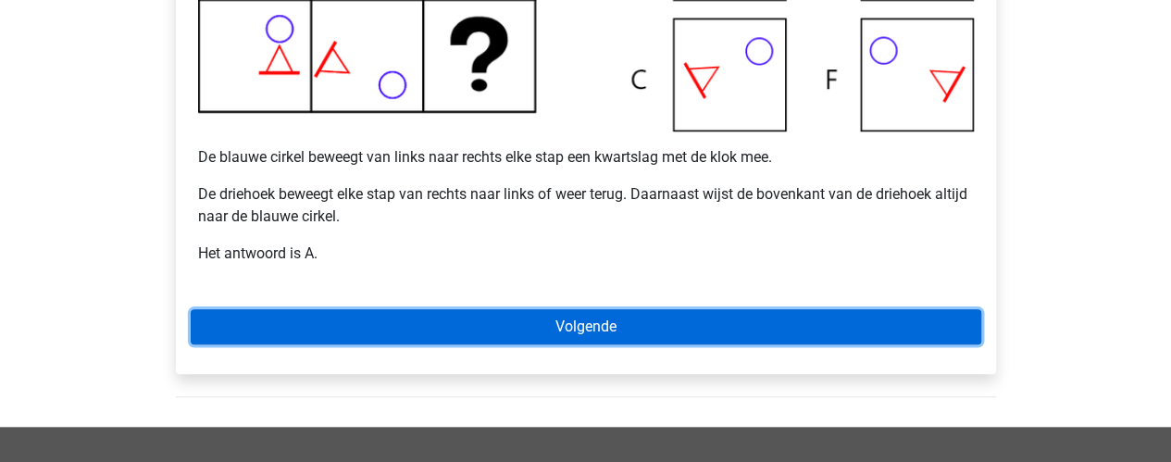
click at [481, 314] on link "Volgende" at bounding box center [586, 326] width 791 height 35
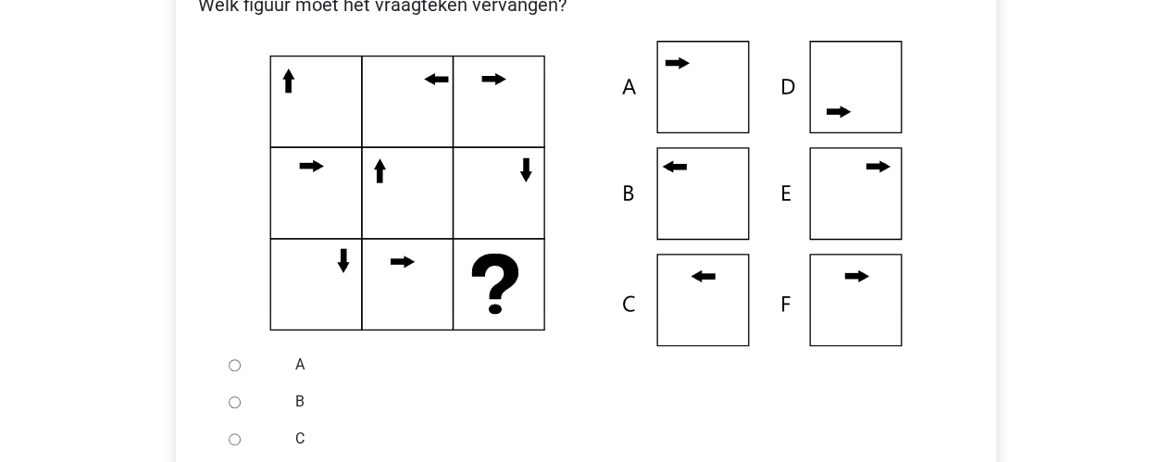
scroll to position [396, 0]
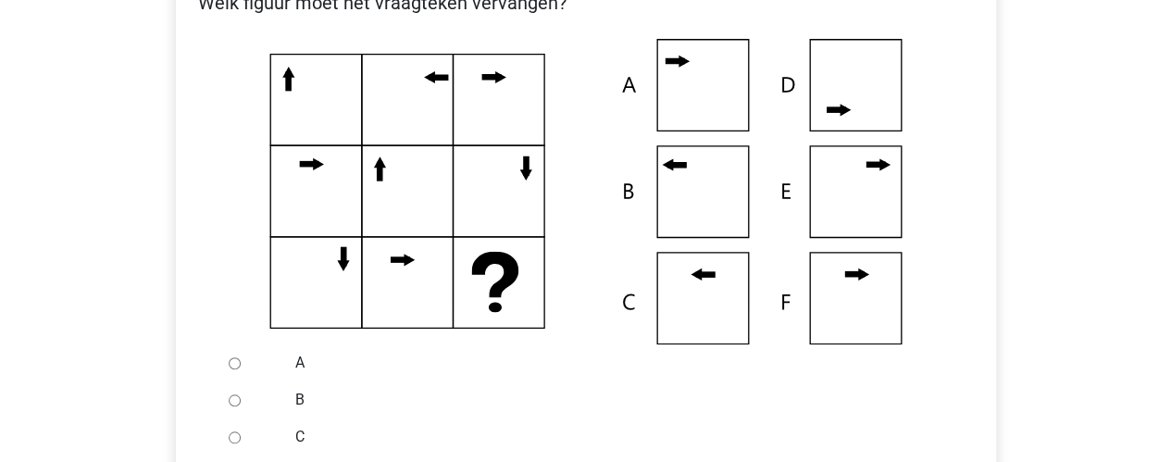
click at [238, 403] on input "B" at bounding box center [235, 400] width 12 height 12
radio input "true"
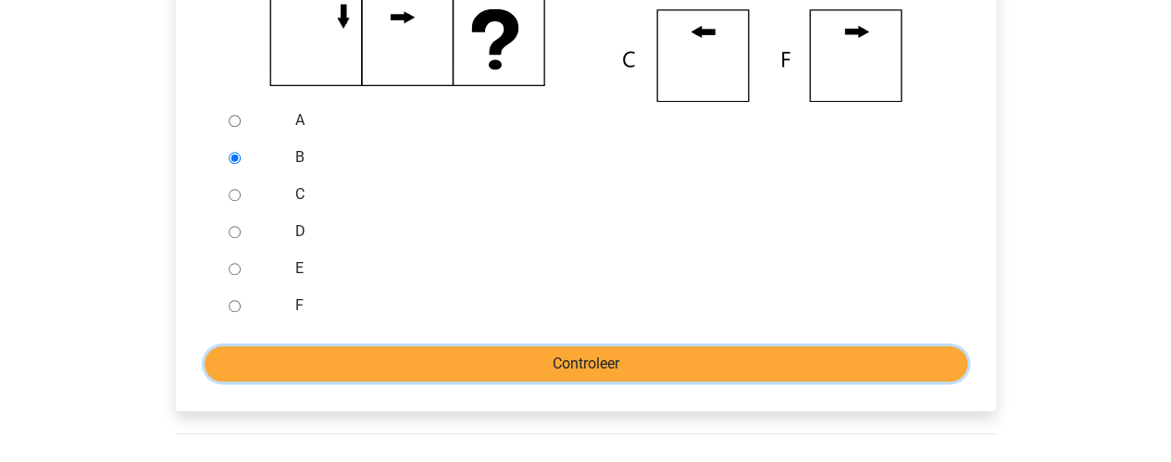
click at [495, 353] on input "Controleer" at bounding box center [586, 363] width 763 height 35
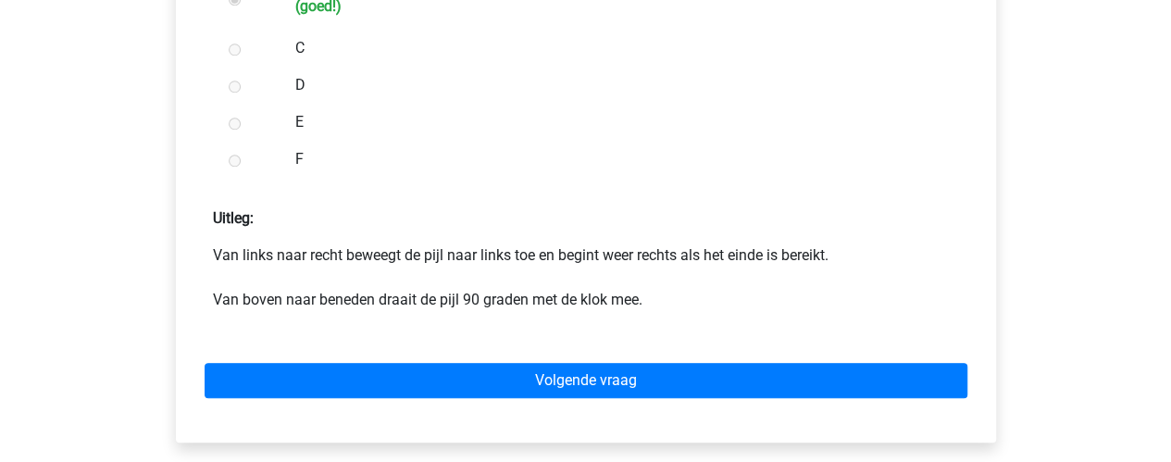
scroll to position [811, 0]
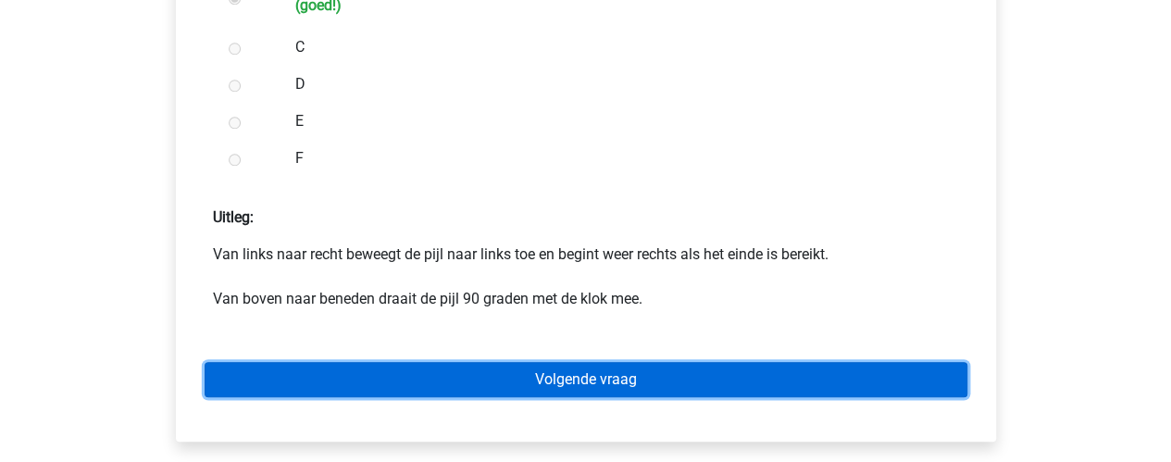
click at [542, 368] on link "Volgende vraag" at bounding box center [586, 379] width 763 height 35
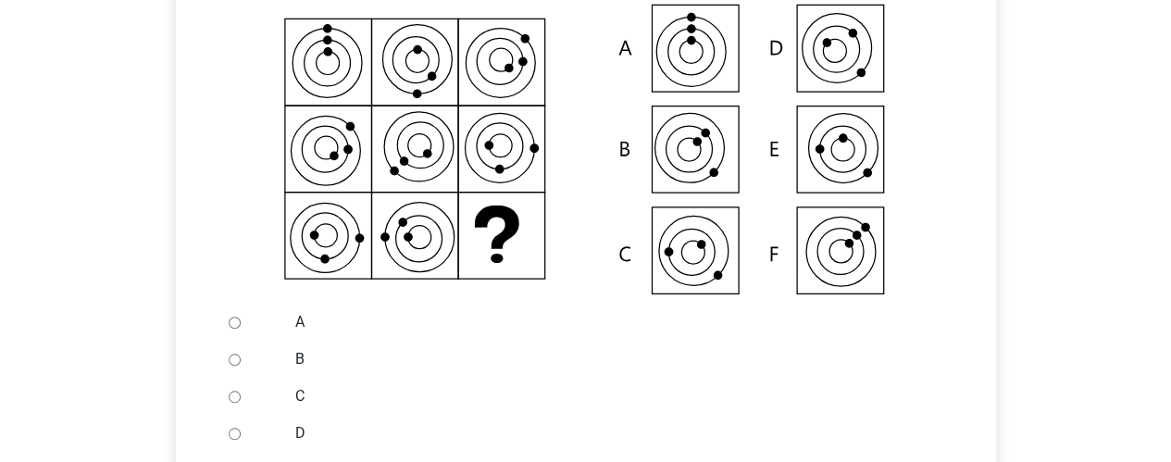
scroll to position [440, 0]
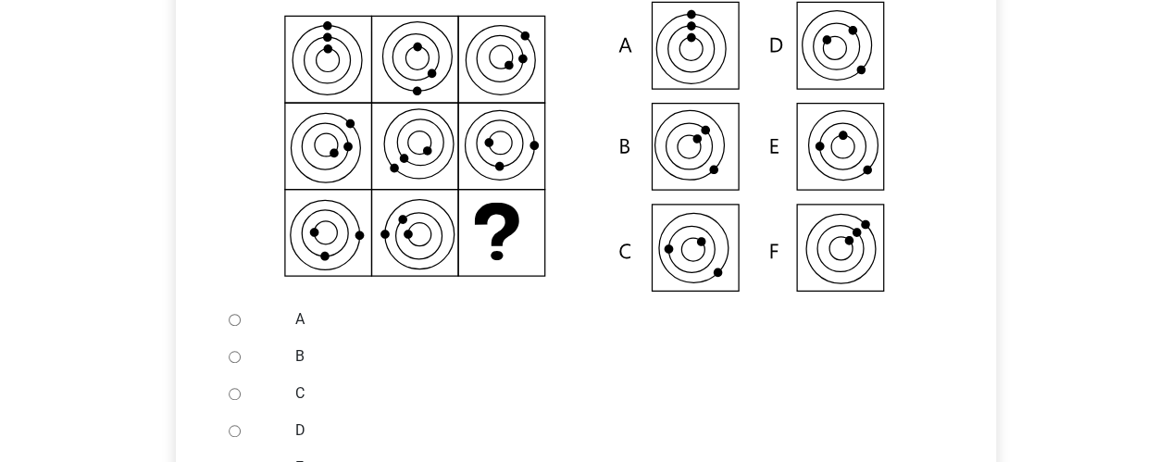
click at [238, 388] on input "C" at bounding box center [235, 394] width 12 height 12
radio input "true"
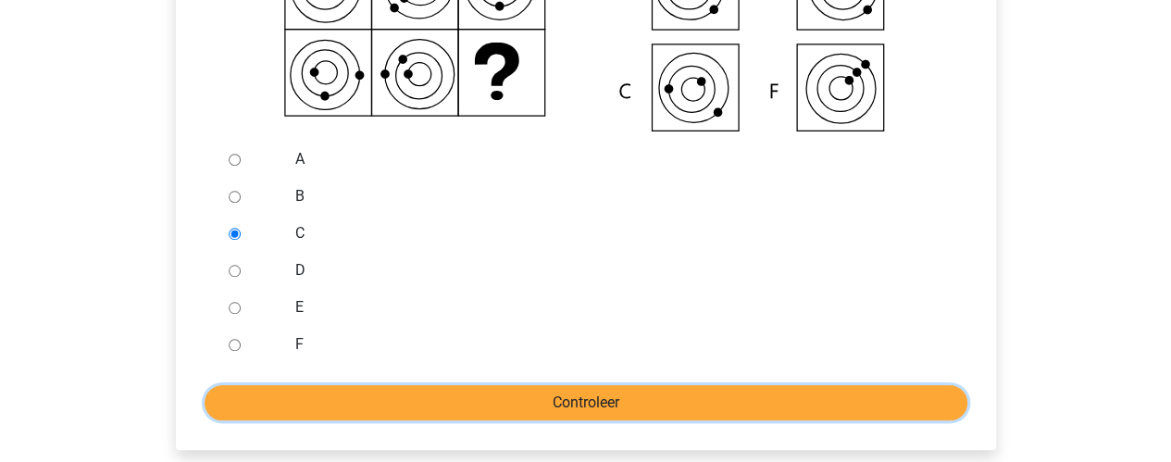
click at [461, 414] on input "Controleer" at bounding box center [586, 402] width 763 height 35
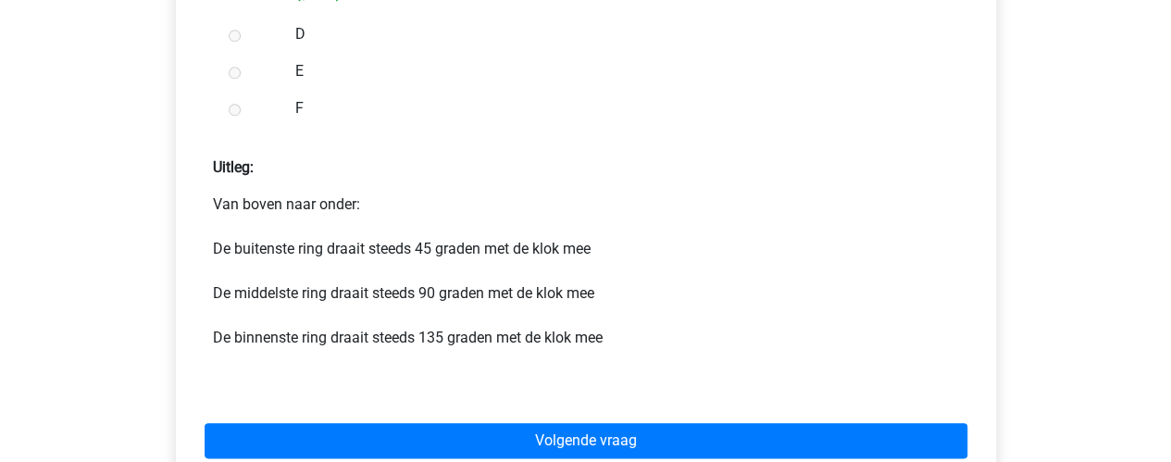
scroll to position [871, 0]
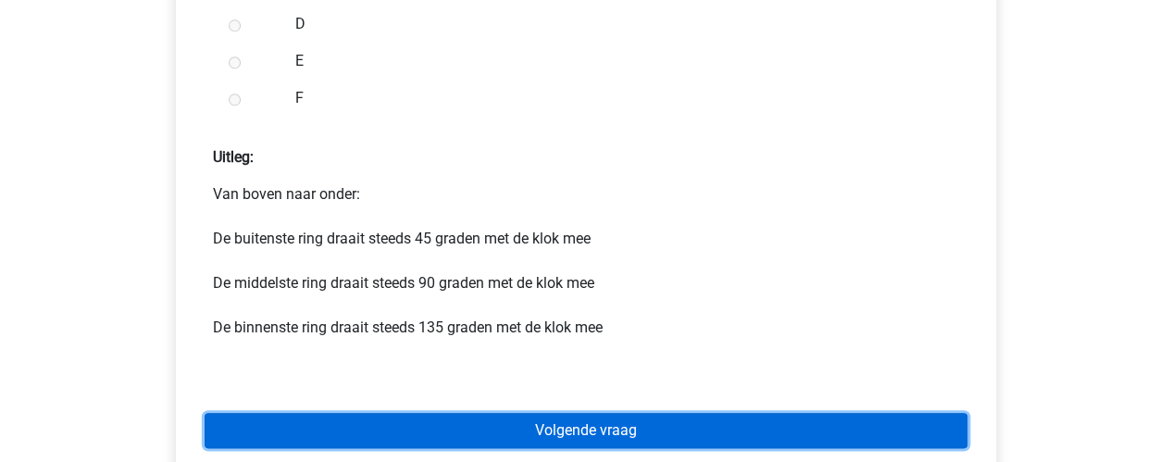
click at [518, 423] on link "Volgende vraag" at bounding box center [586, 430] width 763 height 35
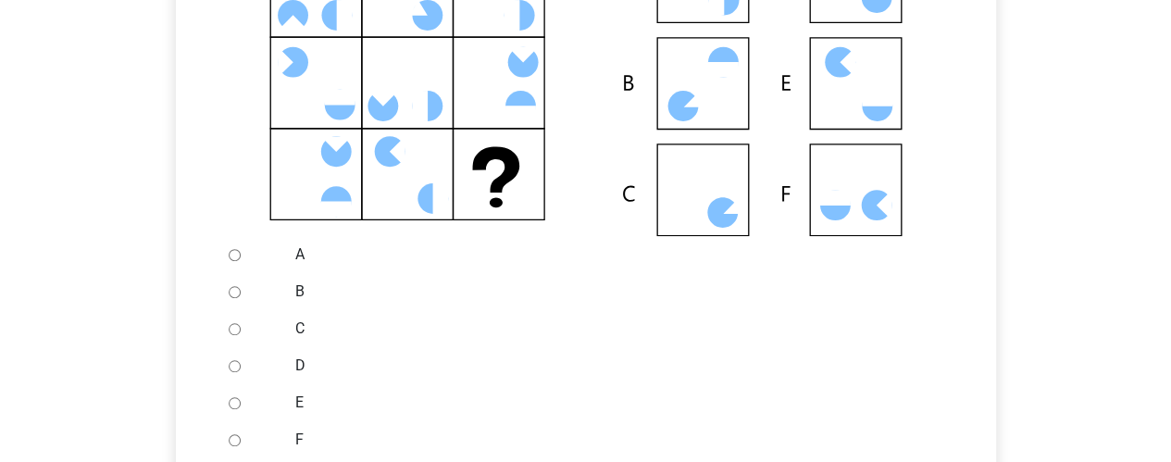
scroll to position [515, 0]
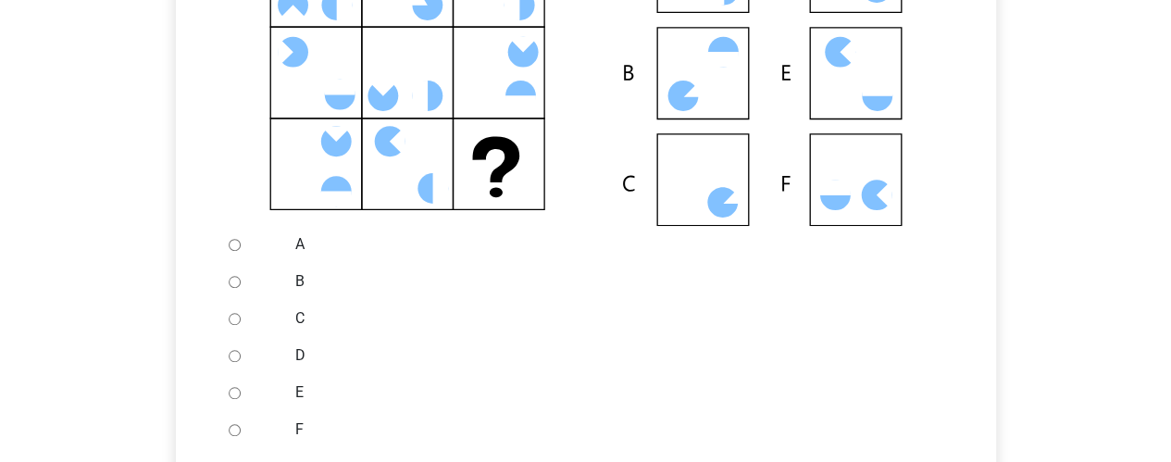
click at [239, 321] on input "C" at bounding box center [235, 319] width 12 height 12
radio input "true"
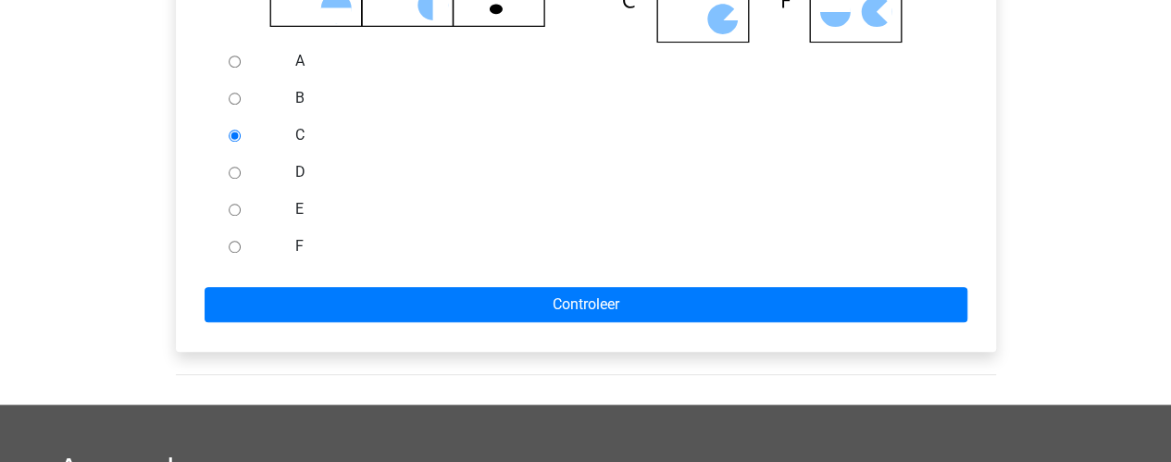
scroll to position [709, 0]
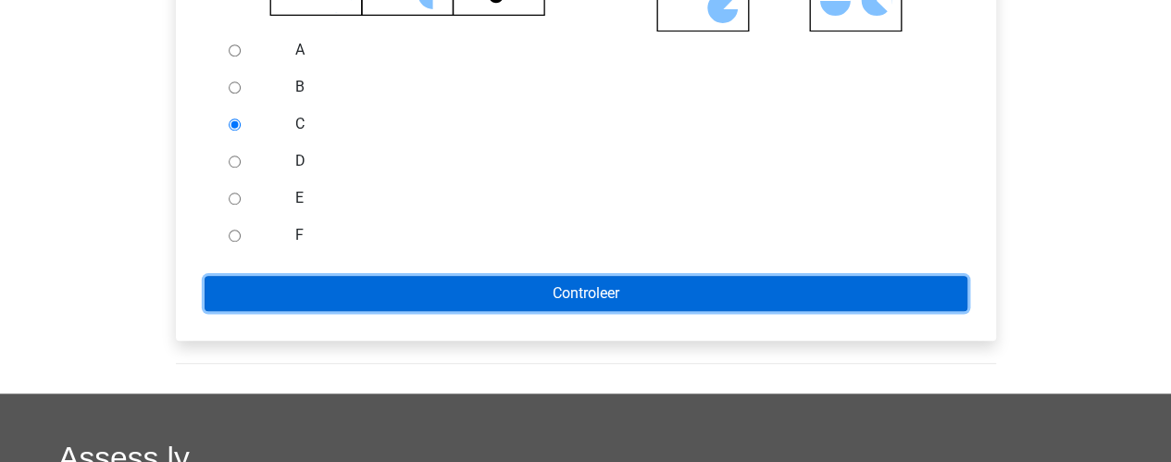
click at [330, 310] on input "Controleer" at bounding box center [586, 293] width 763 height 35
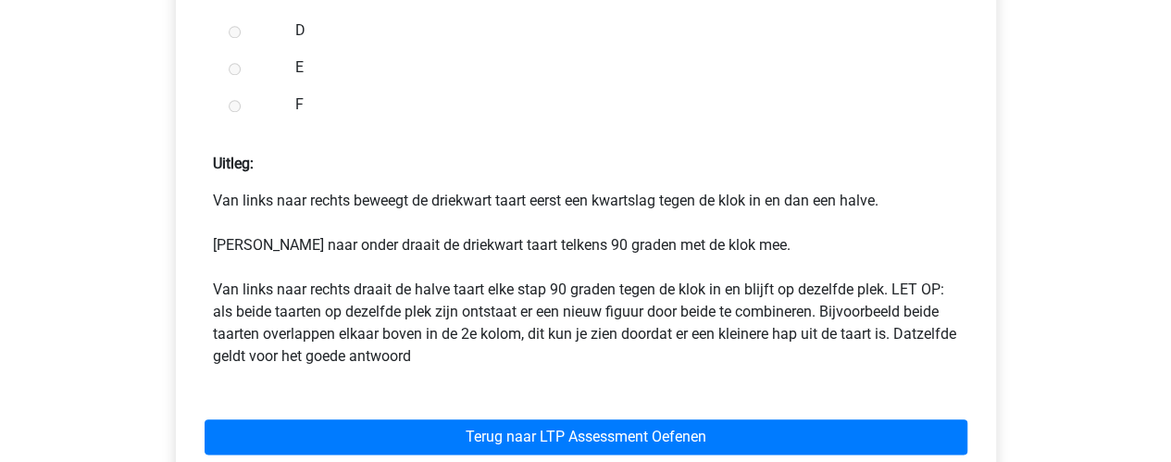
scroll to position [901, 0]
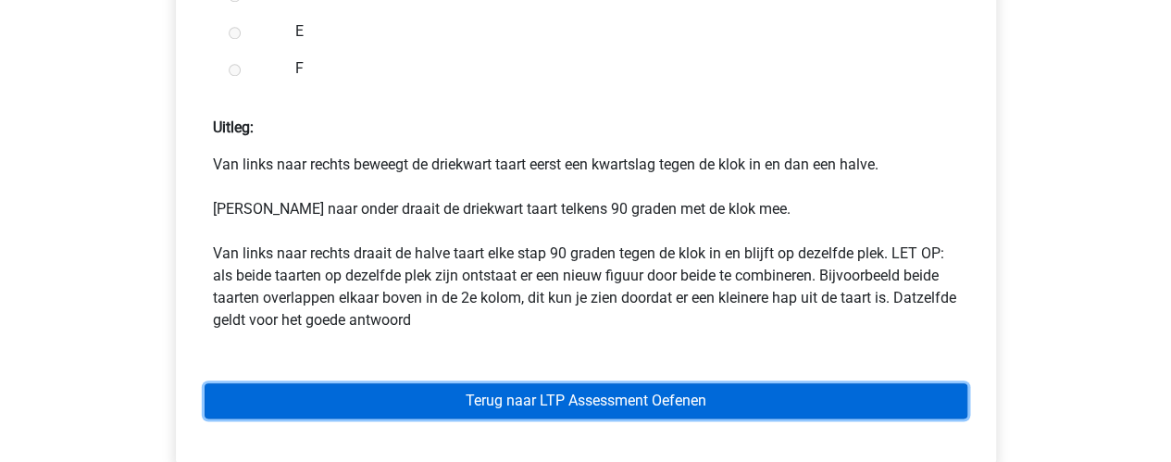
click at [517, 415] on link "Terug naar LTP Assessment Oefenen" at bounding box center [586, 400] width 763 height 35
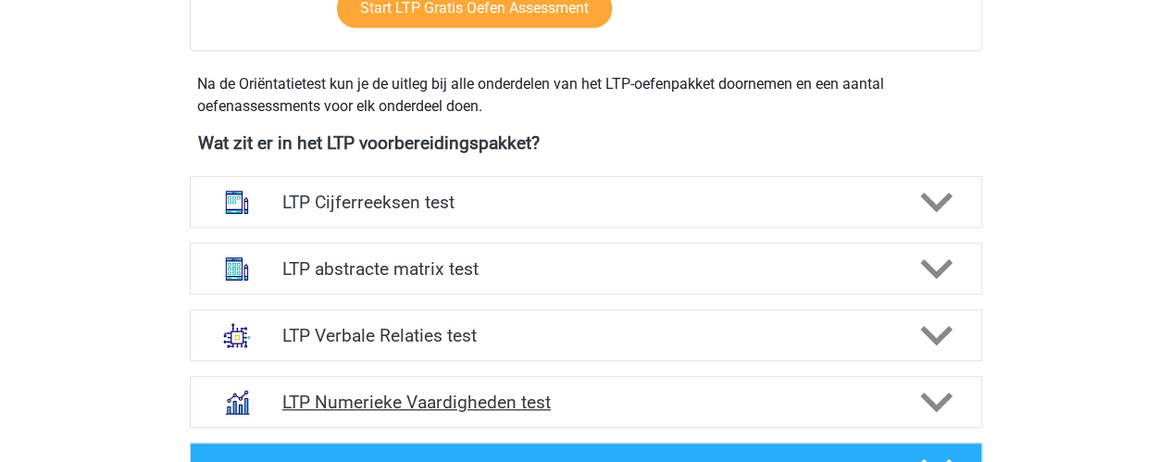
scroll to position [615, 0]
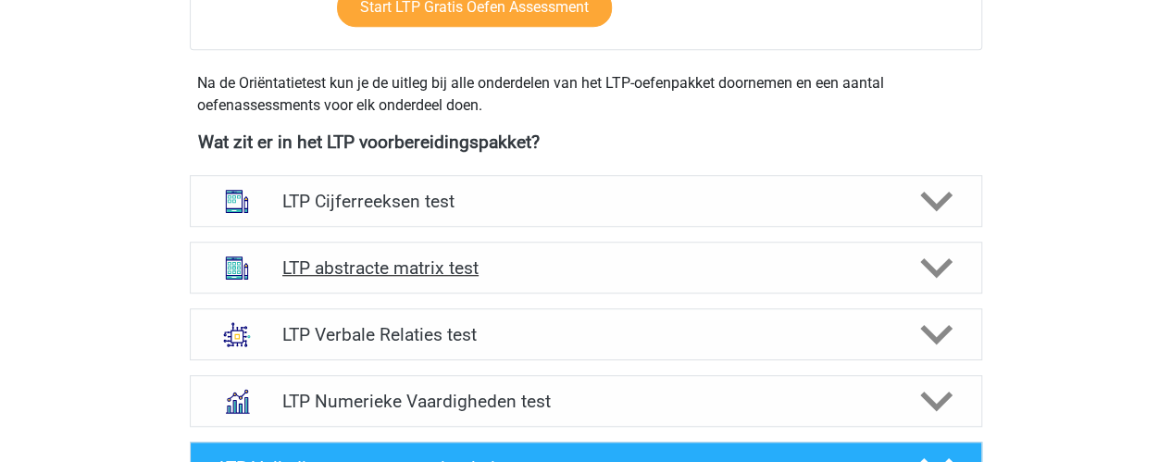
click at [871, 269] on h4 "LTP abstracte matrix test" at bounding box center [585, 267] width 606 height 21
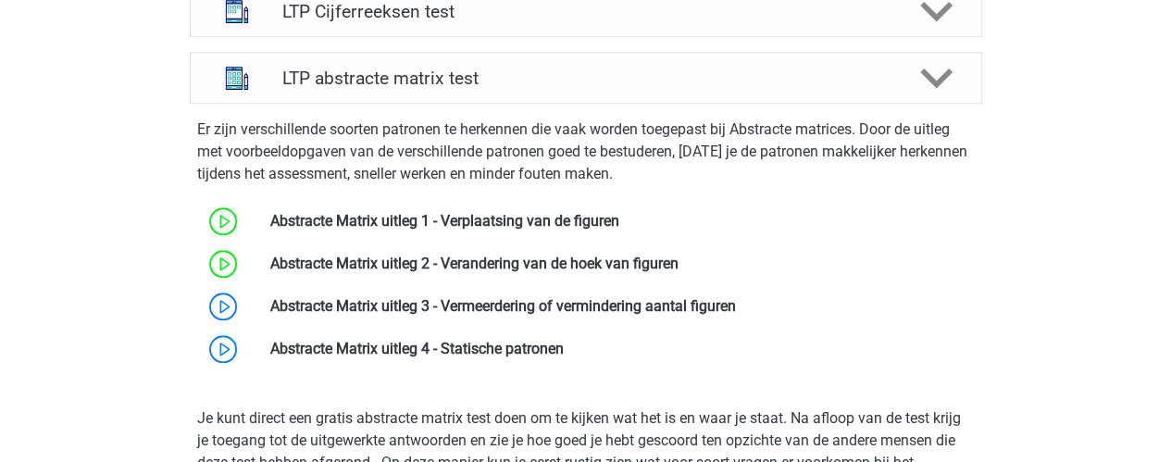
scroll to position [798, 0]
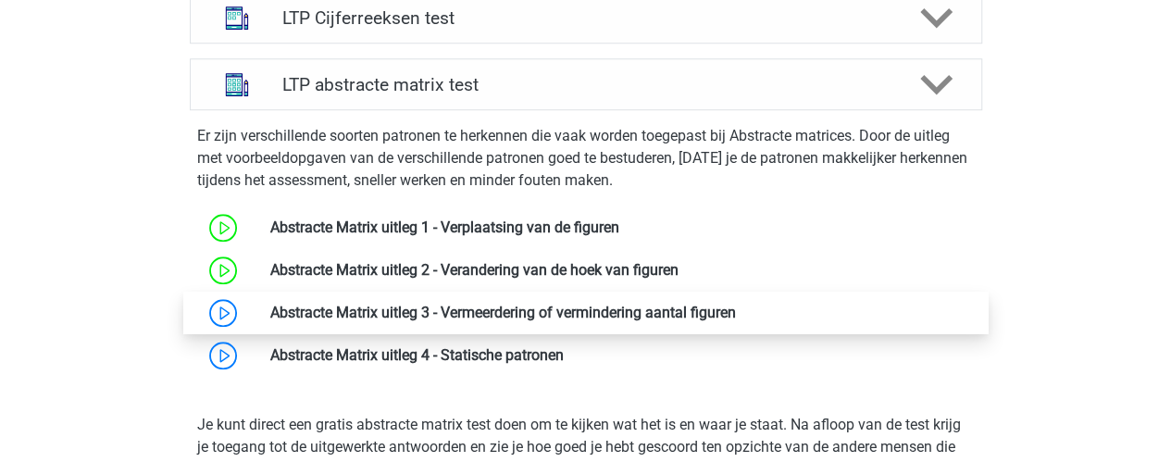
click at [736, 306] on link at bounding box center [736, 313] width 0 height 18
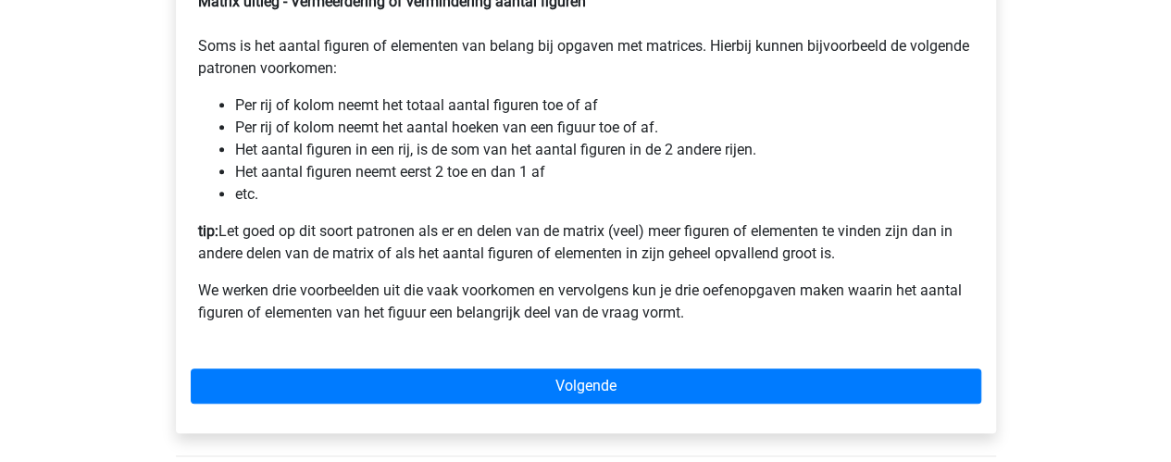
scroll to position [396, 0]
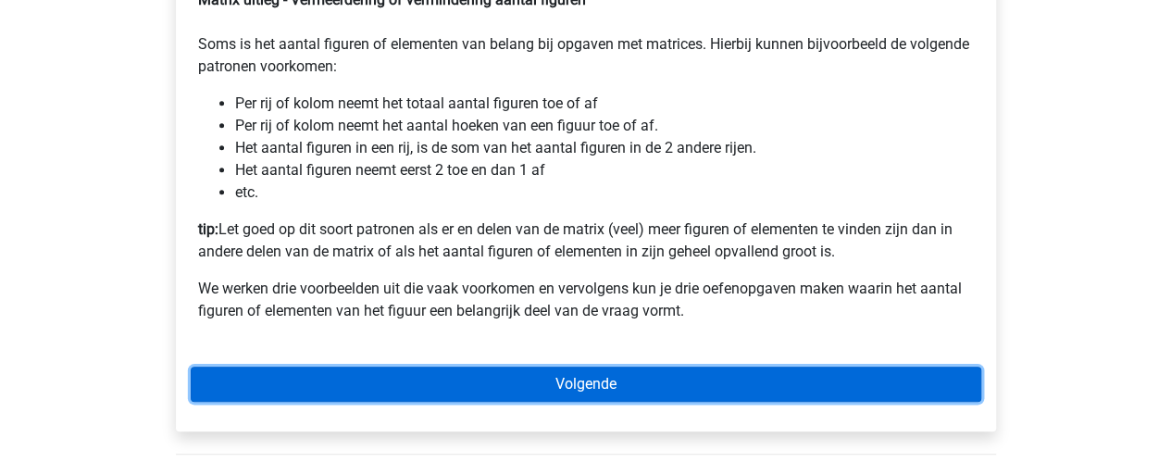
click at [544, 402] on link "Volgende" at bounding box center [586, 384] width 791 height 35
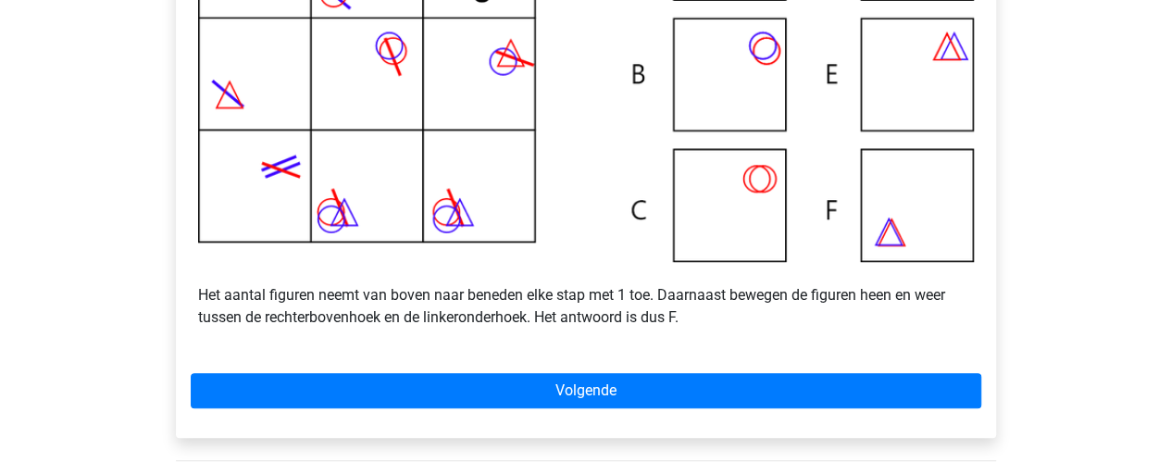
scroll to position [549, 0]
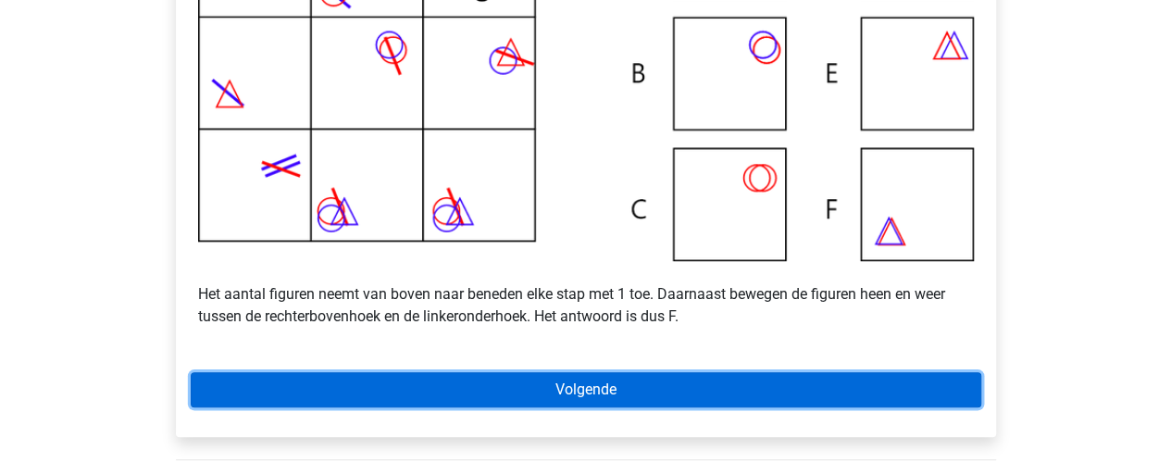
click at [624, 397] on link "Volgende" at bounding box center [586, 389] width 791 height 35
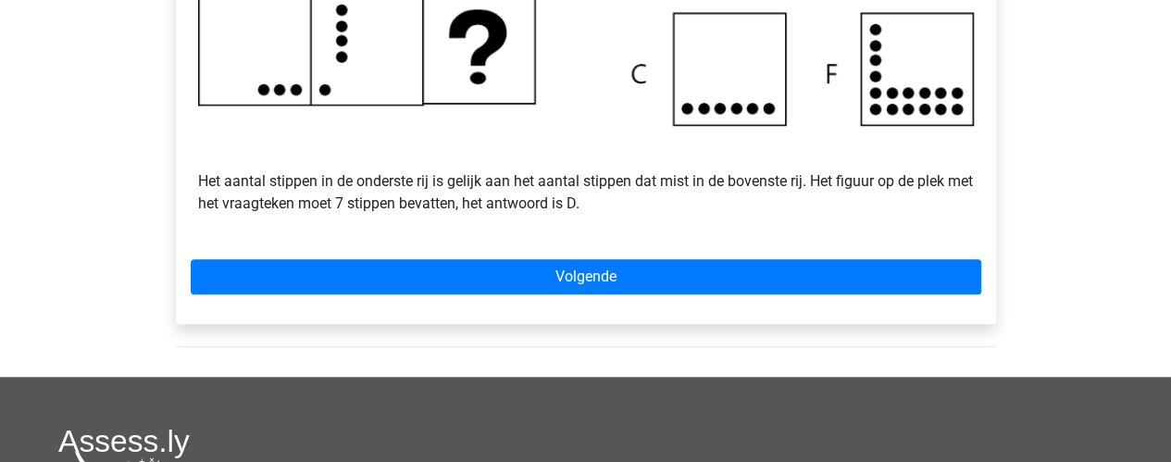
scroll to position [672, 0]
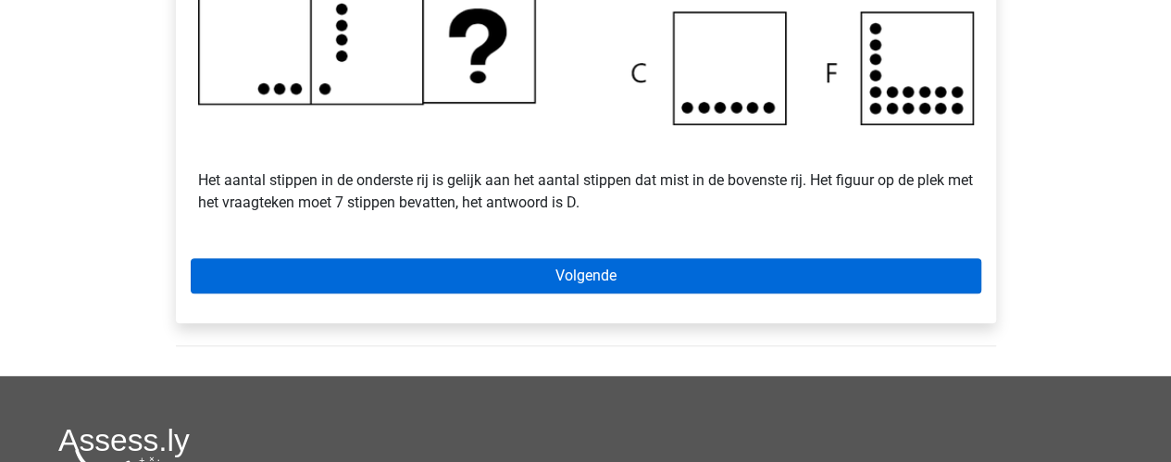
drag, startPoint x: 675, startPoint y: 276, endPoint x: 681, endPoint y: 292, distance: 17.0
click at [681, 292] on div "Voorbeeld 2 Het aantal stippen in de onderste rij is gelijk aan het aantal stip…" at bounding box center [586, 6] width 820 height 631
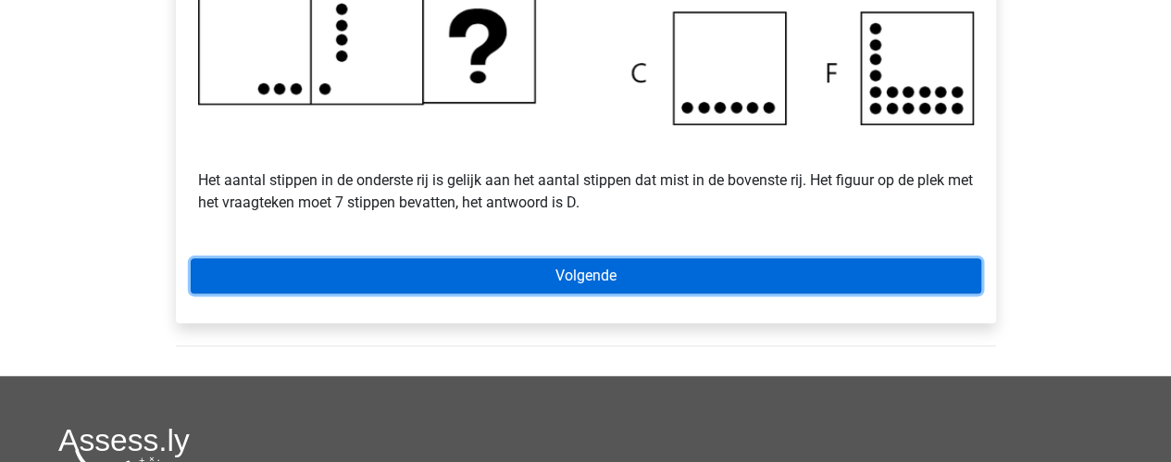
click at [681, 292] on link "Volgende" at bounding box center [586, 275] width 791 height 35
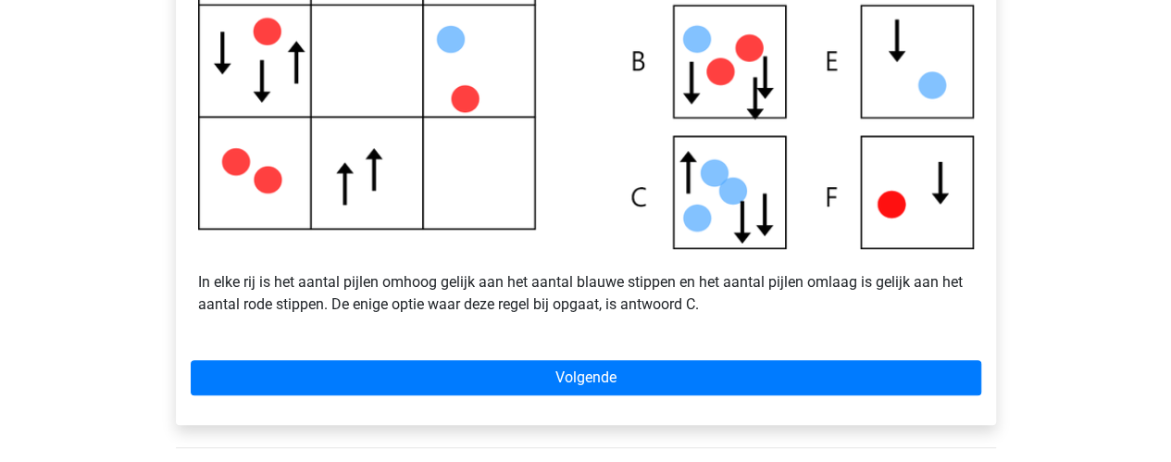
scroll to position [580, 0]
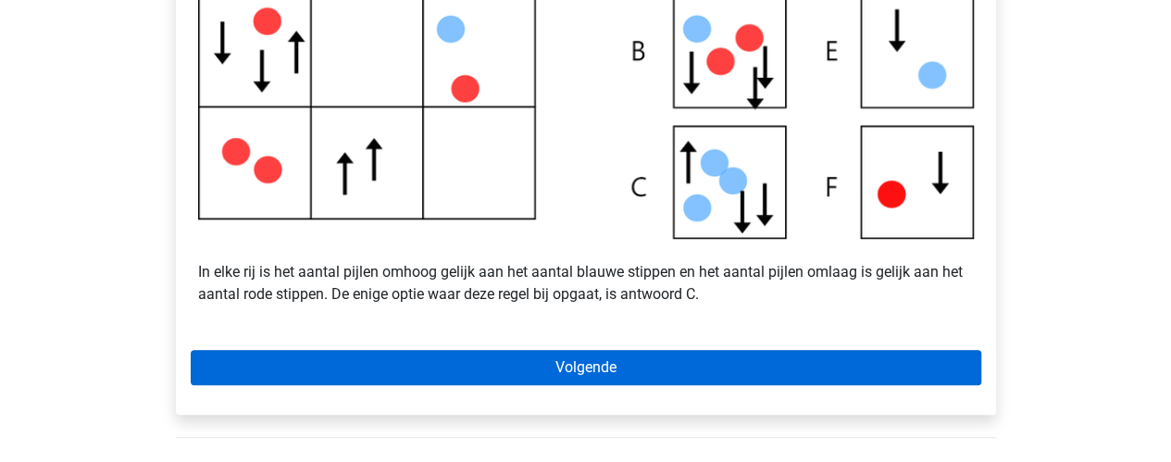
drag, startPoint x: 499, startPoint y: 408, endPoint x: 570, endPoint y: 387, distance: 74.4
click at [570, 387] on div "Voorbeeld 3 In elke rij is het aantal pijlen omhoog gelijk aan het aantal blauw…" at bounding box center [586, 97] width 820 height 631
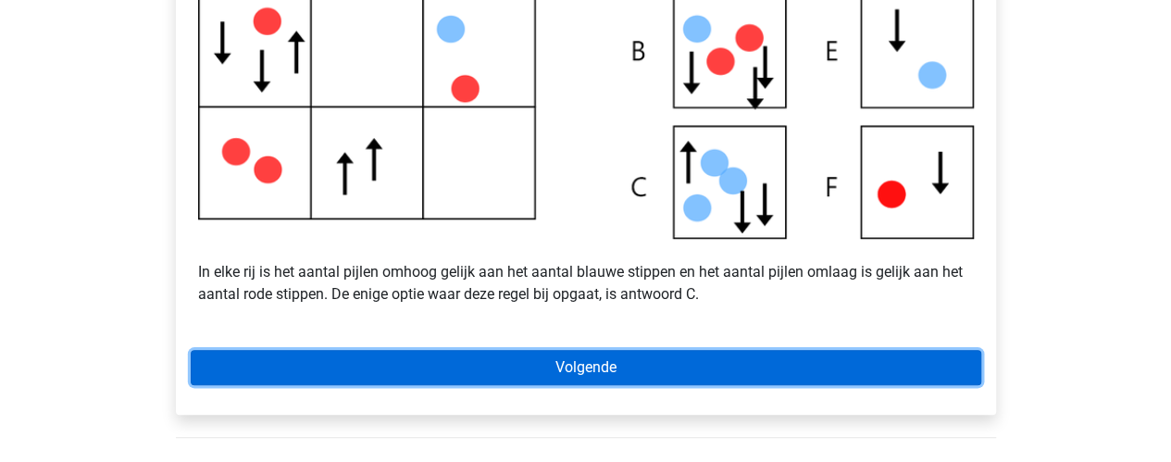
click at [570, 385] on link "Volgende" at bounding box center [586, 367] width 791 height 35
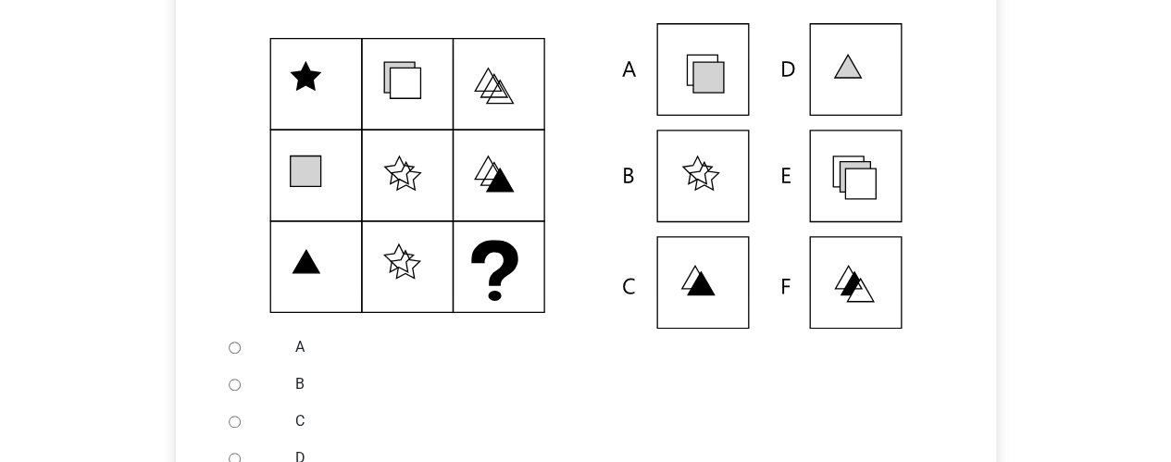
scroll to position [380, 0]
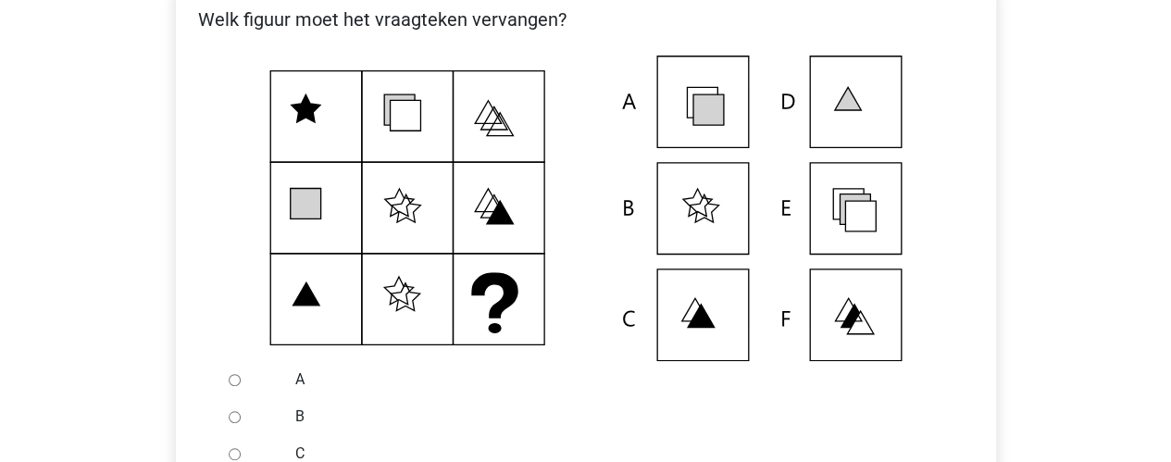
click at [792, 223] on icon at bounding box center [586, 209] width 761 height 306
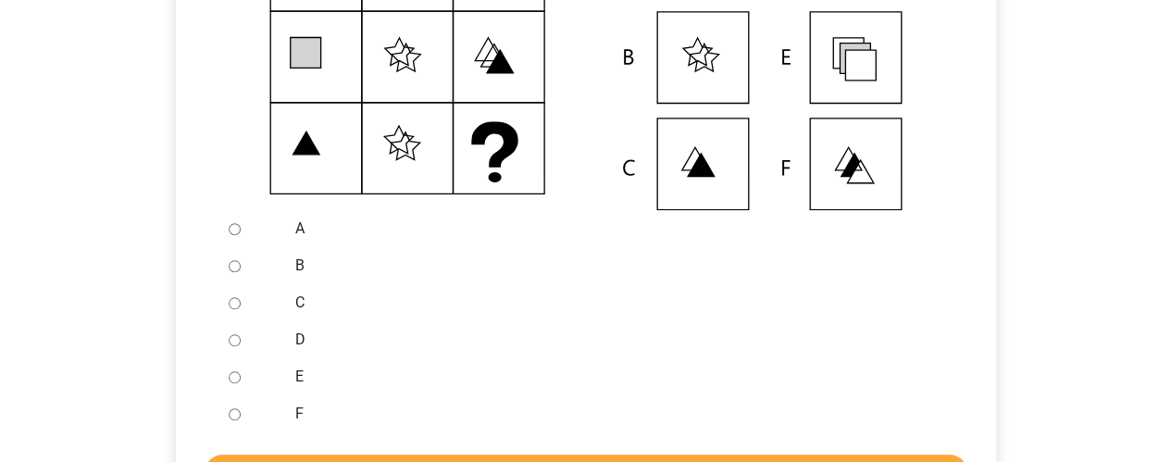
scroll to position [531, 0]
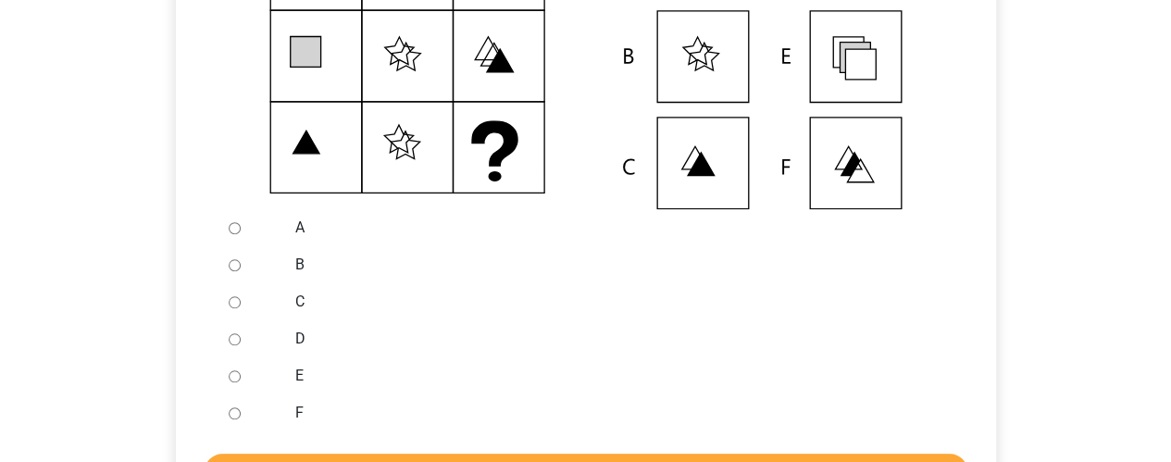
click at [246, 394] on div at bounding box center [251, 375] width 61 height 37
click at [227, 394] on div at bounding box center [251, 375] width 61 height 37
click at [231, 382] on input "E" at bounding box center [235, 376] width 12 height 12
radio input "true"
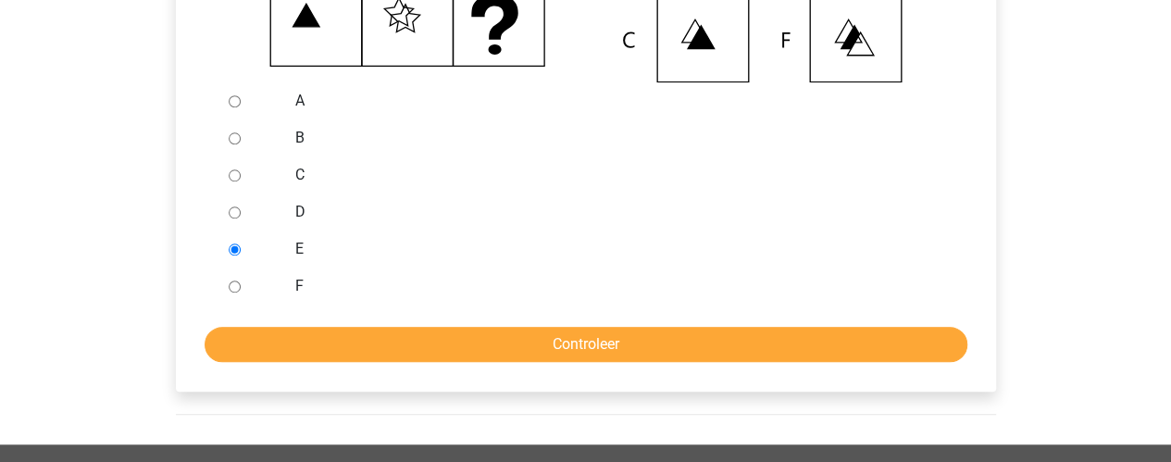
scroll to position [659, 0]
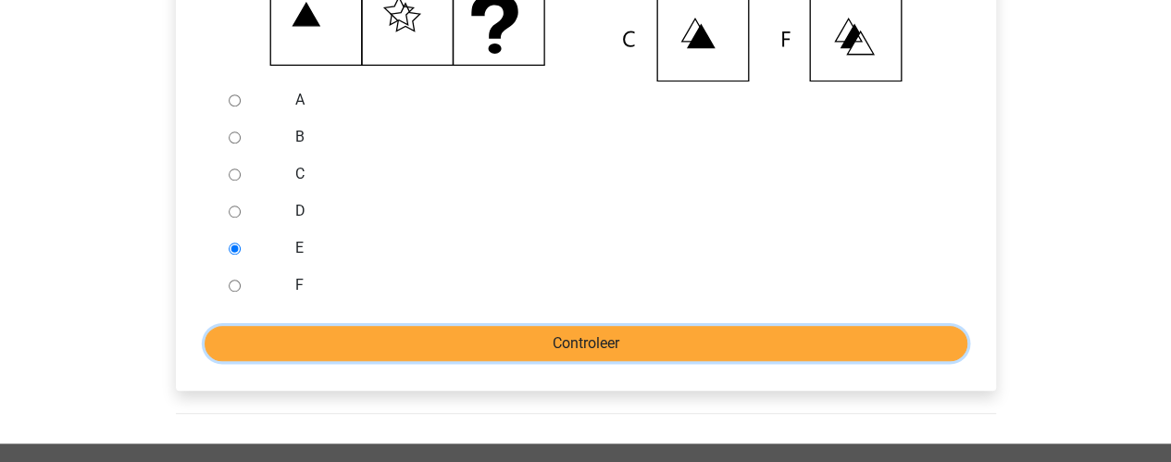
click at [337, 361] on input "Controleer" at bounding box center [586, 343] width 763 height 35
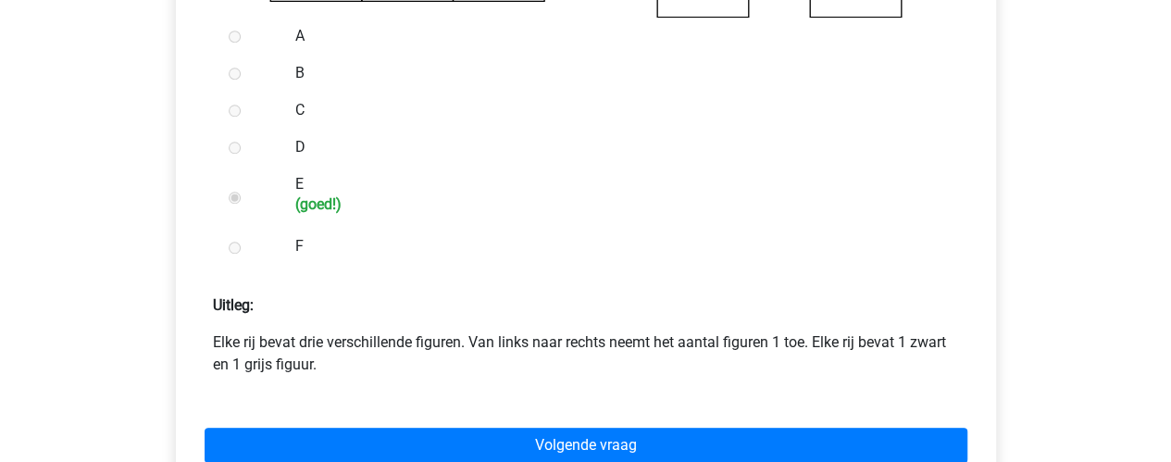
scroll to position [827, 0]
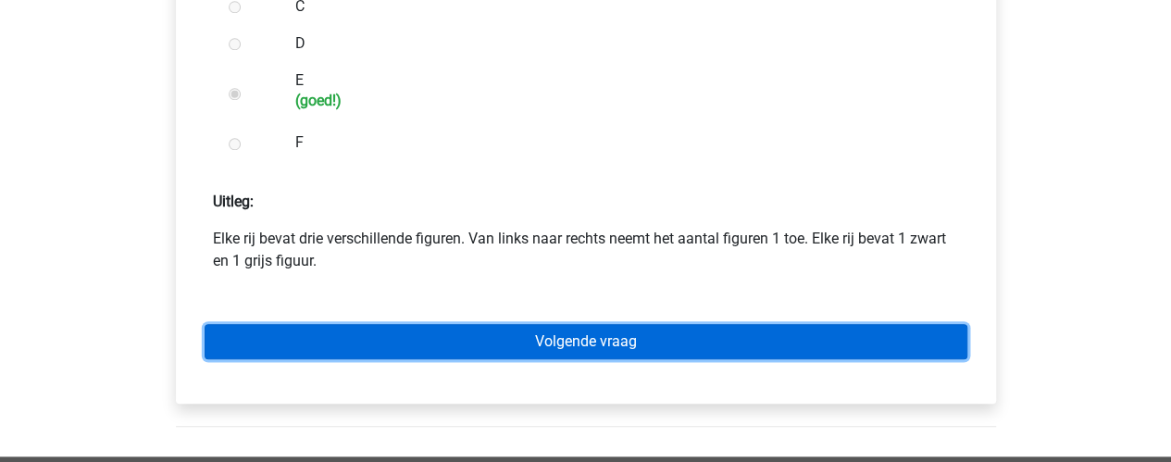
click at [483, 359] on link "Volgende vraag" at bounding box center [586, 341] width 763 height 35
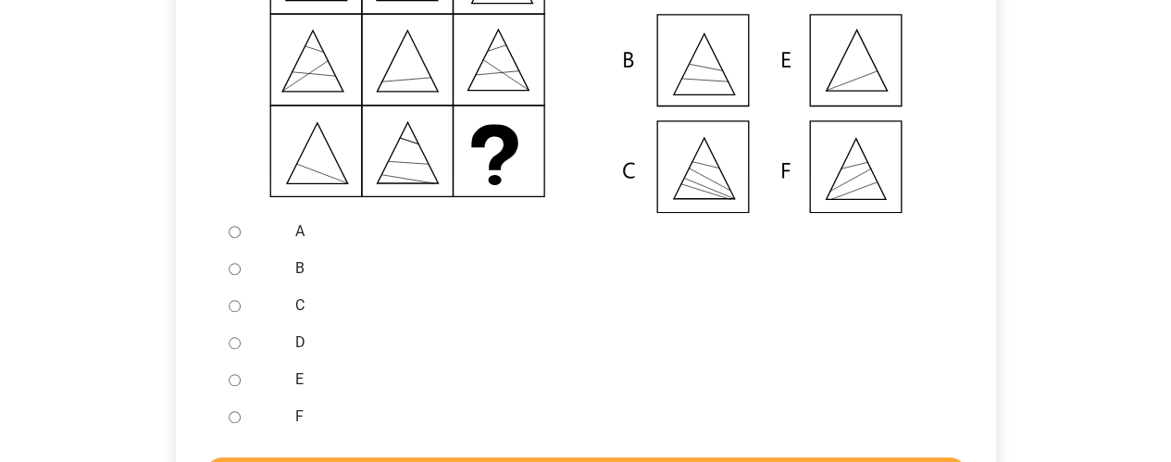
scroll to position [529, 0]
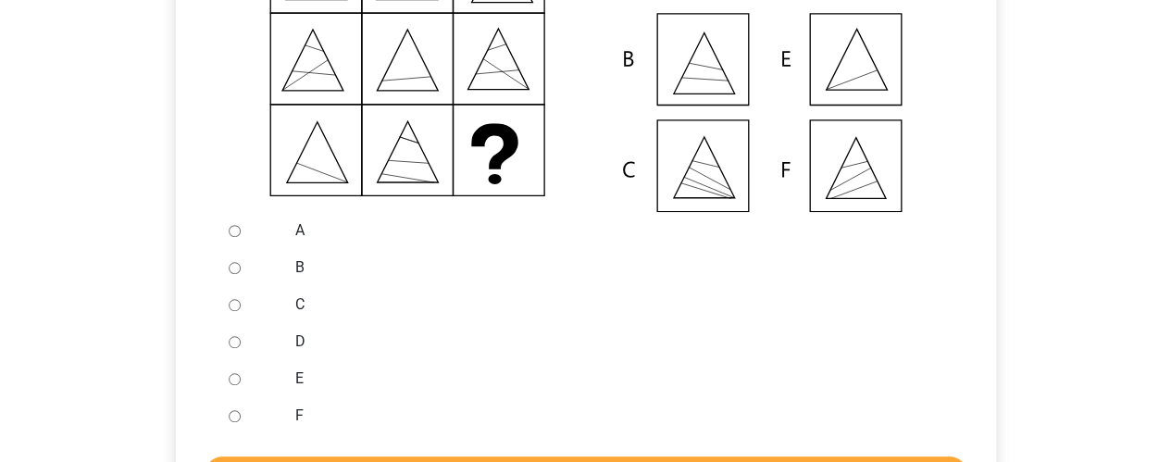
click at [233, 385] on input "E" at bounding box center [235, 379] width 12 height 12
radio input "true"
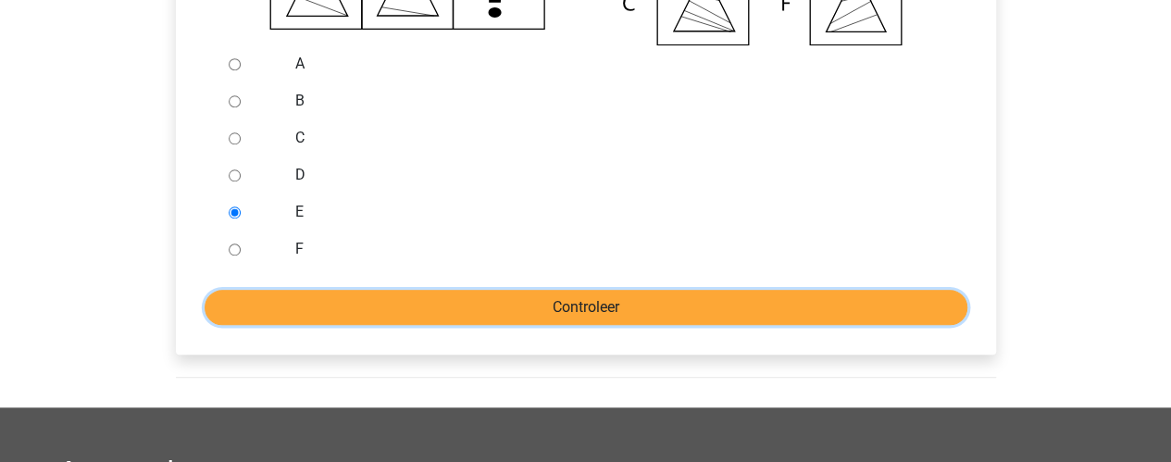
click at [374, 325] on input "Controleer" at bounding box center [586, 307] width 763 height 35
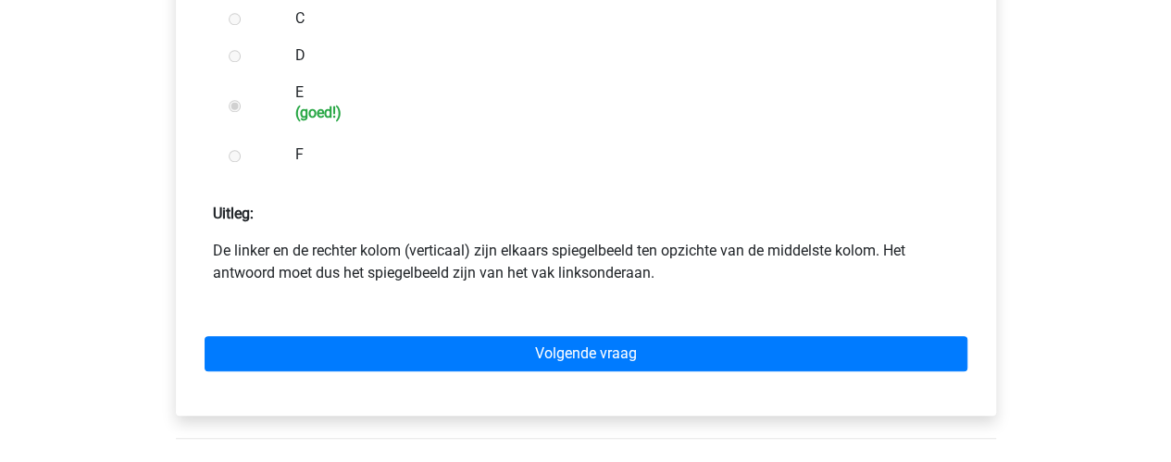
scroll to position [816, 0]
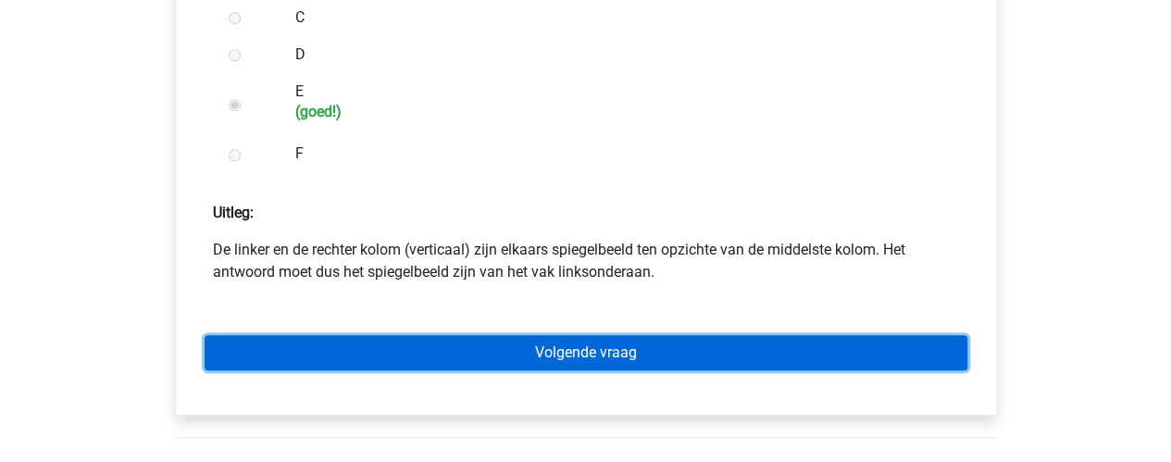
click at [521, 370] on link "Volgende vraag" at bounding box center [586, 352] width 763 height 35
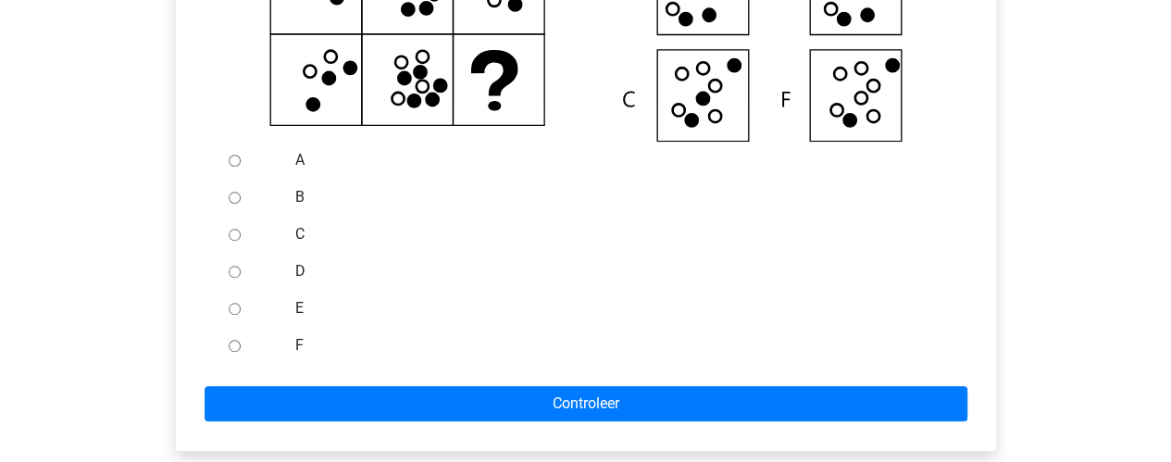
scroll to position [600, 0]
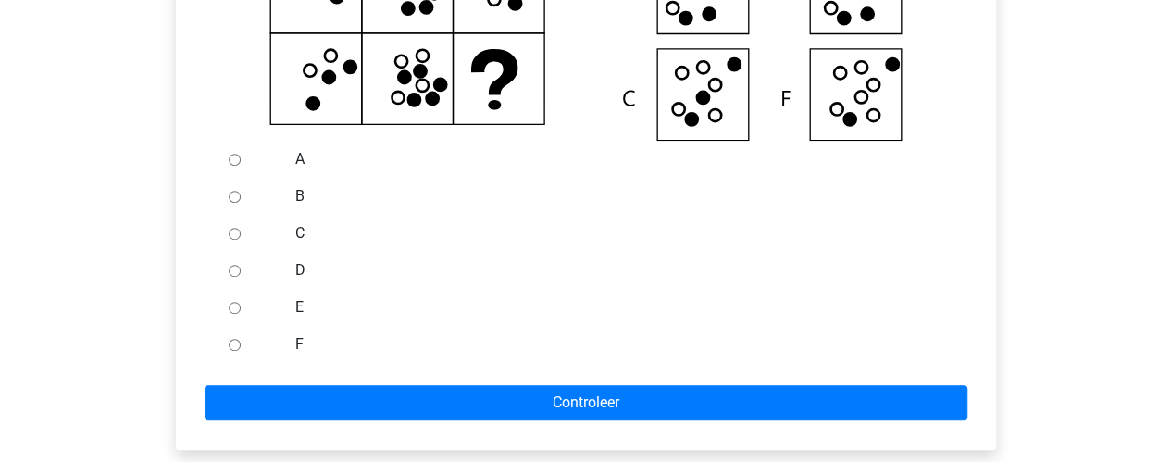
click at [228, 359] on div at bounding box center [251, 344] width 61 height 37
click at [232, 351] on input "F" at bounding box center [235, 345] width 12 height 12
radio input "true"
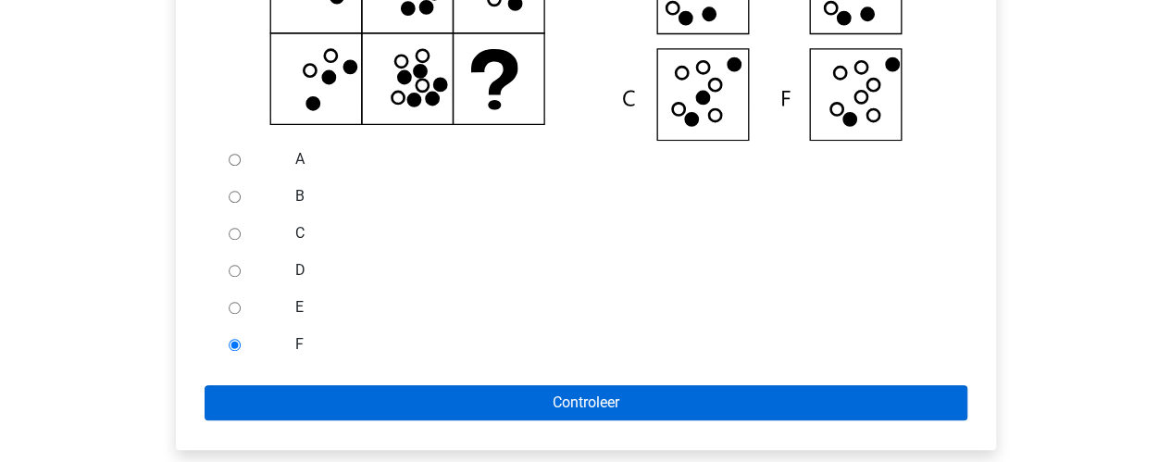
drag, startPoint x: 275, startPoint y: 402, endPoint x: 300, endPoint y: 423, distance: 32.8
click at [300, 420] on form "A B C D E F Controleer" at bounding box center [586, 281] width 791 height 280
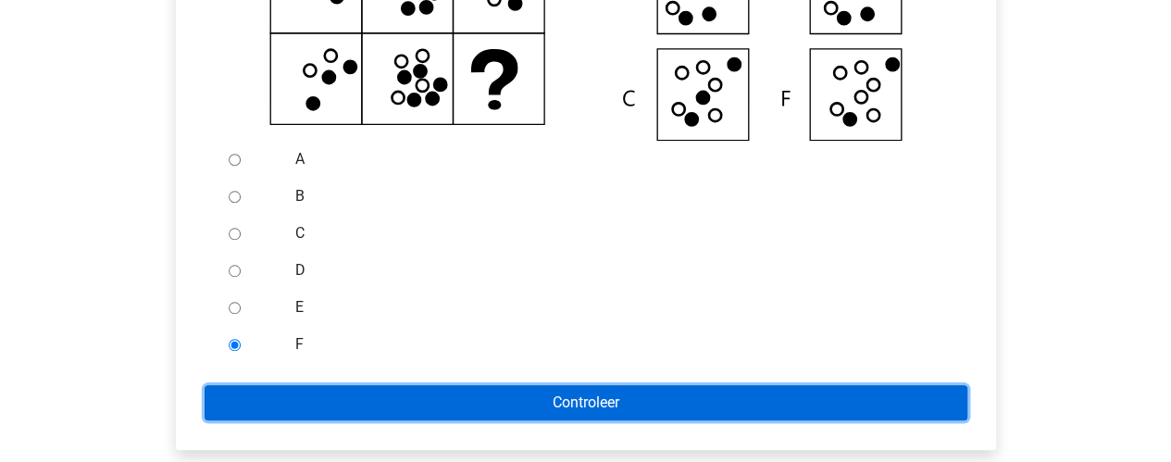
click at [300, 420] on input "Controleer" at bounding box center [586, 402] width 763 height 35
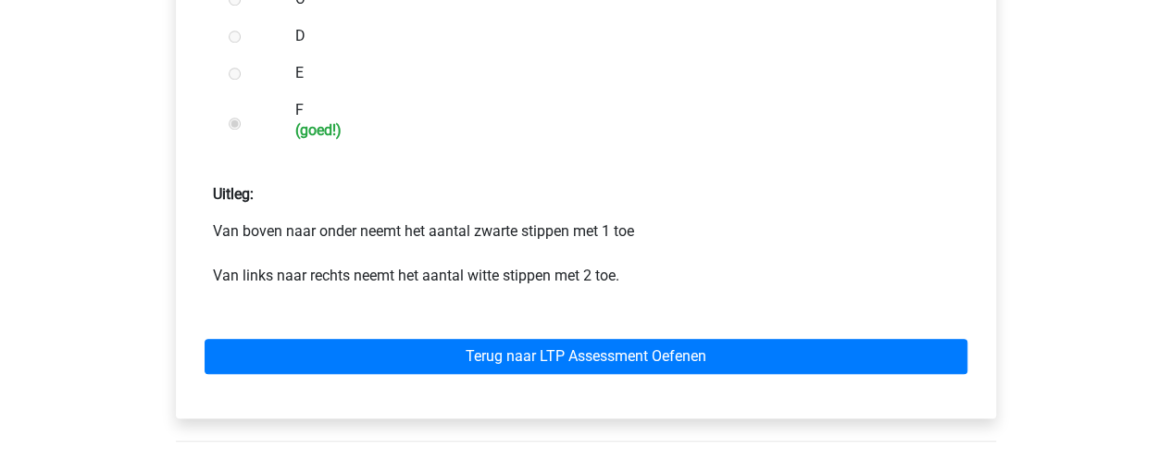
scroll to position [835, 0]
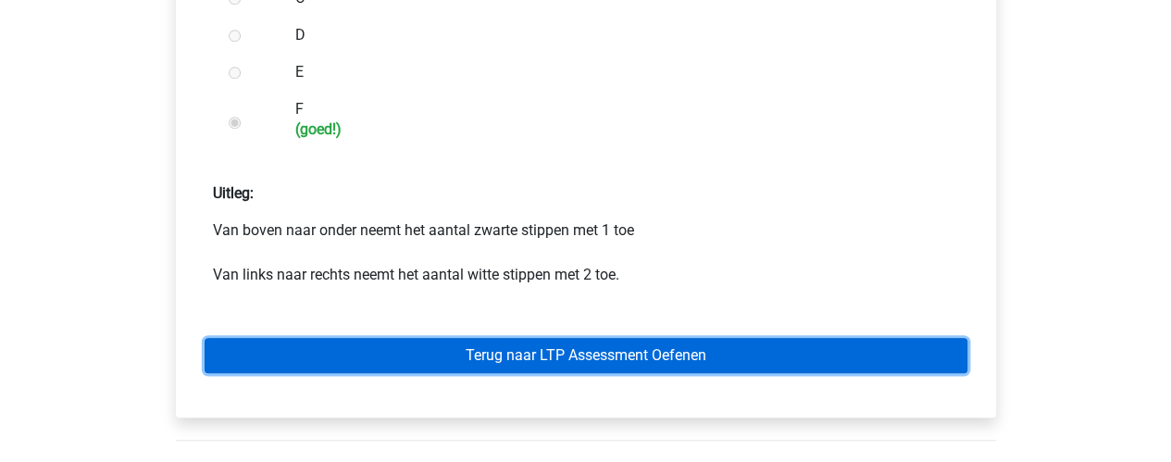
click at [600, 373] on link "Terug naar LTP Assessment Oefenen" at bounding box center [586, 355] width 763 height 35
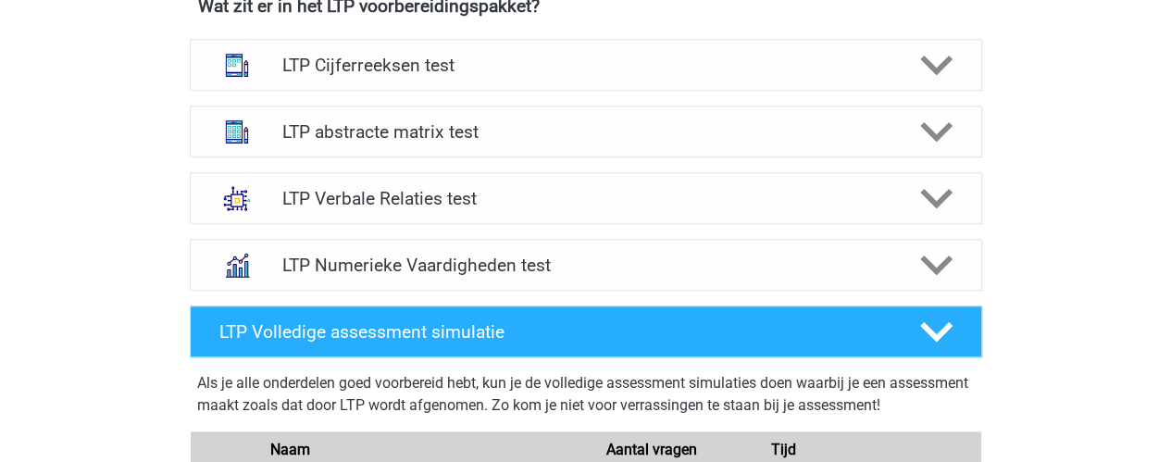
scroll to position [777, 0]
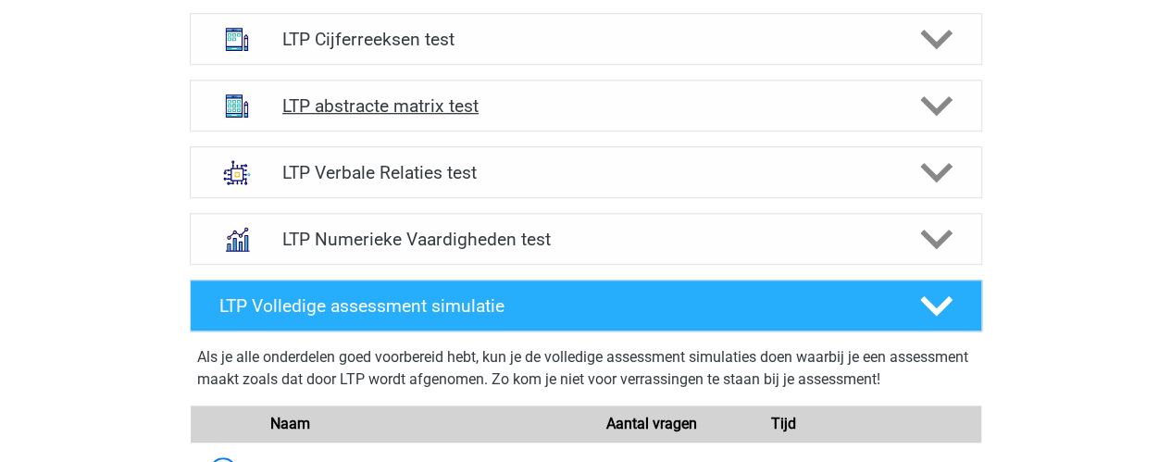
click at [944, 112] on icon at bounding box center [936, 106] width 32 height 32
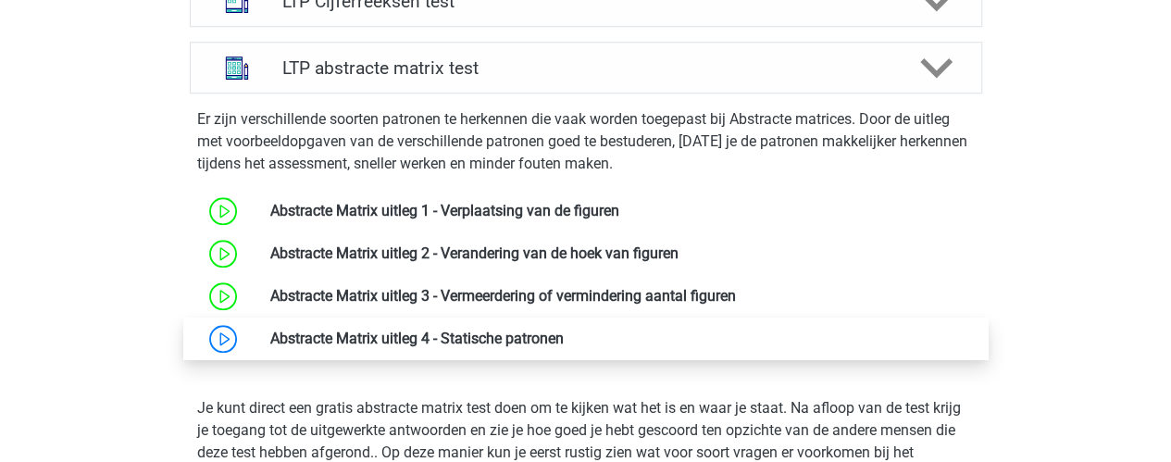
scroll to position [818, 0]
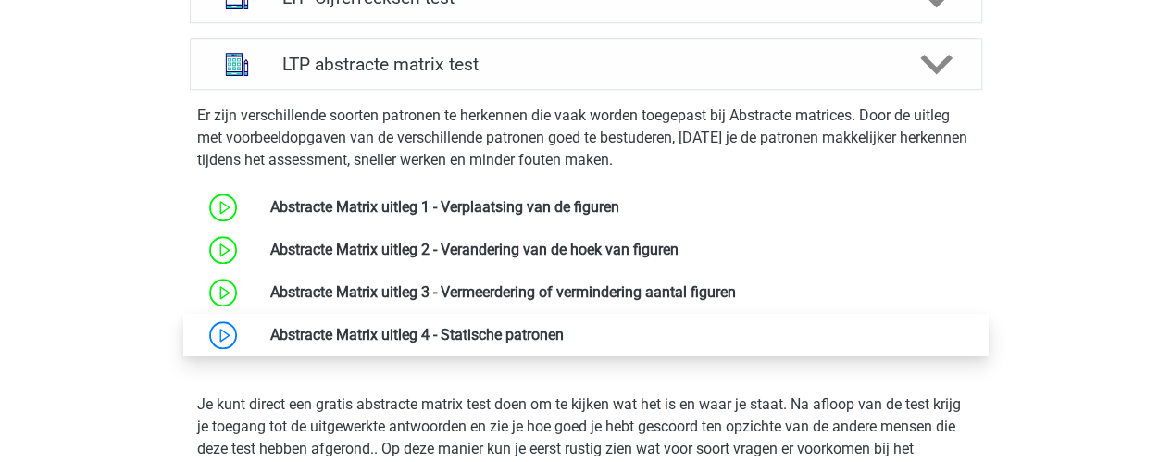
click at [564, 338] on link at bounding box center [564, 335] width 0 height 18
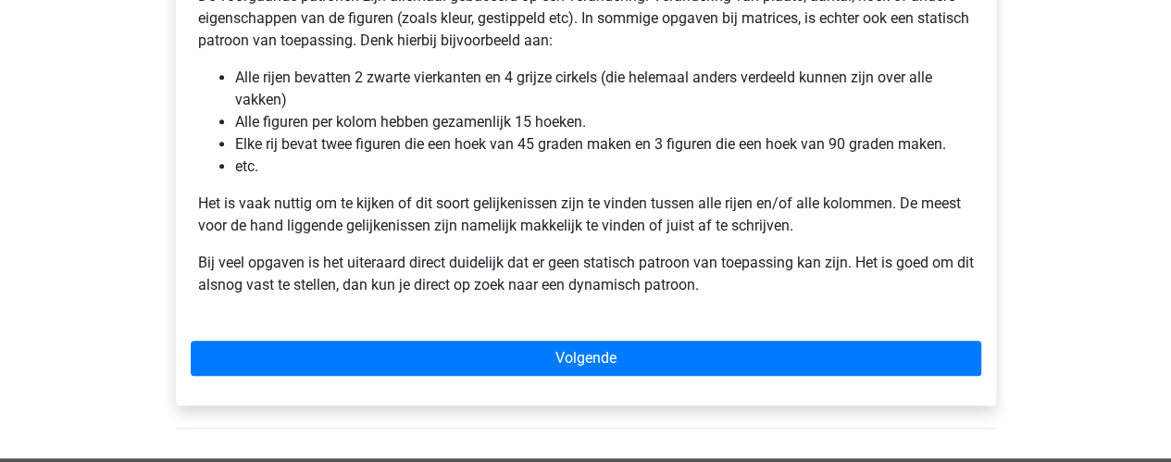
scroll to position [430, 0]
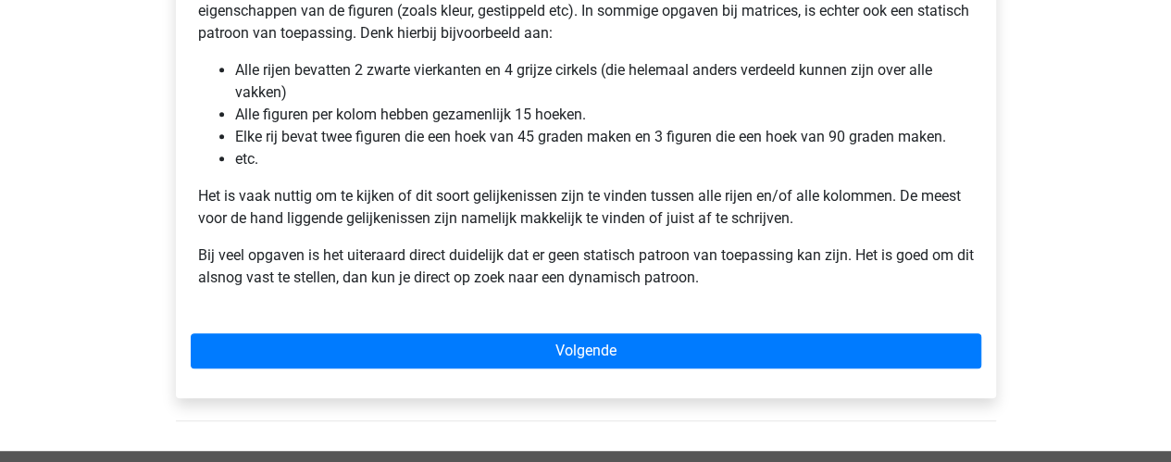
click at [404, 214] on p "Het is vaak nuttig om te kijken of dit soort gelijkenissen zijn te vinden tusse…" at bounding box center [586, 207] width 776 height 44
click at [351, 218] on p "Het is vaak nuttig om te kijken of dit soort gelijkenissen zijn te vinden tusse…" at bounding box center [586, 207] width 776 height 44
click at [521, 242] on div "Matrix uitleg - Statische patronen De voorgaande patronen zijn allemaal gebasee…" at bounding box center [586, 107] width 791 height 407
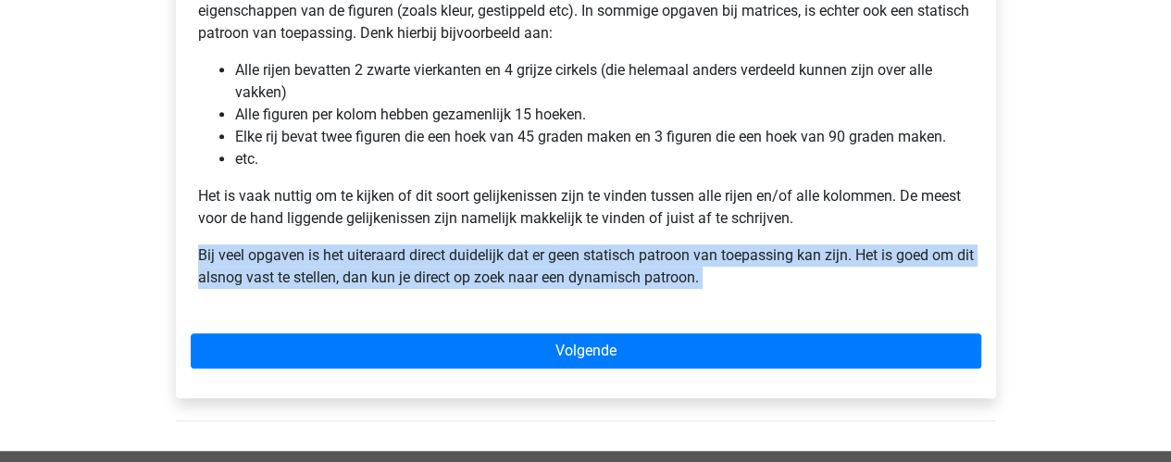
click at [521, 242] on div "Matrix uitleg - Statische patronen De voorgaande patronen zijn allemaal gebasee…" at bounding box center [586, 107] width 791 height 407
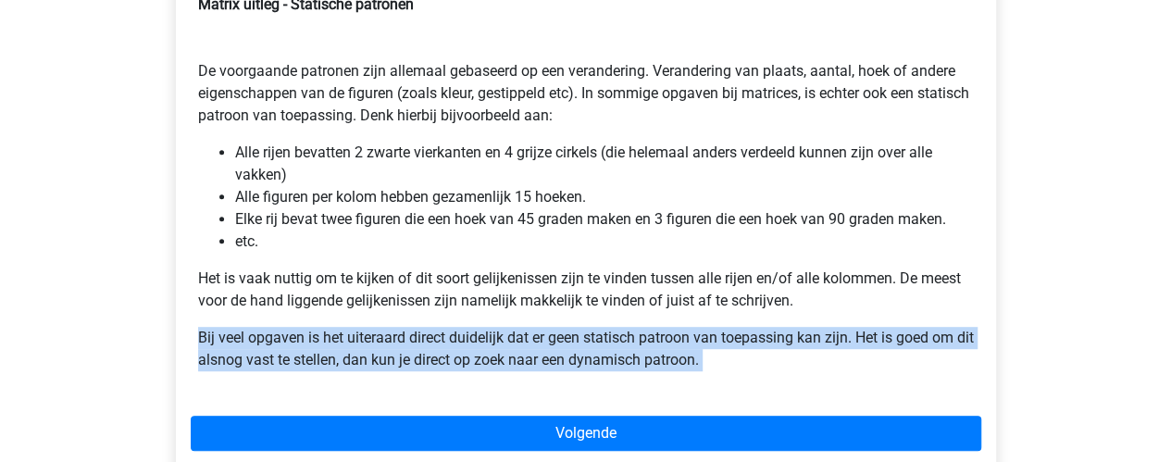
scroll to position [346, 0]
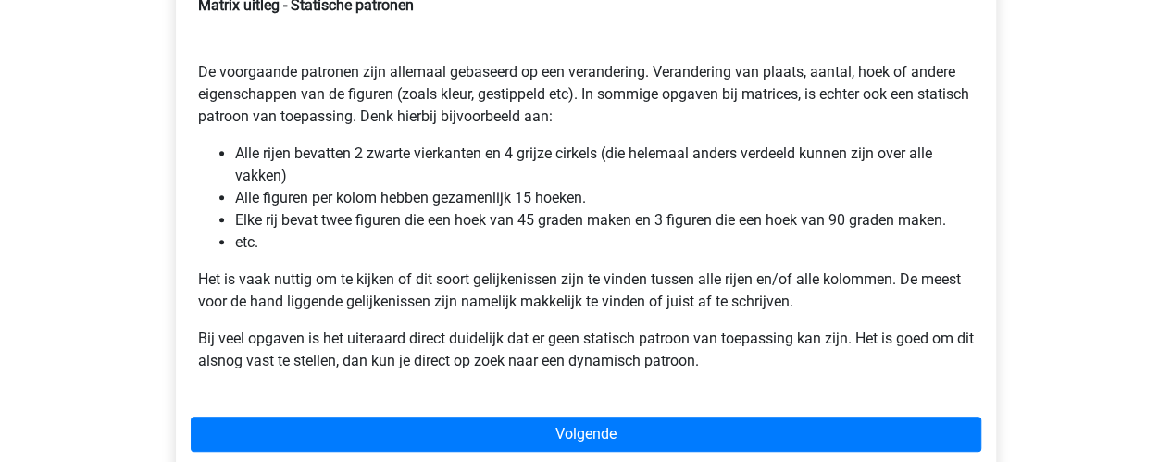
click at [521, 242] on li "etc." at bounding box center [604, 242] width 739 height 22
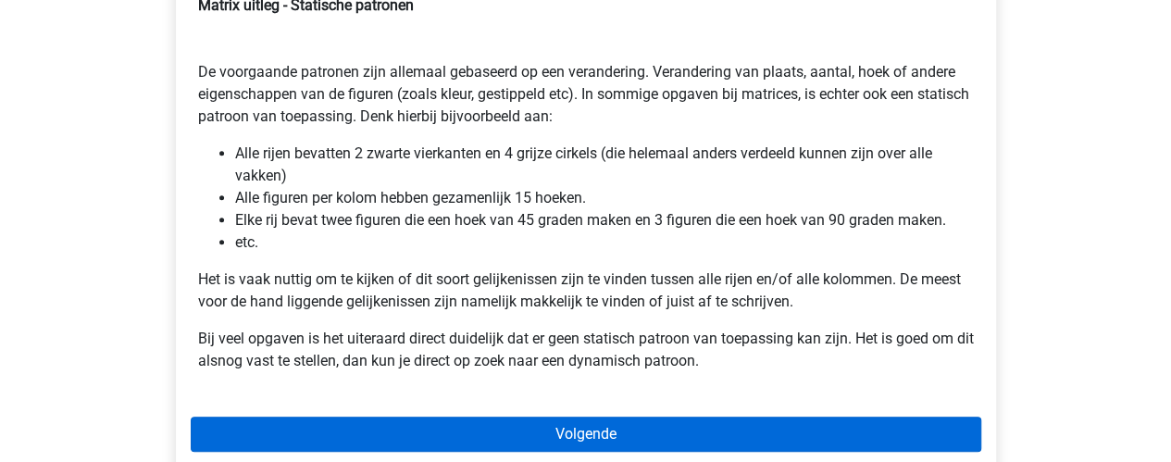
drag, startPoint x: 557, startPoint y: 416, endPoint x: 561, endPoint y: 428, distance: 12.6
click at [561, 428] on div "Matrix uitleg - Statische patronen De voorgaande patronen zijn allemaal gebasee…" at bounding box center [586, 226] width 820 height 509
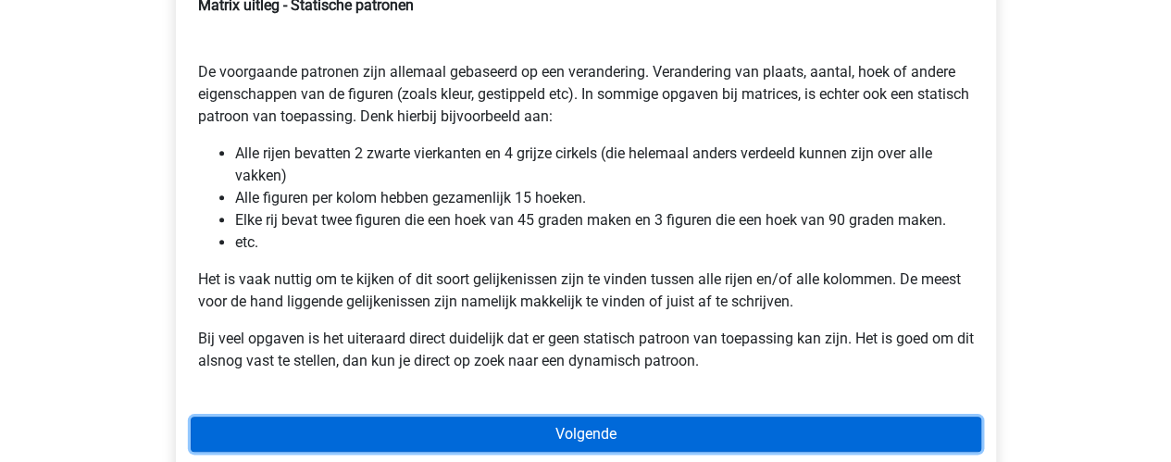
click at [561, 428] on link "Volgende" at bounding box center [586, 434] width 791 height 35
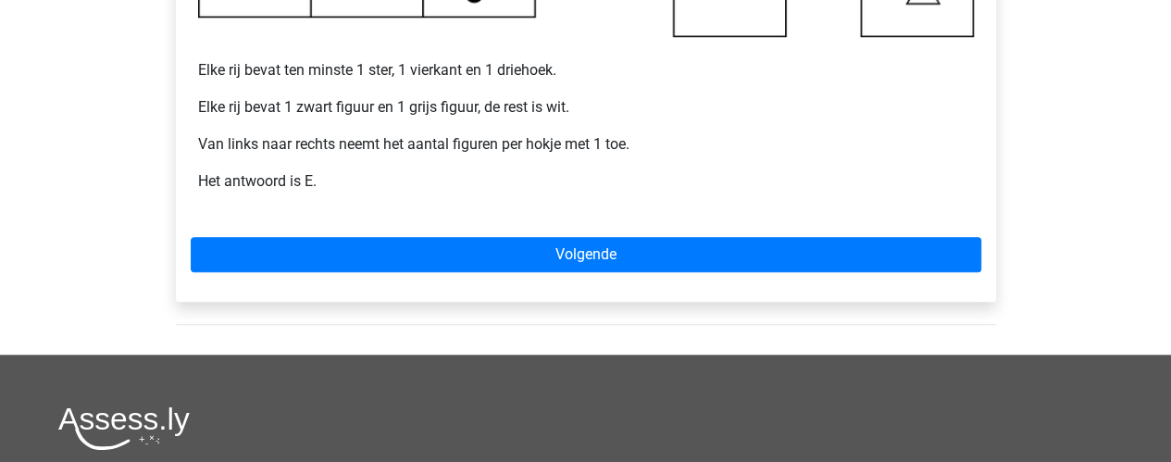
scroll to position [721, 0]
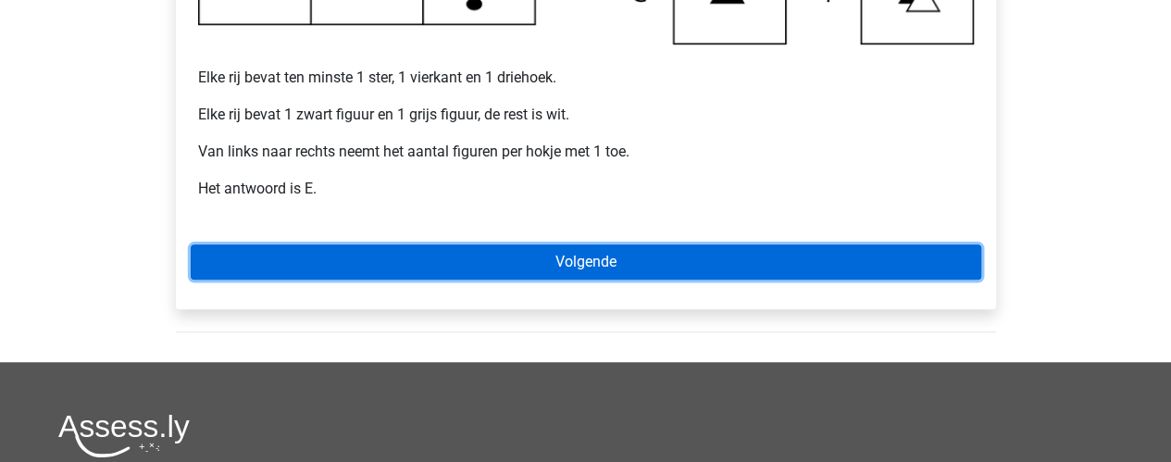
click at [553, 260] on link "Volgende" at bounding box center [586, 261] width 791 height 35
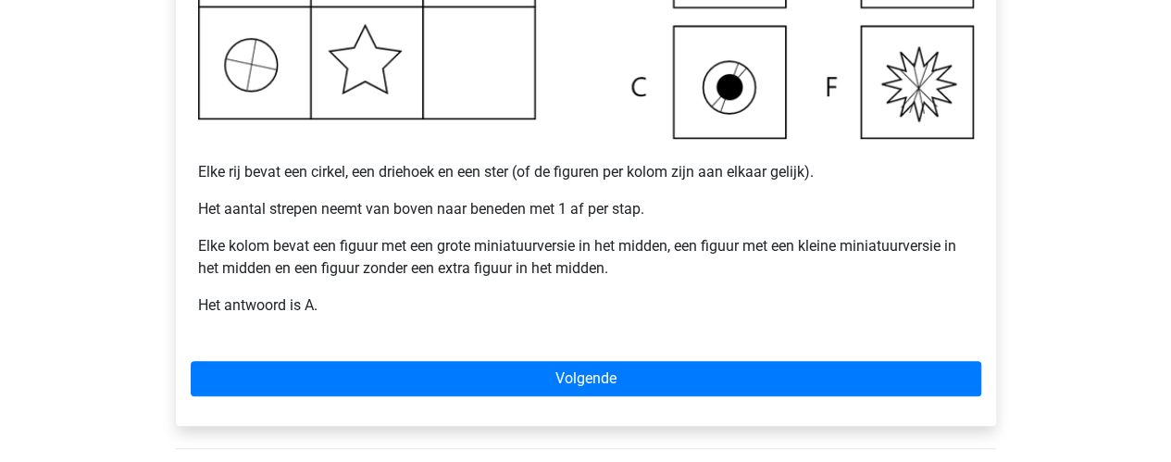
scroll to position [632, 0]
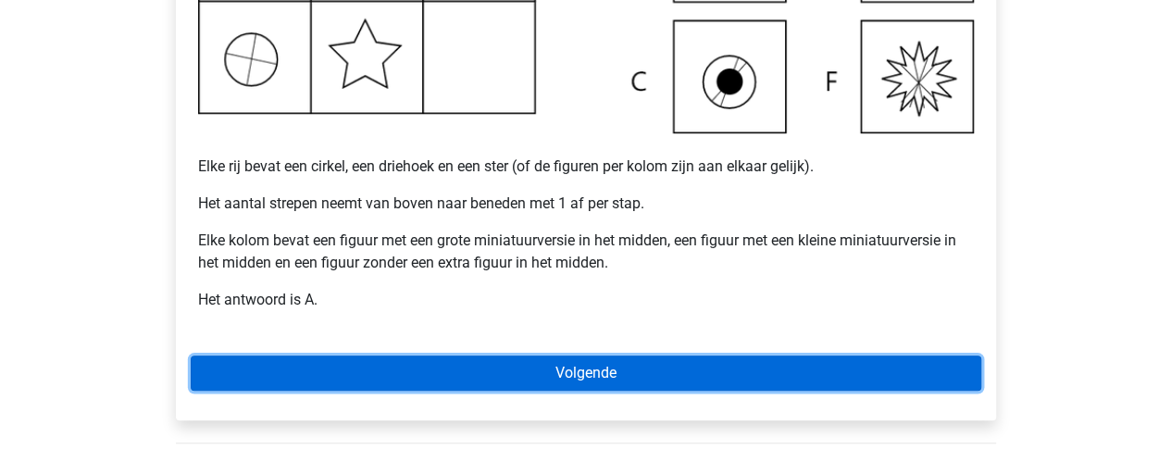
click at [591, 384] on link "Volgende" at bounding box center [586, 373] width 791 height 35
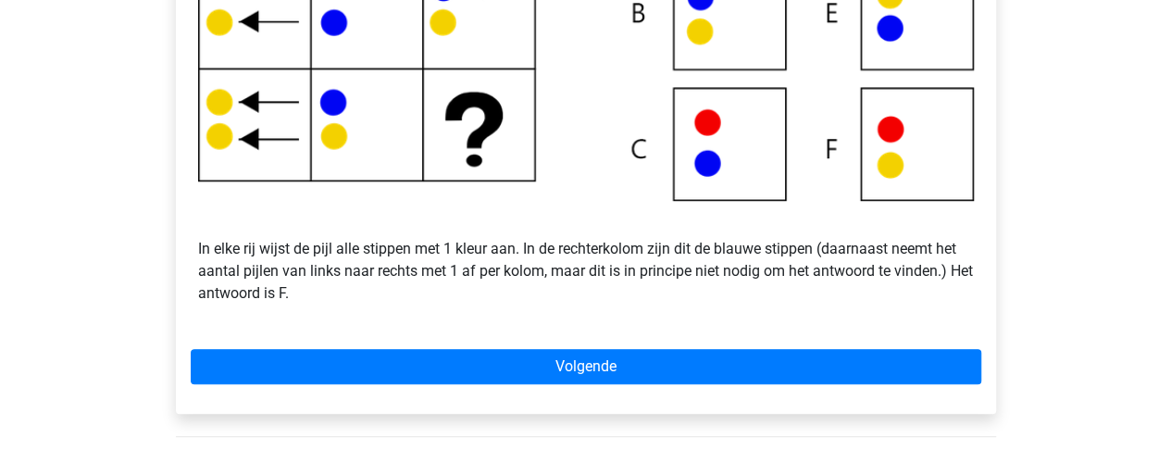
scroll to position [571, 0]
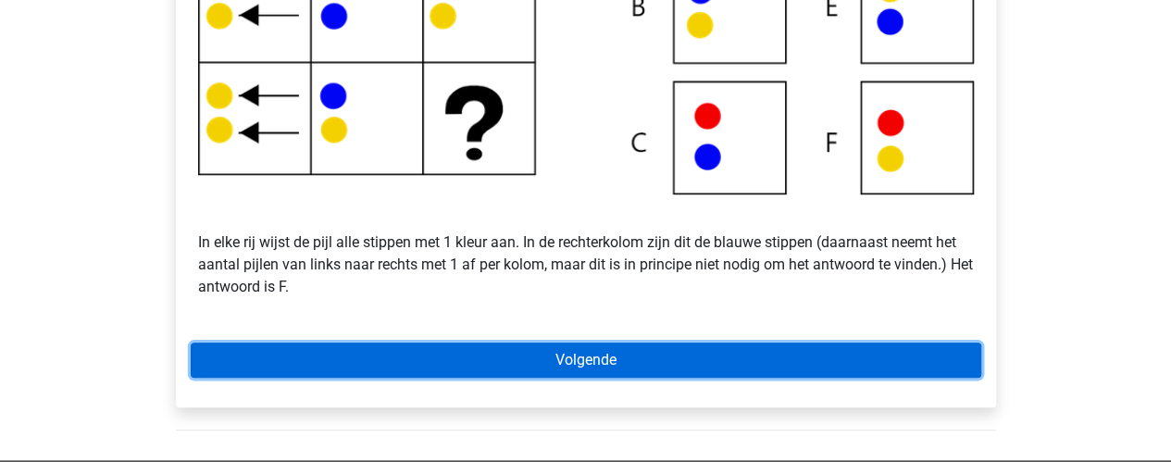
click at [644, 362] on link "Volgende" at bounding box center [586, 360] width 791 height 35
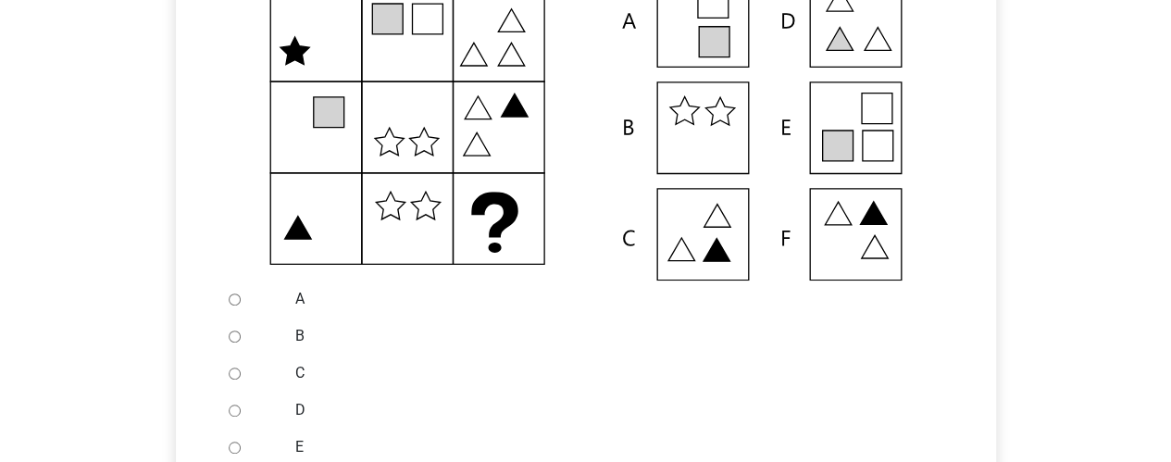
scroll to position [417, 0]
click at [237, 443] on input "E" at bounding box center [235, 447] width 12 height 12
radio input "true"
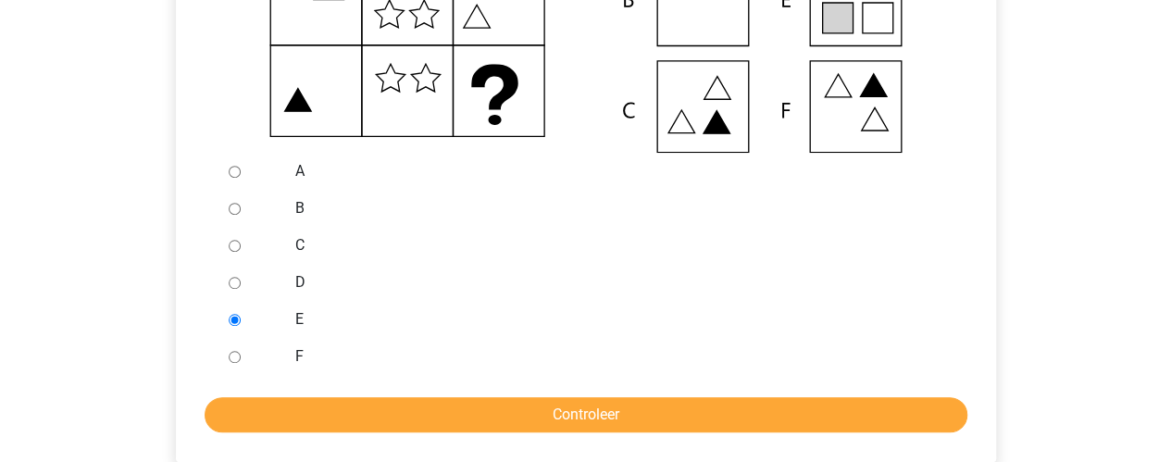
scroll to position [544, 0]
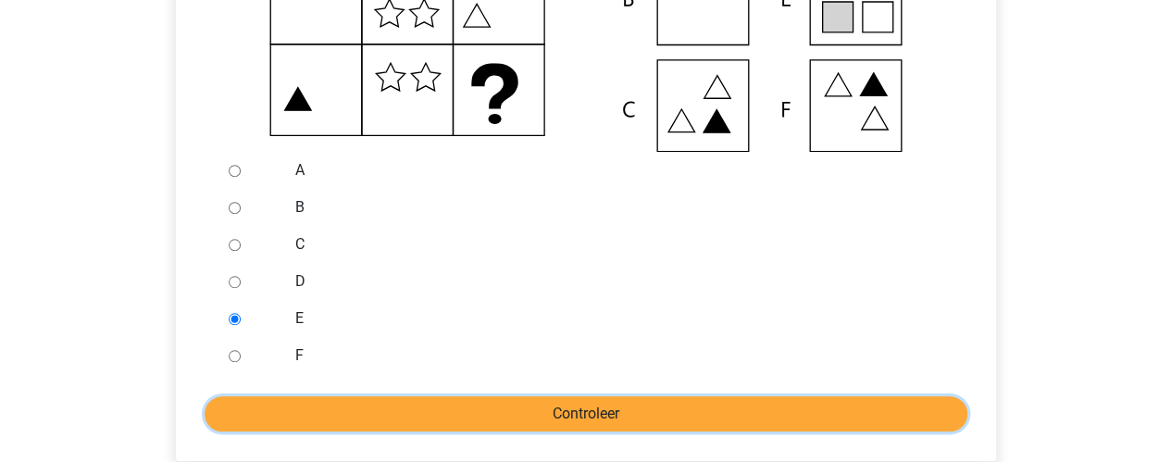
click at [344, 427] on input "Controleer" at bounding box center [586, 413] width 763 height 35
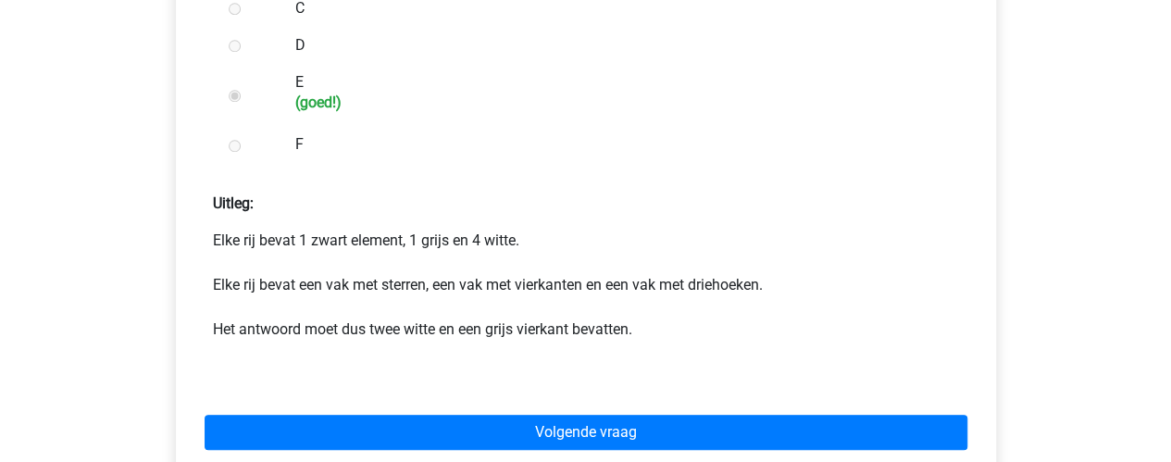
scroll to position [788, 0]
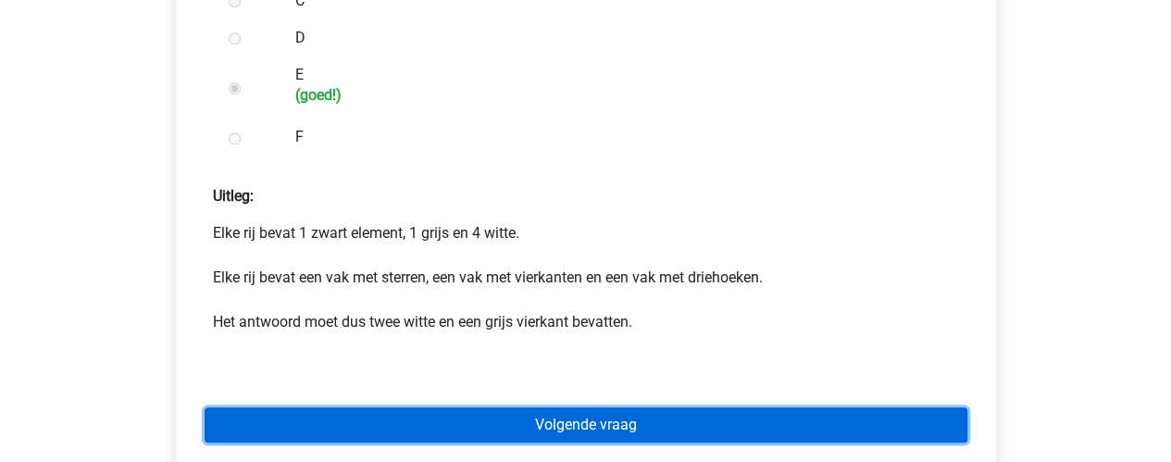
click at [495, 423] on link "Volgende vraag" at bounding box center [586, 424] width 763 height 35
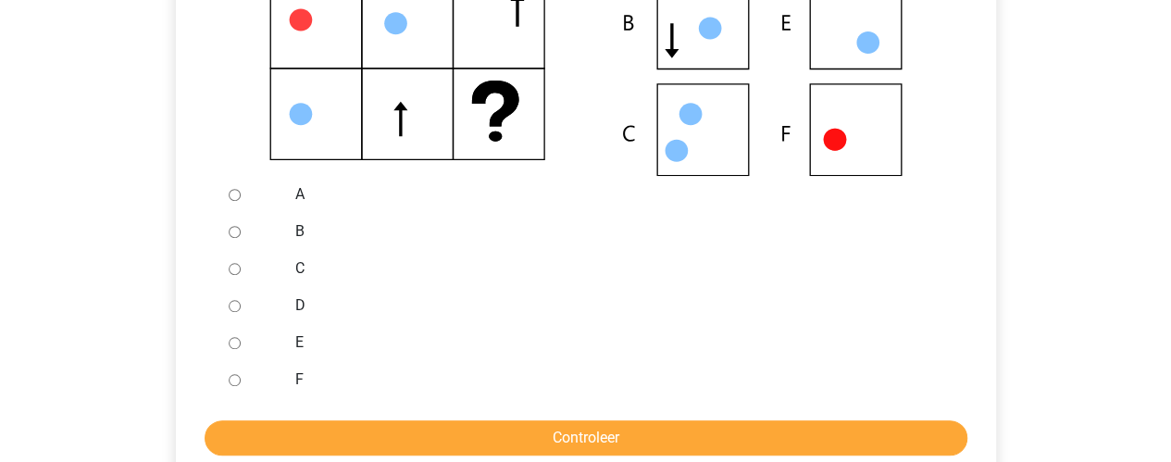
scroll to position [521, 0]
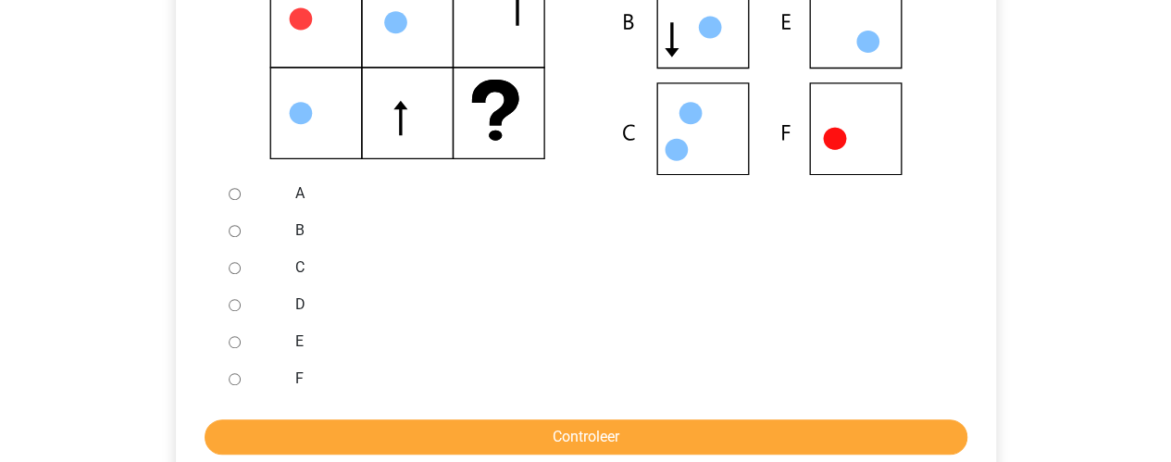
click at [239, 309] on input "D" at bounding box center [235, 305] width 12 height 12
radio input "true"
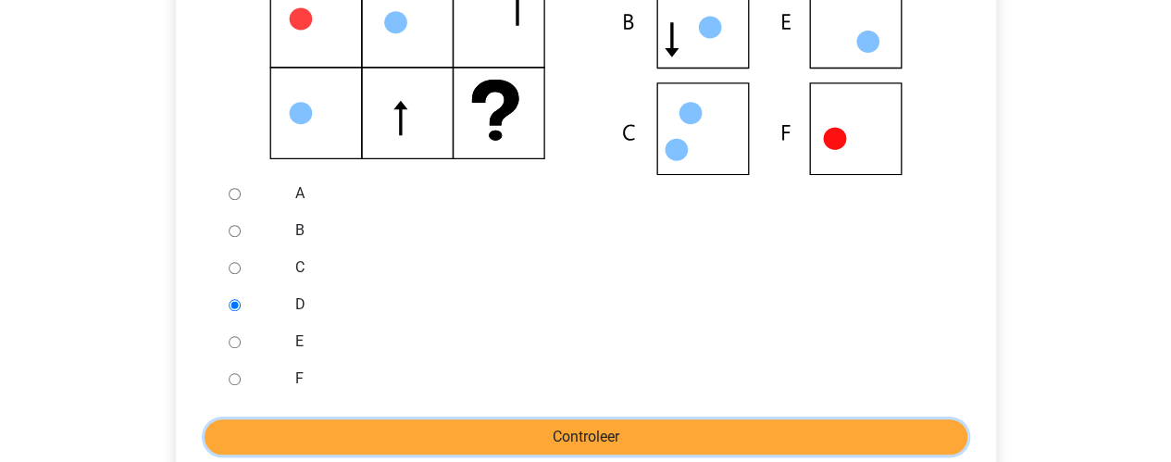
click at [328, 442] on input "Controleer" at bounding box center [586, 436] width 763 height 35
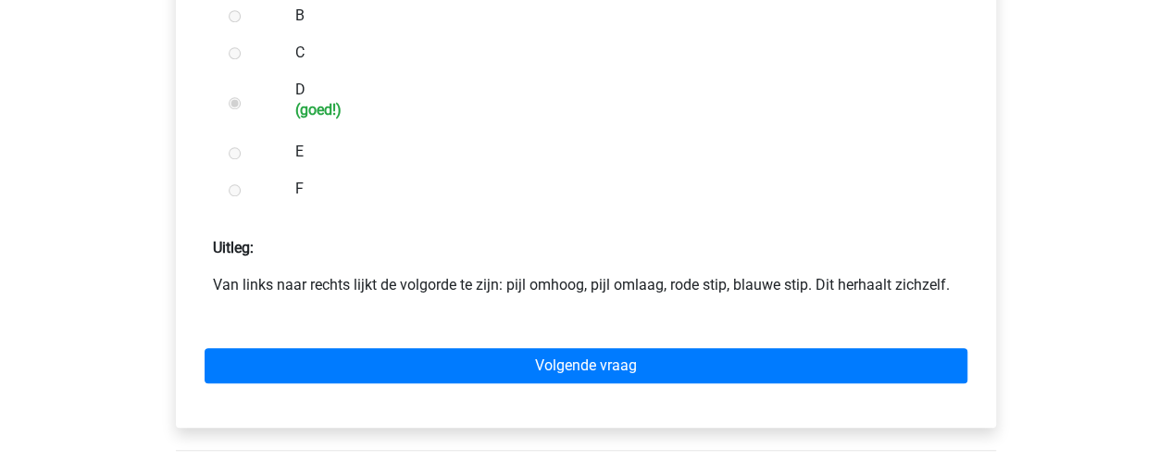
scroll to position [742, 0]
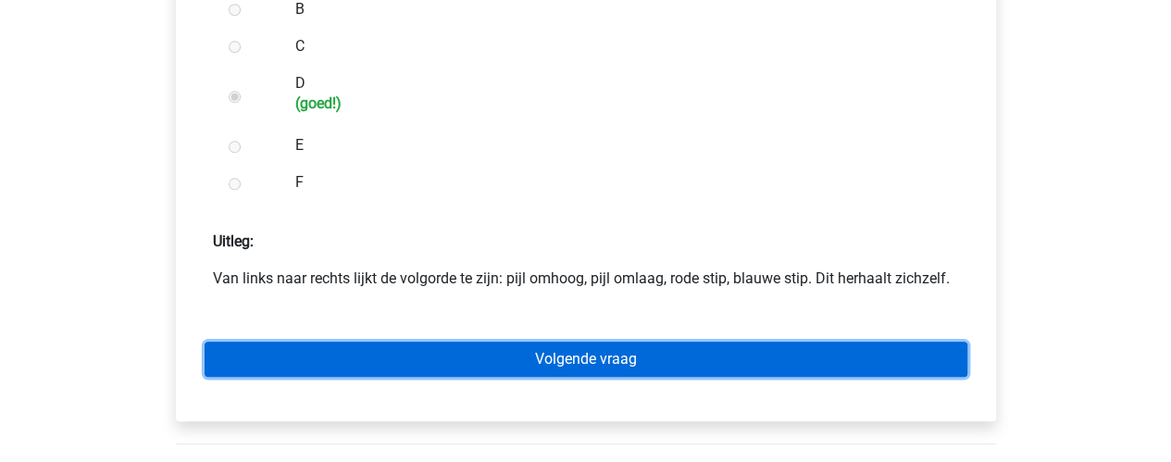
click at [636, 350] on link "Volgende vraag" at bounding box center [586, 359] width 763 height 35
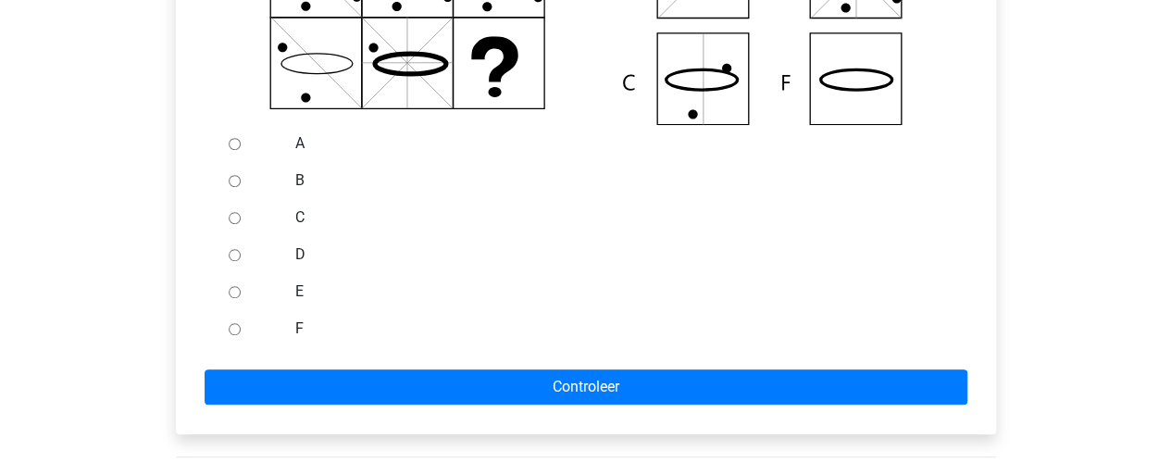
scroll to position [577, 0]
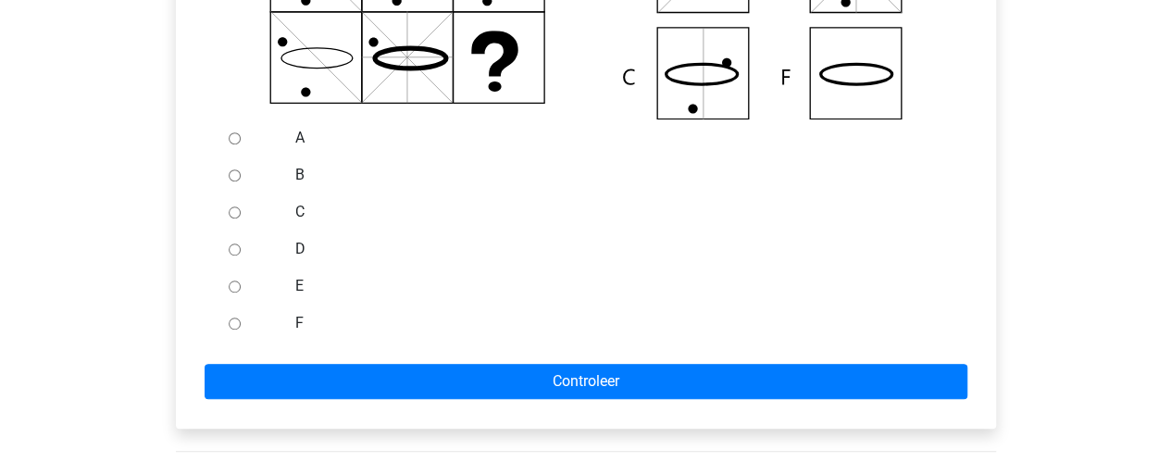
click input "F"
radio input "true"
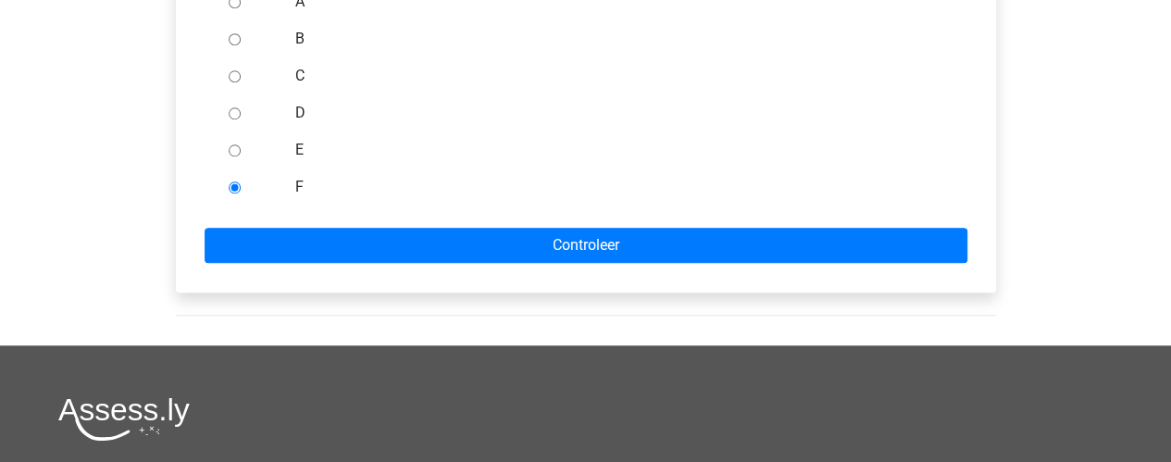
scroll to position [715, 0]
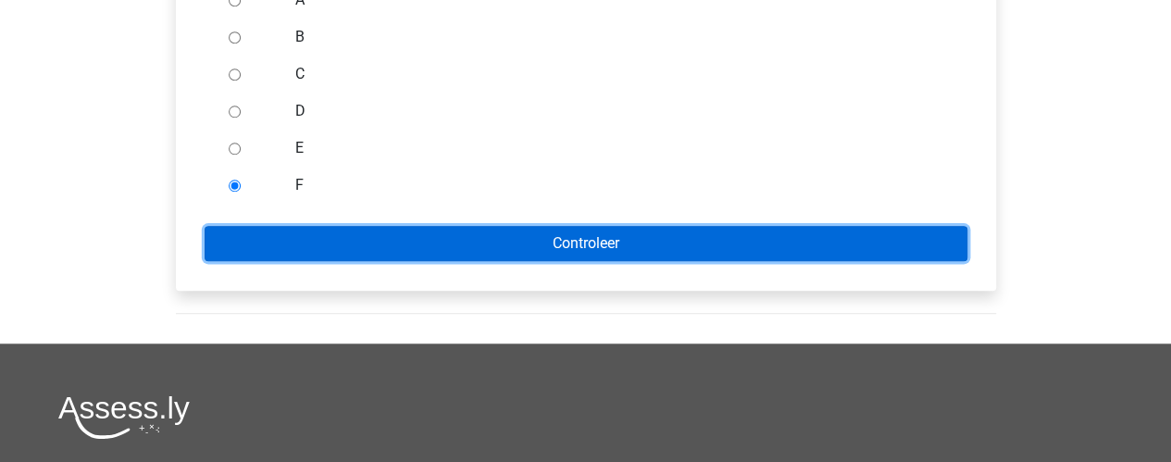
click input "Controleer"
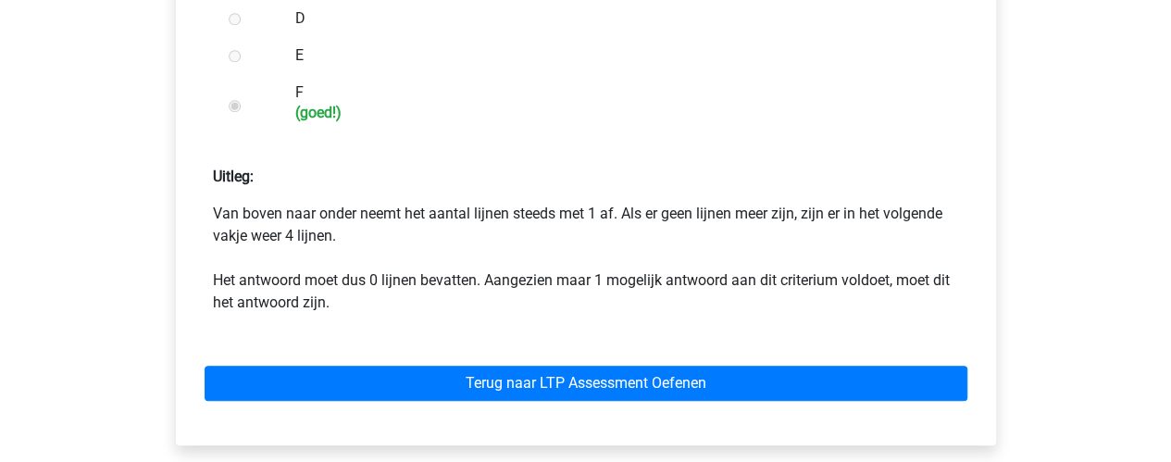
scroll to position [811, 0]
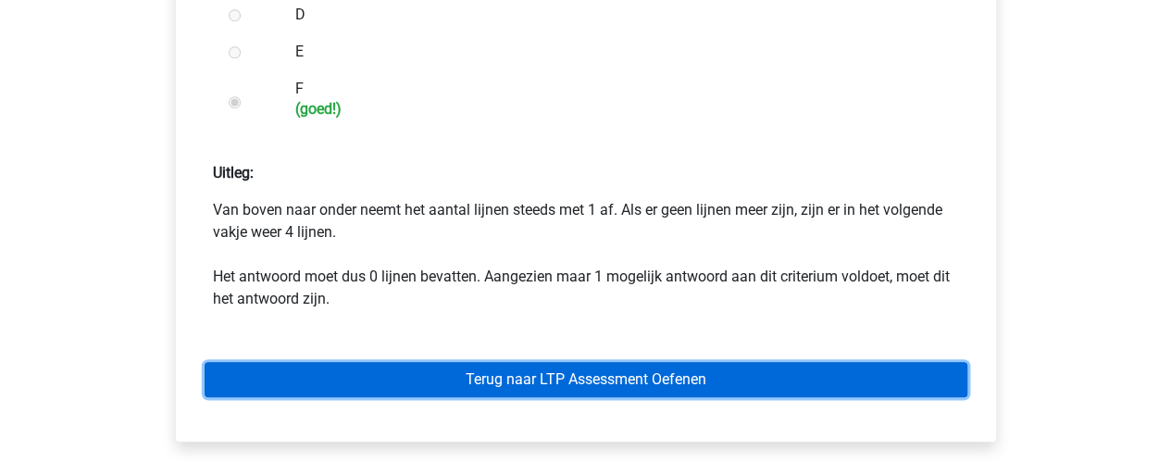
click at [574, 382] on link "Terug naar LTP Assessment Oefenen" at bounding box center [586, 379] width 763 height 35
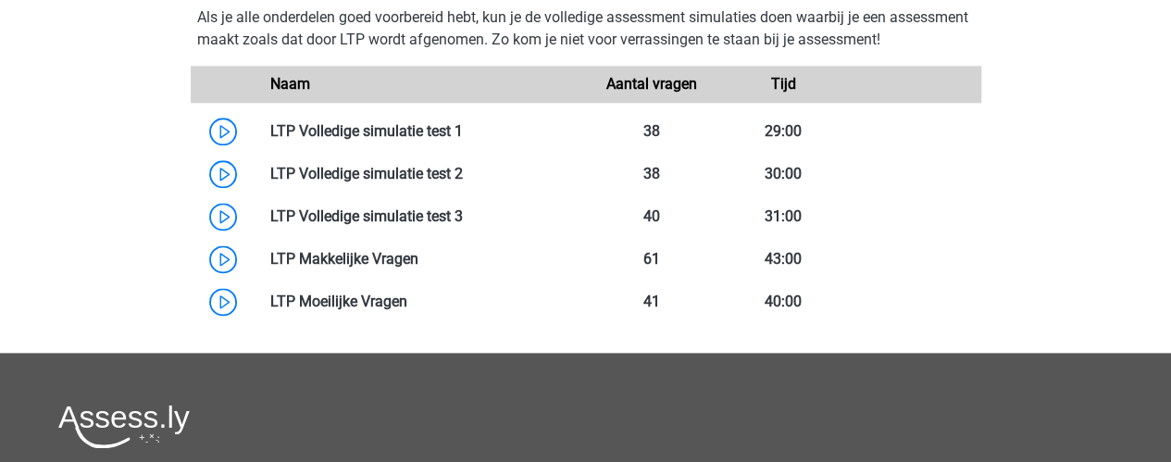
scroll to position [733, 0]
